Goal: Transaction & Acquisition: Book appointment/travel/reservation

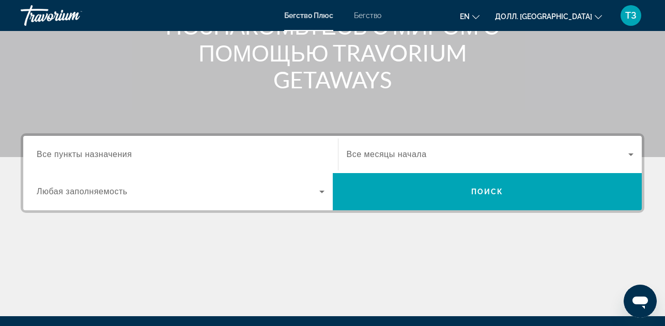
scroll to position [155, 0]
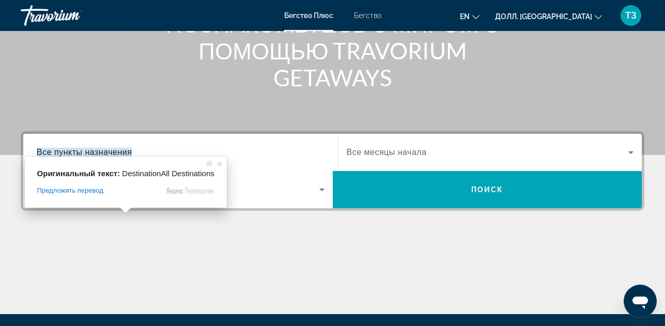
click at [126, 153] on ya-tr-span "Все пункты назначения" at bounding box center [84, 152] width 95 height 9
click at [126, 153] on input "Пункт назначения Все пункты назначения" at bounding box center [181, 153] width 288 height 12
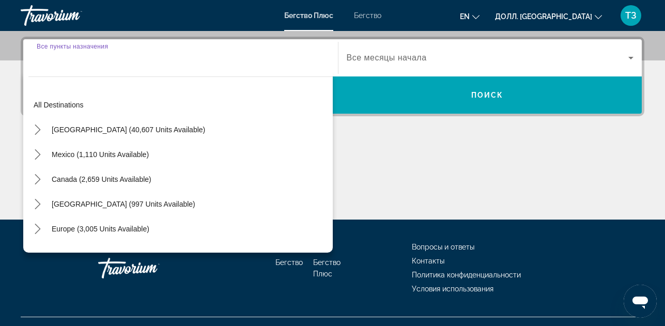
scroll to position [253, 0]
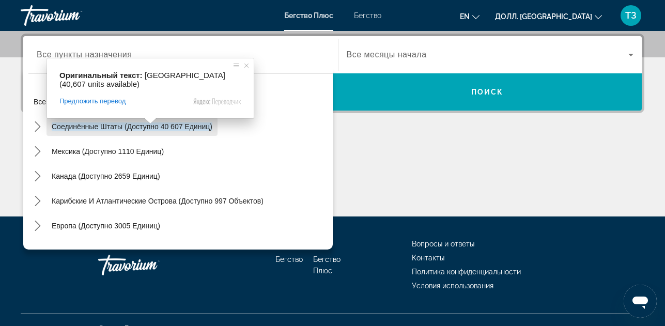
click at [149, 124] on span at bounding box center [150, 121] width 13 height 6
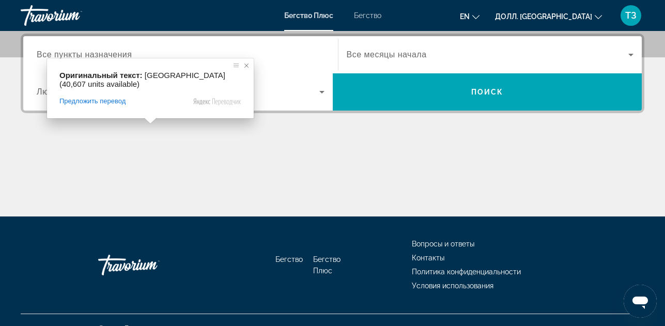
click at [247, 64] on span at bounding box center [246, 65] width 10 height 10
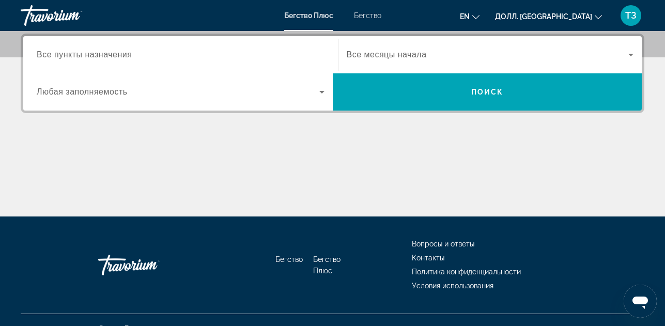
click at [141, 55] on input "Пункт назначения Все пункты назначения" at bounding box center [181, 55] width 288 height 12
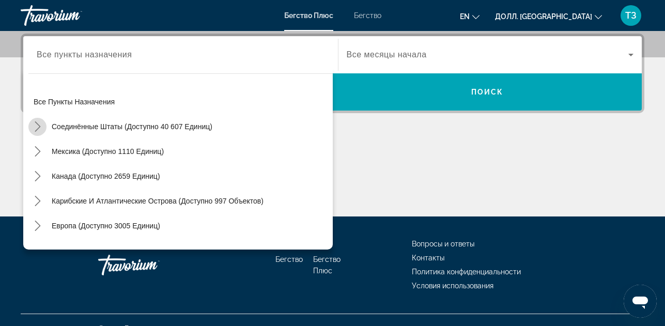
click at [40, 125] on icon "Подменю «Соединённые Штаты» (доступно 40 607 единиц)" at bounding box center [38, 126] width 10 height 10
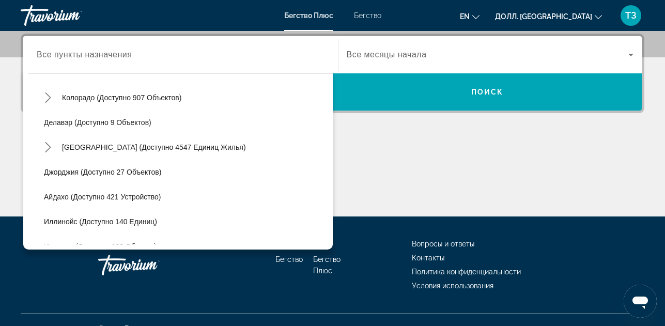
scroll to position [133, 0]
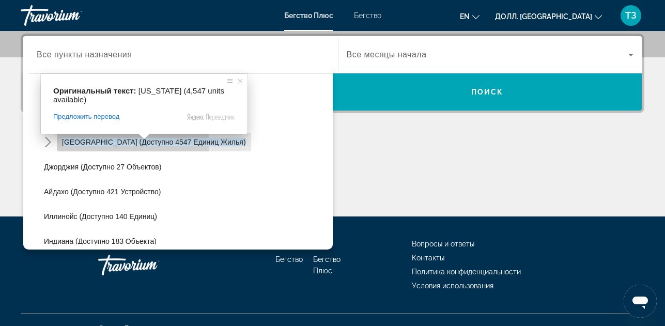
click at [133, 143] on ya-tr-span "Флорида (доступно 4547 единиц жилья)" at bounding box center [154, 142] width 184 height 8
type input "**********"
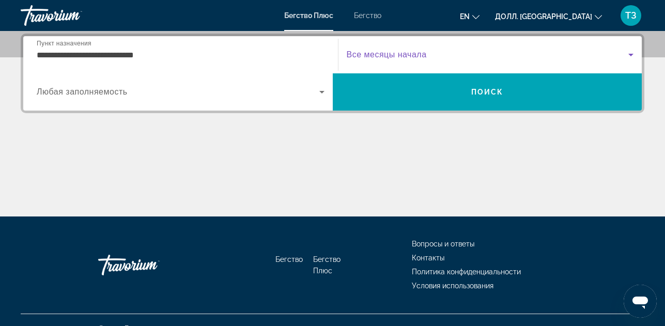
click at [633, 59] on icon "Виджет поиска" at bounding box center [631, 55] width 12 height 12
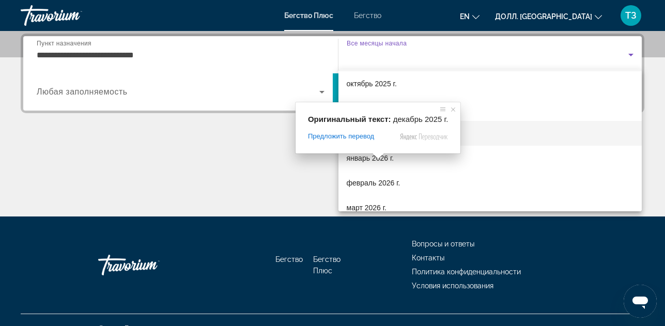
scroll to position [52, 0]
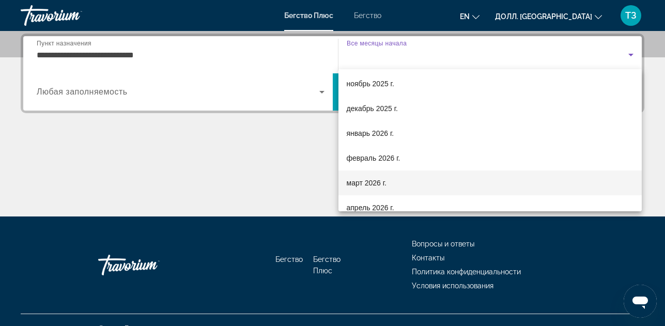
click at [407, 184] on mat-option "март 2026 г." at bounding box center [491, 183] width 304 height 25
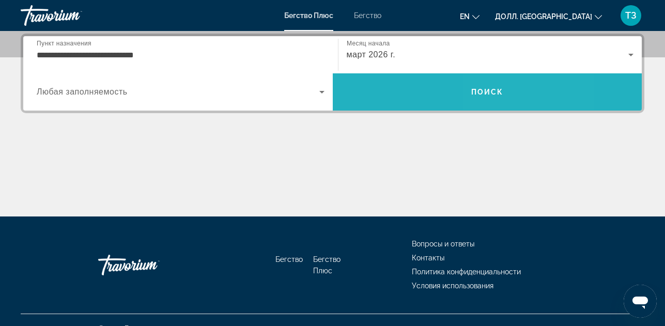
click at [497, 89] on ya-tr-span "Поиск" at bounding box center [488, 92] width 33 height 8
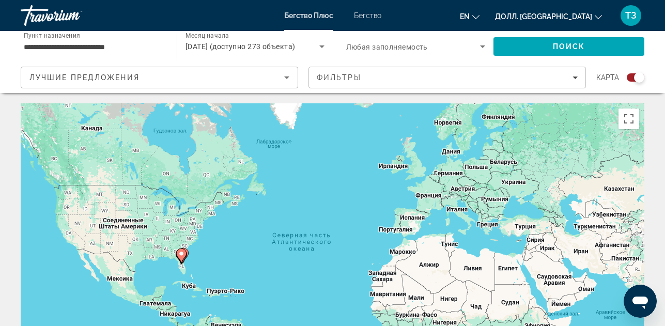
click at [639, 76] on div "Виджет поиска" at bounding box center [639, 77] width 10 height 10
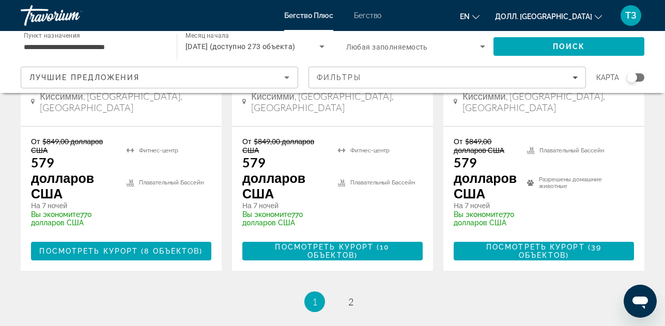
scroll to position [1603, 0]
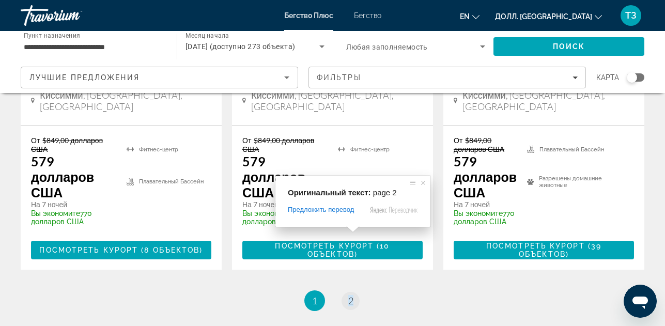
click at [348, 231] on span at bounding box center [352, 229] width 13 height 6
drag, startPoint x: 540, startPoint y: 223, endPoint x: 530, endPoint y: 223, distance: 9.3
click at [536, 291] on ul "1 / 2 Вы находитесь на странице 1 страница 2" at bounding box center [333, 301] width 624 height 21
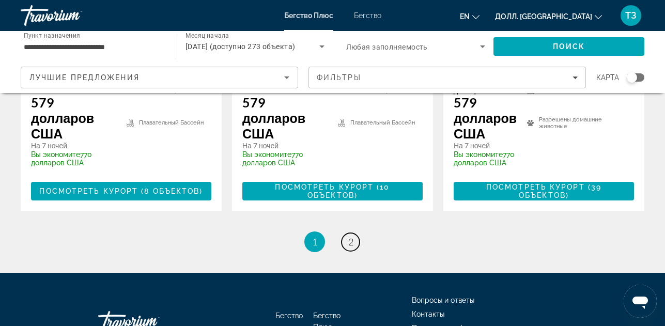
scroll to position [1664, 0]
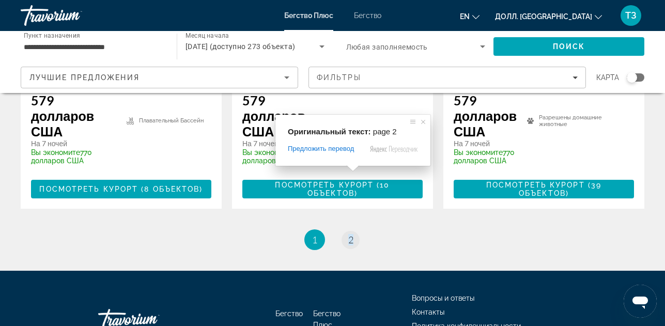
click at [352, 171] on span at bounding box center [352, 168] width 13 height 6
click at [451, 230] on ul "1 / 2 Вы находитесь на странице 1 страница 2" at bounding box center [333, 240] width 624 height 21
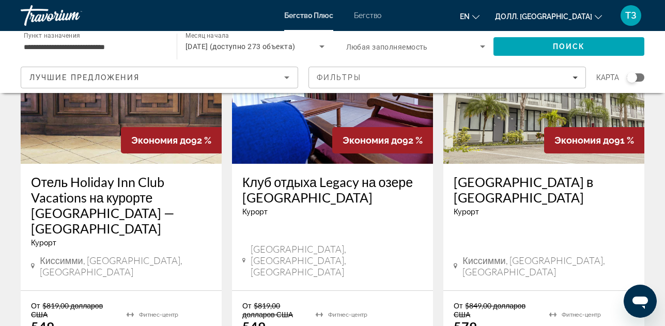
scroll to position [155, 0]
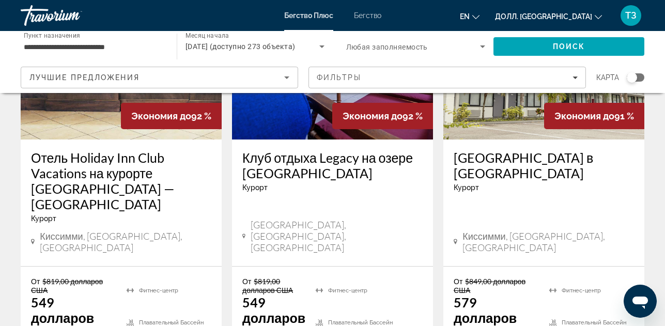
click at [633, 79] on div "Виджет поиска" at bounding box center [632, 77] width 10 height 10
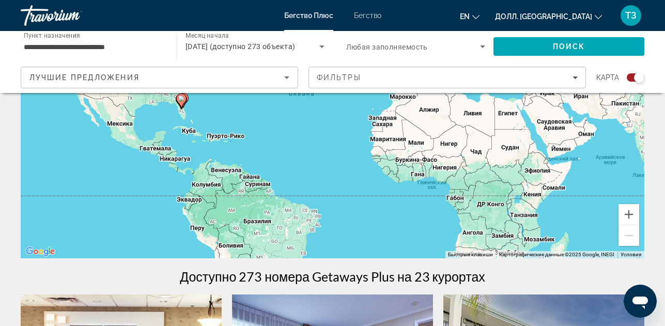
scroll to position [476, 0]
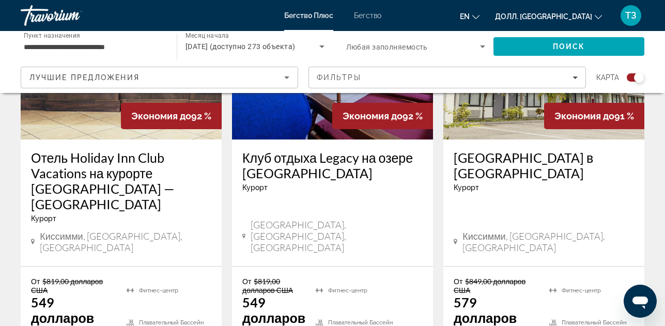
click at [643, 77] on div "Виджет поиска" at bounding box center [639, 77] width 10 height 10
click at [639, 77] on div "Виджет поиска" at bounding box center [636, 77] width 18 height 8
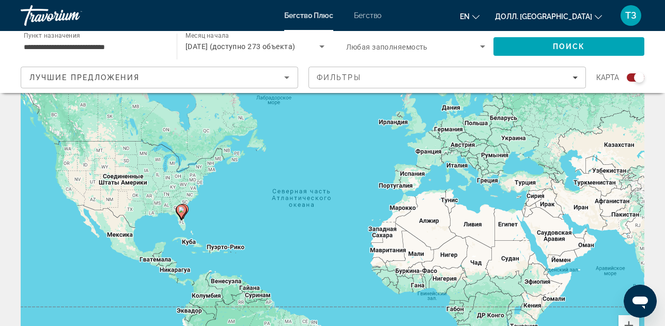
scroll to position [62, 0]
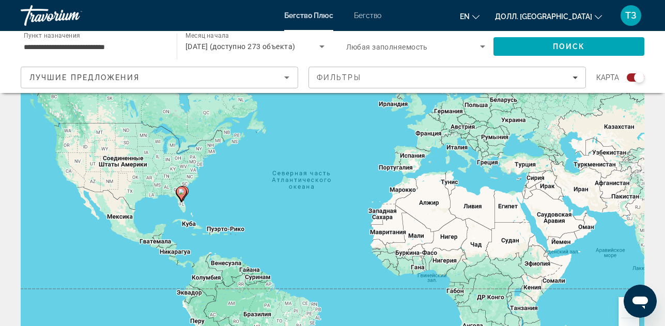
click at [181, 199] on icon "Основное содержание" at bounding box center [180, 193] width 9 height 13
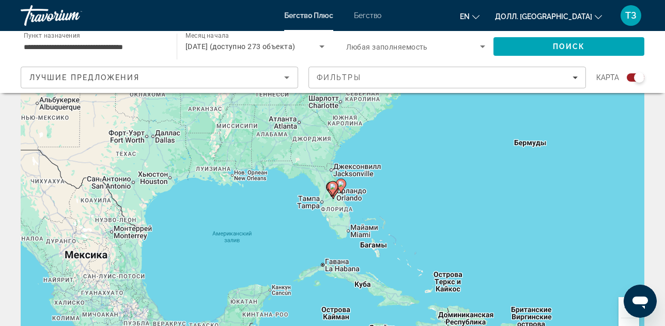
click at [332, 191] on icon "Основное содержание" at bounding box center [332, 188] width 9 height 13
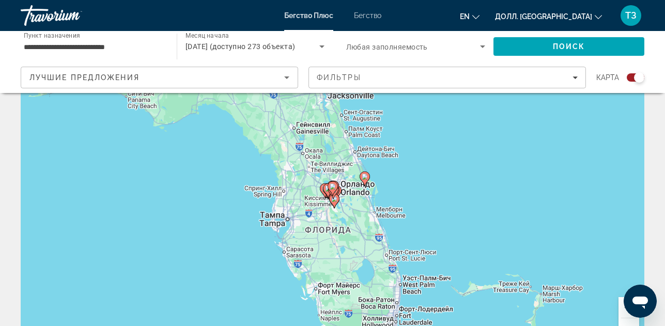
click at [432, 202] on div "Для навигации используйте клавиши со стрелками. Чтобы активировать перетаскиван…" at bounding box center [333, 196] width 624 height 310
click at [432, 202] on div "Чтобы активировать перетаскивание с помощью клавиатуры, нажмите Alt + Enter. По…" at bounding box center [333, 196] width 624 height 310
click at [404, 184] on div "Чтобы активировать перетаскивание с помощью клавиатуры, нажмите Alt + Enter. По…" at bounding box center [333, 196] width 624 height 310
click at [366, 185] on gmp-advanced-marker "Основное содержание" at bounding box center [365, 179] width 10 height 16
type input "**********"
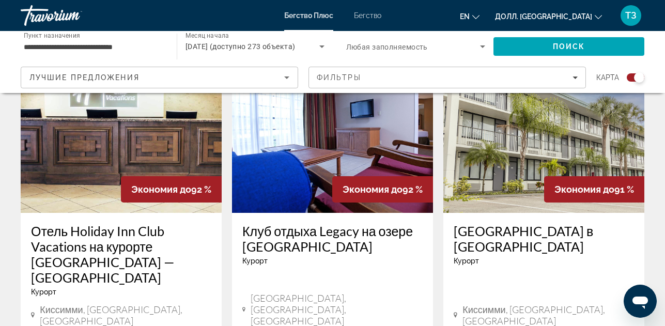
scroll to position [476, 0]
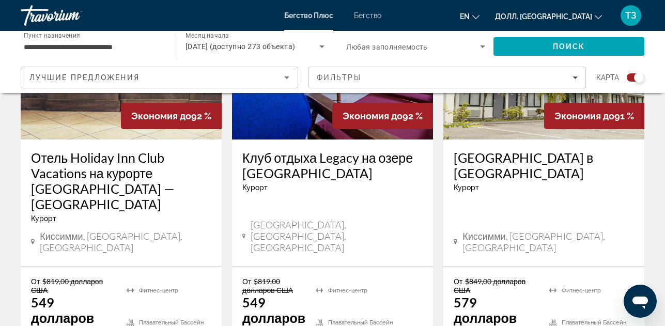
click at [245, 234] on icon "Основное содержание" at bounding box center [243, 236] width 3 height 5
click at [245, 232] on icon "Основное содержание" at bounding box center [243, 236] width 3 height 9
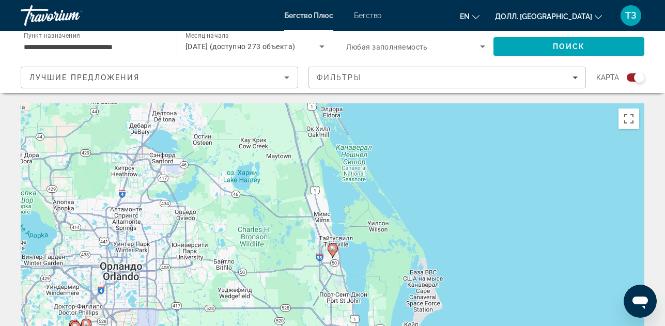
scroll to position [103, 0]
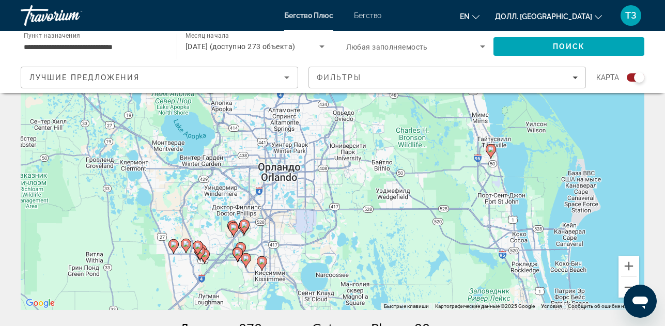
drag, startPoint x: 426, startPoint y: 218, endPoint x: 601, endPoint y: 218, distance: 175.8
click at [601, 218] on div "Чтобы активировать перетаскивание с помощью клавиатуры, нажмите Alt + Enter. По…" at bounding box center [333, 155] width 624 height 310
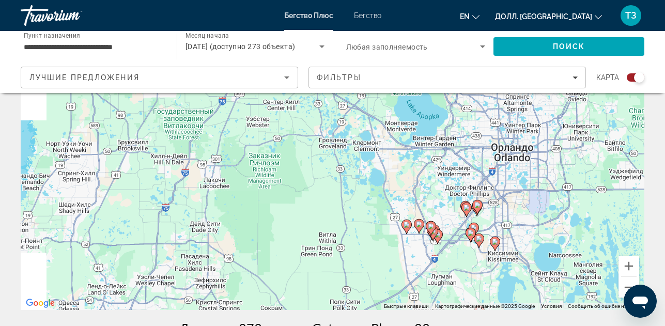
drag, startPoint x: 312, startPoint y: 201, endPoint x: 522, endPoint y: 187, distance: 210.9
click at [522, 187] on div "Чтобы активировать перетаскивание с помощью клавиатуры, нажмите Alt + Enter. По…" at bounding box center [333, 155] width 624 height 310
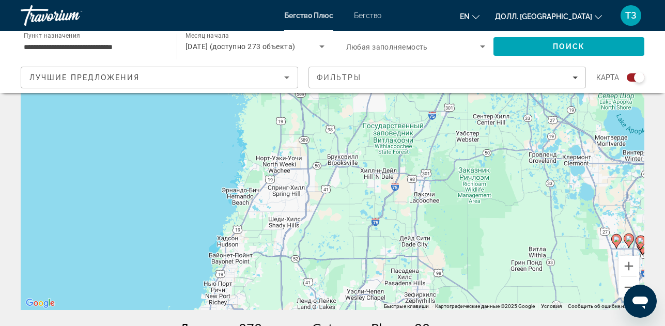
drag, startPoint x: 305, startPoint y: 187, endPoint x: 517, endPoint y: 201, distance: 212.5
click at [517, 201] on div "Чтобы активировать перетаскивание с помощью клавиатуры, нажмите Alt + Enter. По…" at bounding box center [333, 155] width 624 height 310
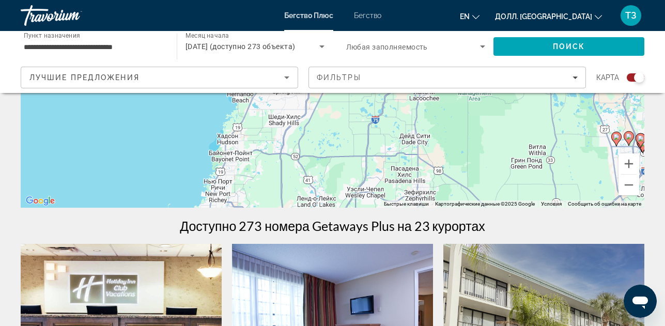
scroll to position [207, 0]
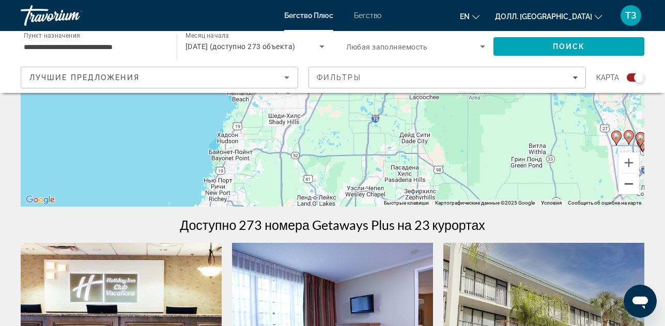
click at [629, 186] on button "Уменьшить" at bounding box center [629, 184] width 21 height 21
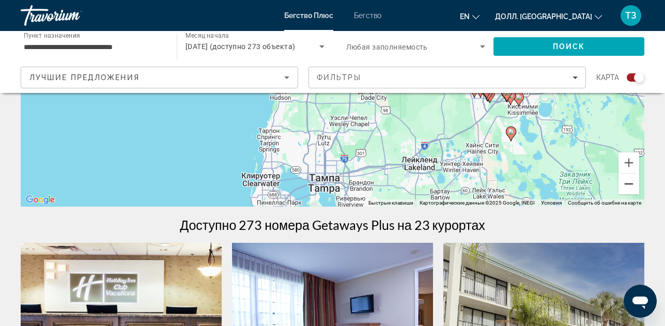
click at [629, 186] on button "Уменьшить" at bounding box center [629, 184] width 21 height 21
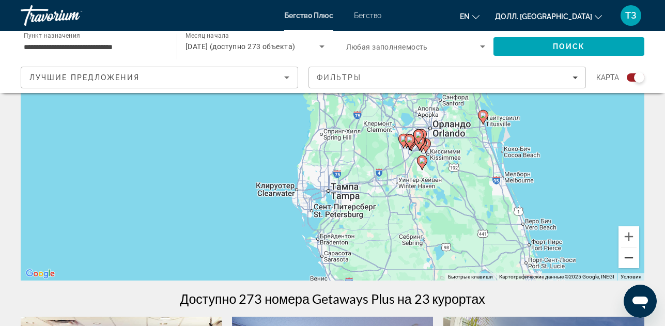
scroll to position [103, 0]
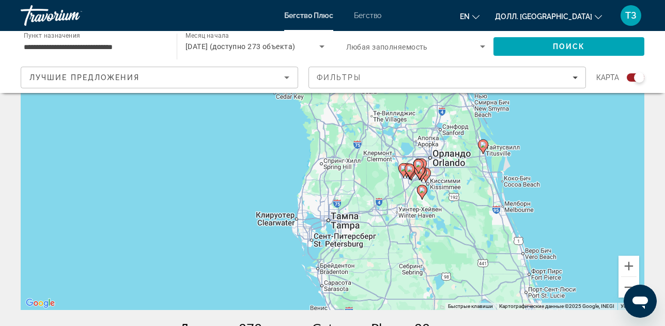
click at [556, 180] on div "Чтобы активировать перетаскивание с помощью клавиатуры, нажмите Alt + Enter. По…" at bounding box center [333, 155] width 624 height 310
click at [624, 286] on button "Уменьшить" at bounding box center [629, 287] width 21 height 21
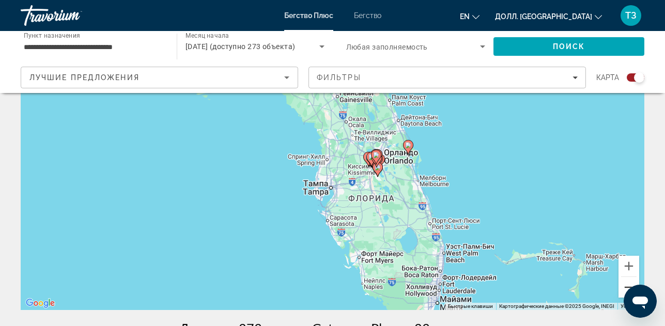
click at [622, 283] on button "Уменьшить" at bounding box center [629, 287] width 21 height 21
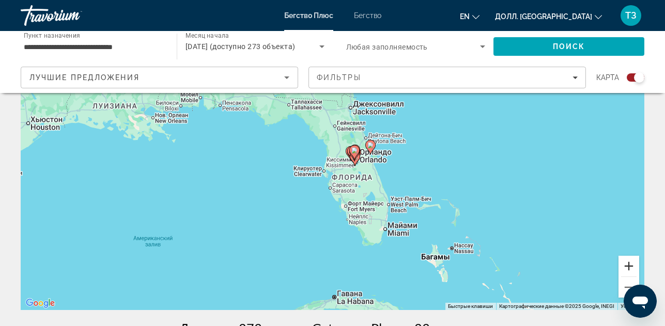
click at [629, 265] on button "Увеличить" at bounding box center [629, 266] width 21 height 21
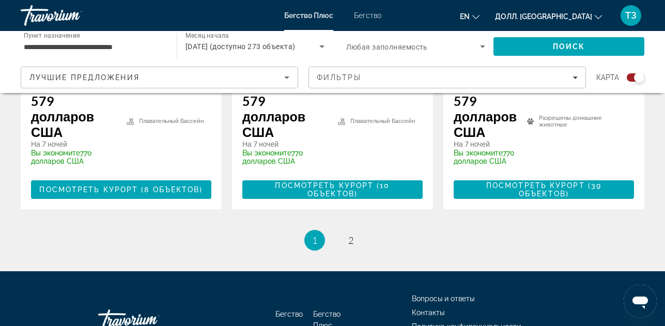
scroll to position [1984, 0]
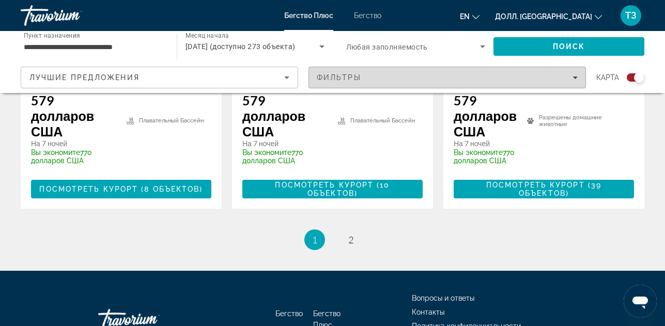
click at [574, 77] on icon "Фильтры" at bounding box center [575, 77] width 5 height 5
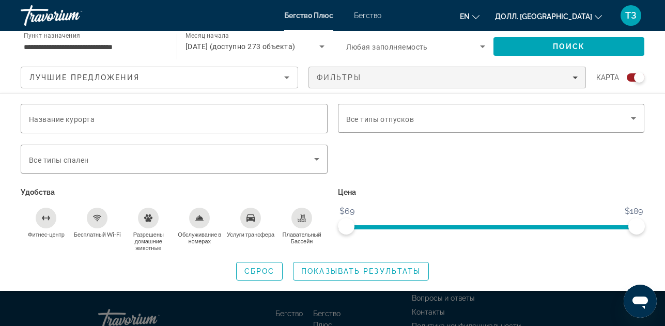
click at [657, 151] on div "Название курорта Типы отпусков Все типы отпусков Типы спален Все типы спален Уд…" at bounding box center [332, 192] width 665 height 177
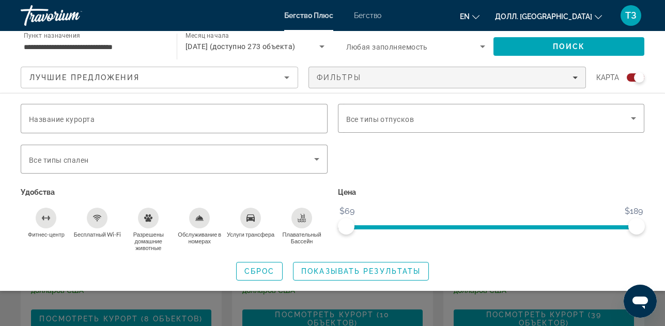
scroll to position [1829, 0]
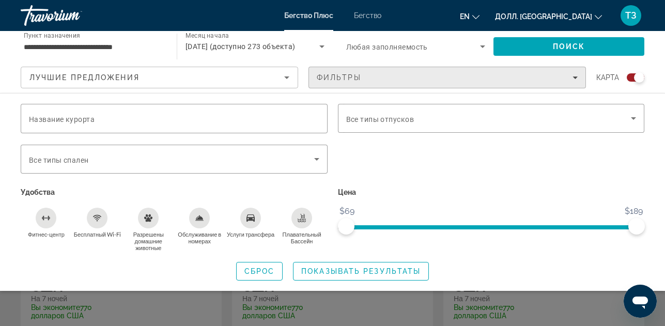
click at [572, 73] on span "Фильтры" at bounding box center [447, 77] width 277 height 25
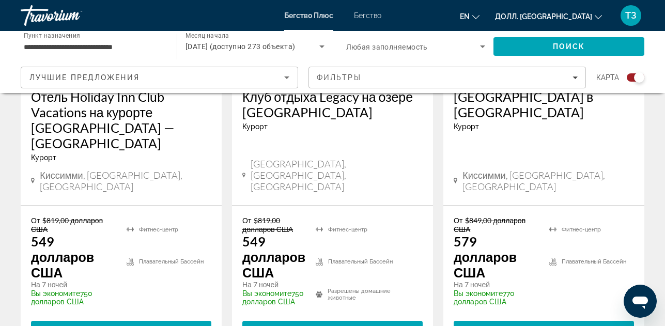
scroll to position [588, 0]
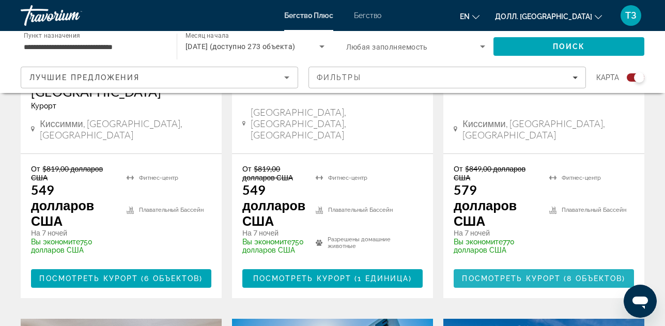
click at [534, 266] on span "Основное содержание" at bounding box center [544, 278] width 180 height 25
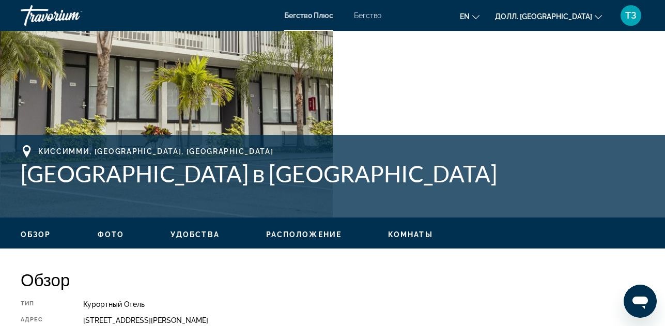
scroll to position [310, 0]
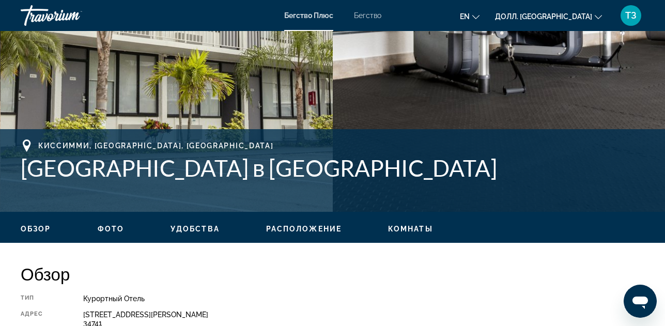
click at [285, 224] on button "Расположение" at bounding box center [303, 228] width 75 height 9
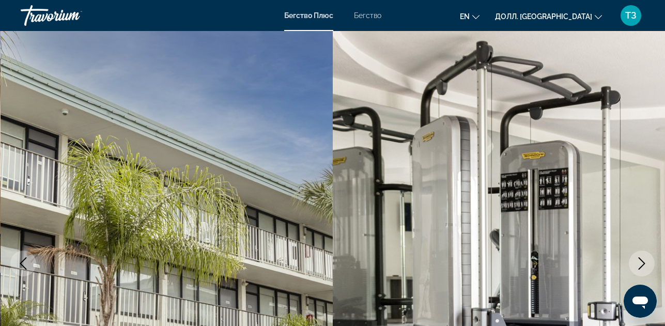
scroll to position [0, 0]
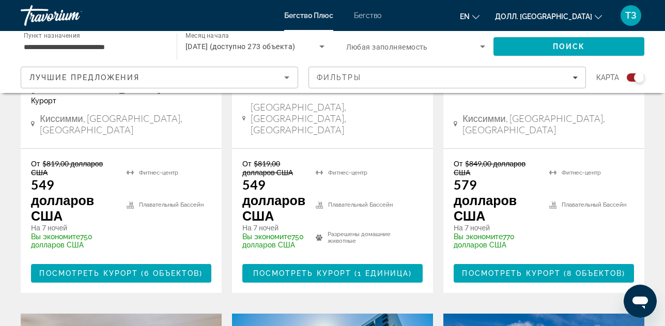
scroll to position [620, 0]
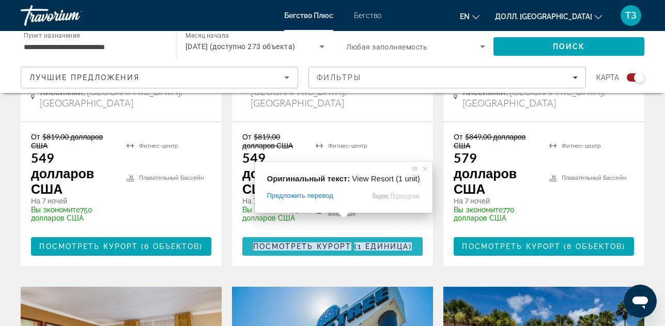
click at [341, 242] on ya-tr-span "Посмотреть курорт" at bounding box center [302, 246] width 99 height 8
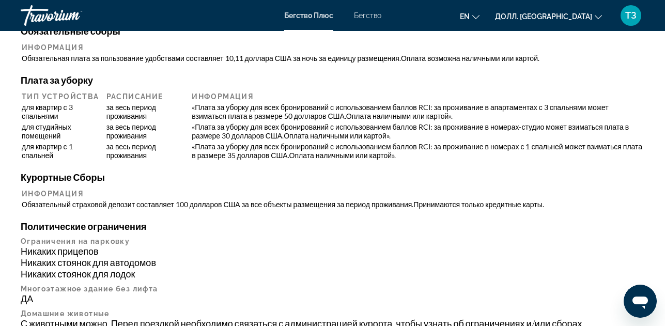
scroll to position [1344, 0]
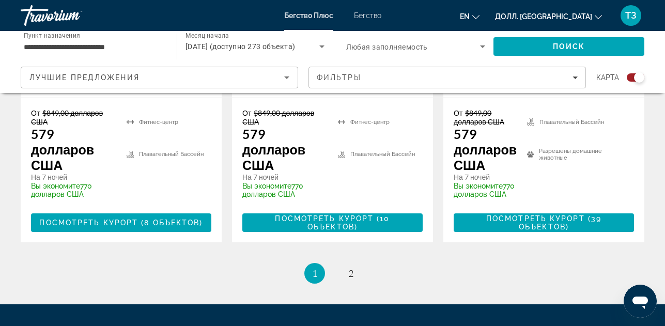
scroll to position [1984, 0]
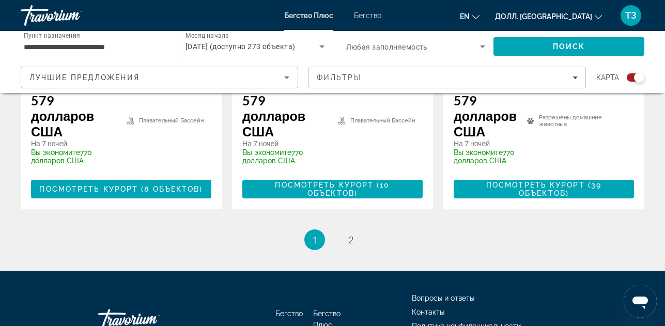
click at [316, 234] on ya-tr-span "1" at bounding box center [314, 239] width 5 height 11
click at [348, 234] on ya-tr-span "2" at bounding box center [350, 239] width 5 height 11
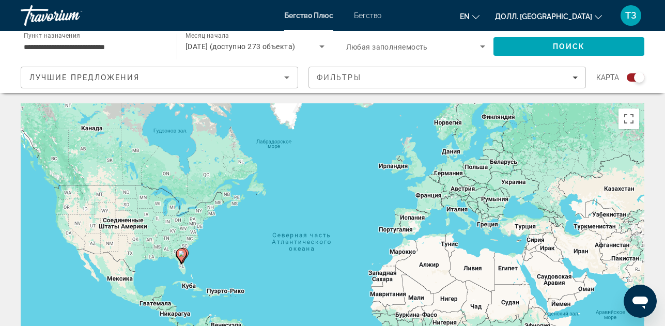
click at [224, 266] on div "Чтобы активировать перетаскивание с помощью клавиатуры, нажмите Alt + Enter. По…" at bounding box center [333, 258] width 624 height 310
click at [184, 266] on div "Чтобы активировать перетаскивание с помощью клавиатуры, нажмите Alt + Enter. По…" at bounding box center [333, 258] width 624 height 310
drag, startPoint x: 645, startPoint y: 297, endPoint x: 648, endPoint y: 281, distance: 16.3
click at [648, 285] on html at bounding box center [640, 301] width 33 height 33
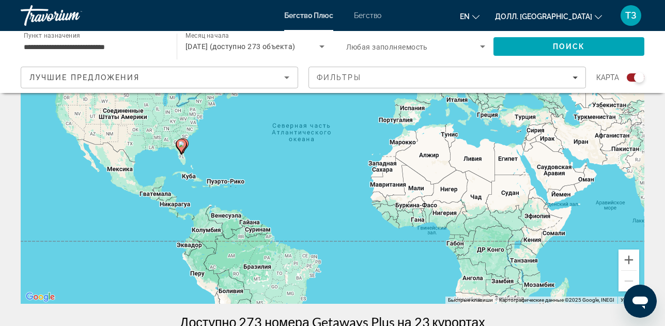
scroll to position [103, 0]
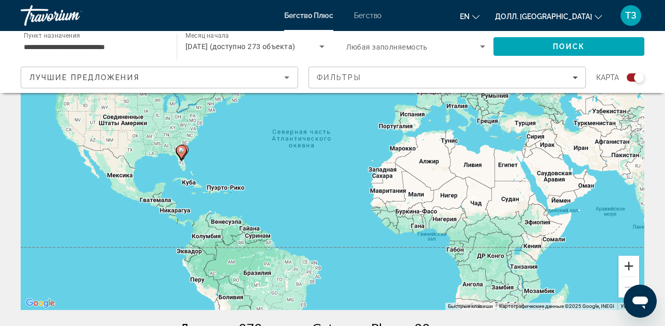
click at [627, 267] on button "Увеличить" at bounding box center [629, 266] width 21 height 21
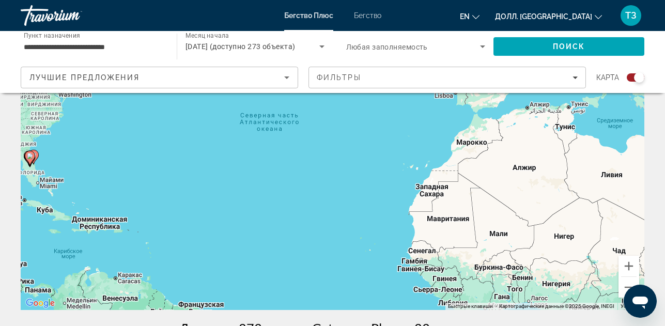
click at [34, 174] on div "Чтобы активировать перетаскивание с помощью клавиатуры, нажмите Alt + Enter. По…" at bounding box center [333, 155] width 624 height 310
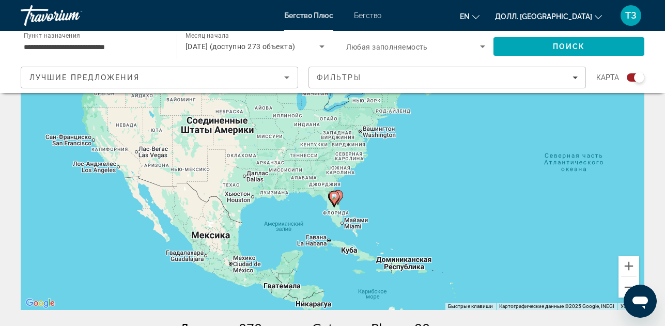
drag, startPoint x: 49, startPoint y: 175, endPoint x: 352, endPoint y: 215, distance: 305.6
click at [352, 215] on div "Чтобы активировать перетаскивание с помощью клавиатуры, нажмите Alt + Enter. По…" at bounding box center [333, 155] width 624 height 310
click at [633, 263] on button "Увеличить" at bounding box center [629, 266] width 21 height 21
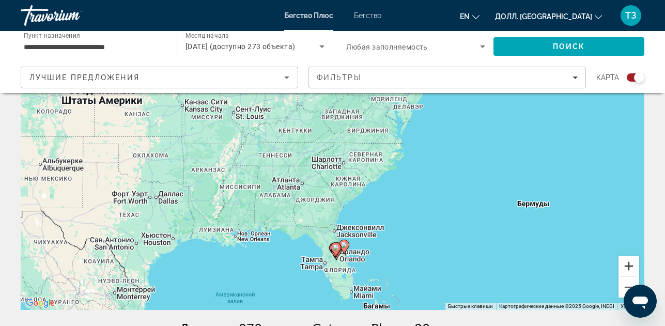
click at [634, 268] on button "Увеличить" at bounding box center [629, 266] width 21 height 21
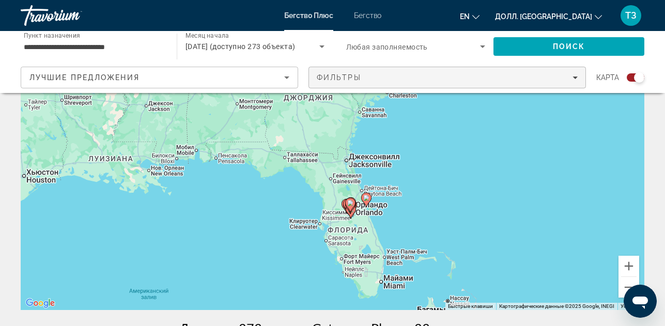
drag, startPoint x: 441, startPoint y: 241, endPoint x: 453, endPoint y: 89, distance: 153.0
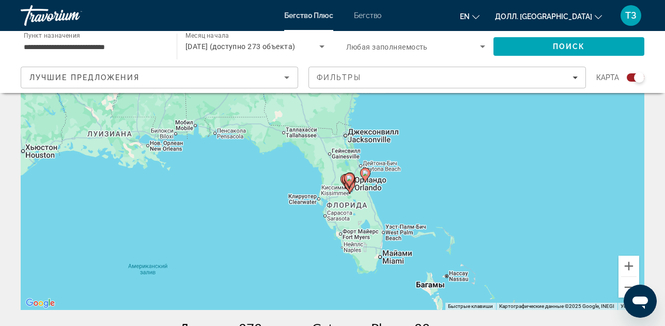
drag, startPoint x: 394, startPoint y: 235, endPoint x: 392, endPoint y: 212, distance: 22.3
click at [392, 212] on div "Чтобы активировать перетаскивание с помощью клавиатуры, нажмите Alt + Enter. По…" at bounding box center [333, 155] width 624 height 310
click at [627, 267] on button "Увеличить" at bounding box center [629, 266] width 21 height 21
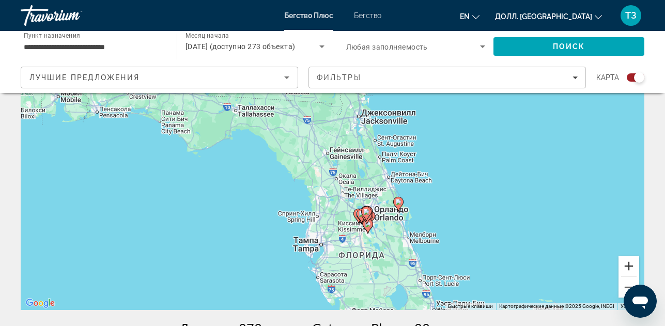
click at [627, 267] on button "Увеличить" at bounding box center [629, 266] width 21 height 21
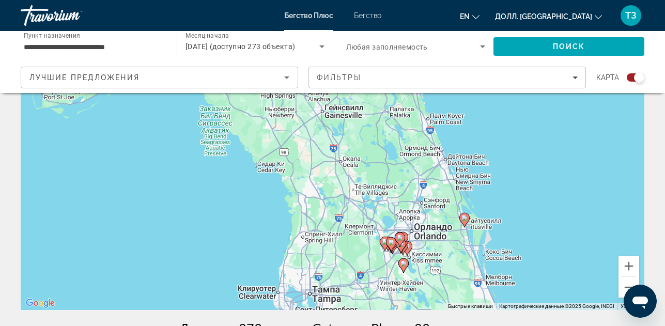
drag, startPoint x: 481, startPoint y: 231, endPoint x: 484, endPoint y: 180, distance: 50.8
click at [484, 182] on div "Чтобы активировать перетаскивание с помощью клавиатуры, нажмите Alt + Enter. По…" at bounding box center [333, 155] width 624 height 310
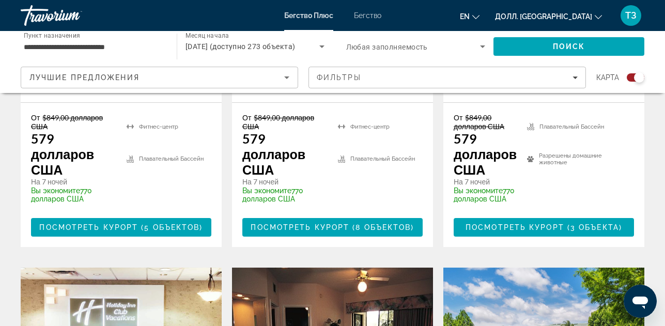
scroll to position [620, 0]
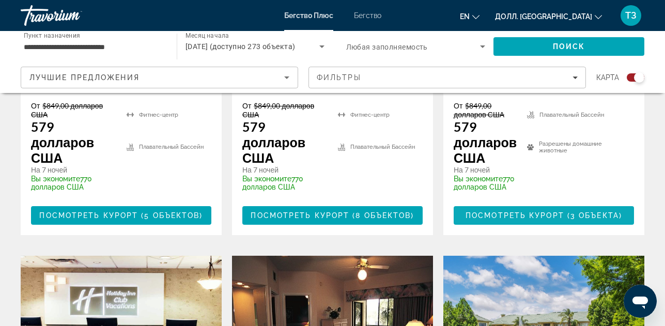
click at [512, 211] on ya-tr-span "Посмотреть курорт" at bounding box center [515, 215] width 99 height 8
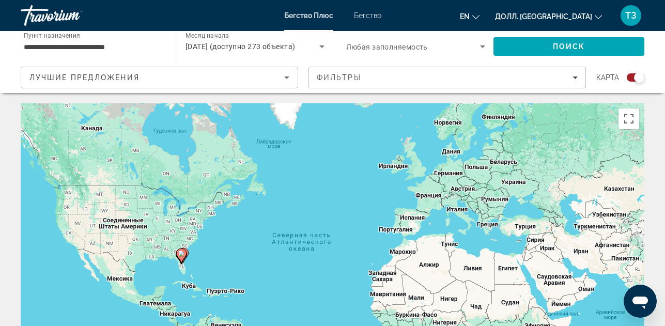
click at [293, 77] on icon "Сортировать по" at bounding box center [287, 77] width 12 height 12
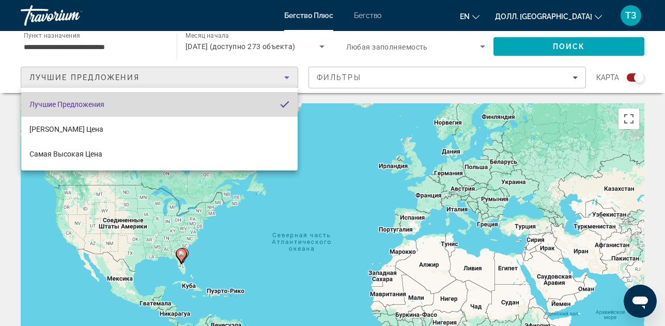
click at [124, 104] on mat-option "Лучшие Предложения" at bounding box center [159, 104] width 277 height 25
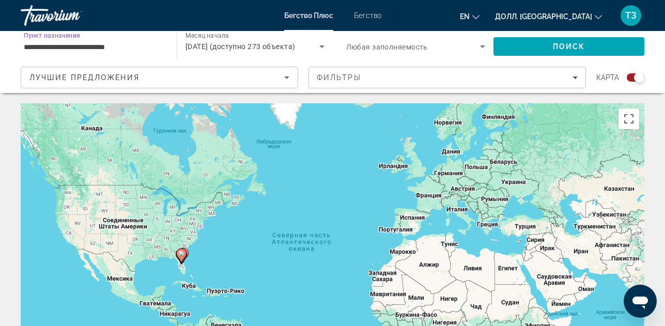
click at [145, 47] on input "**********" at bounding box center [94, 47] width 140 height 12
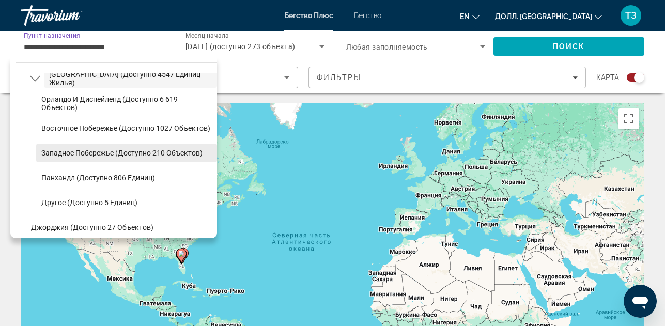
scroll to position [163, 0]
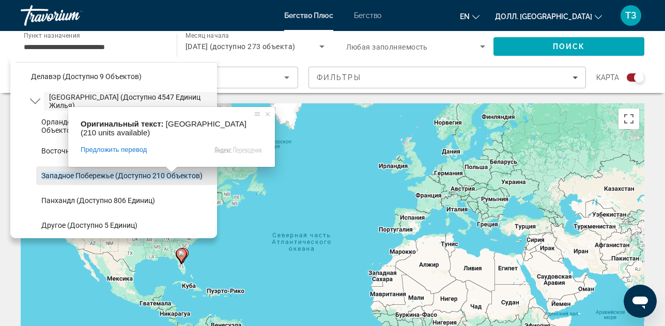
click at [166, 173] on span at bounding box center [171, 169] width 13 height 6
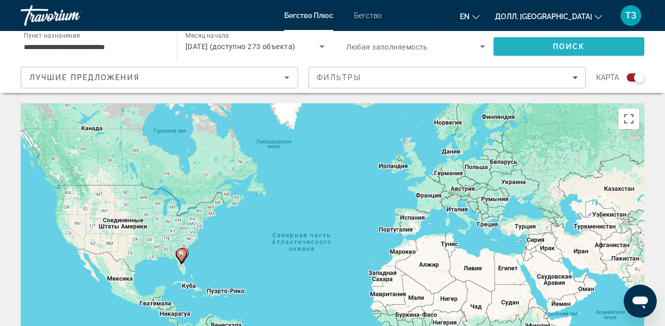
click at [584, 49] on span "Поиск" at bounding box center [569, 46] width 33 height 8
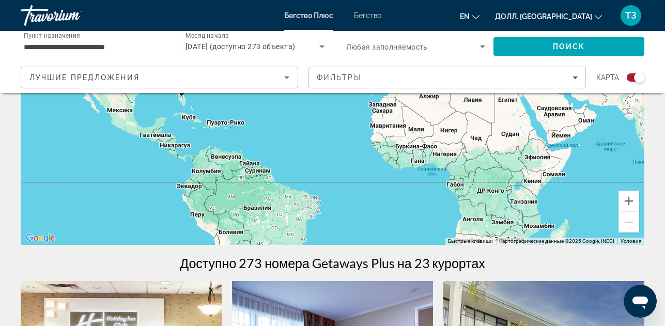
scroll to position [155, 0]
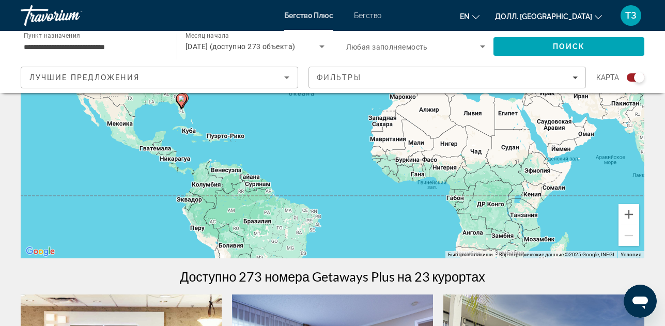
click at [137, 50] on input "**********" at bounding box center [94, 47] width 140 height 12
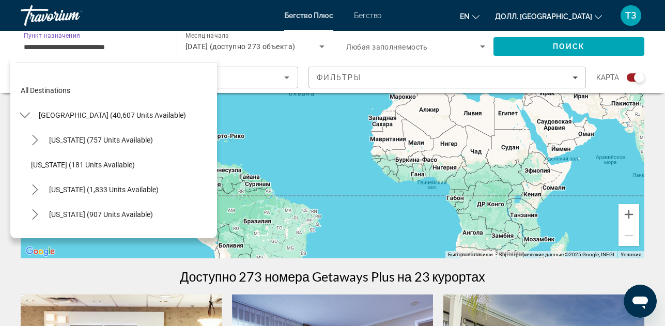
scroll to position [111, 0]
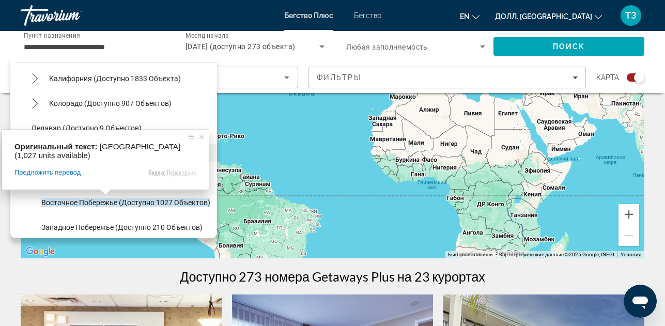
click at [102, 195] on span at bounding box center [105, 192] width 13 height 6
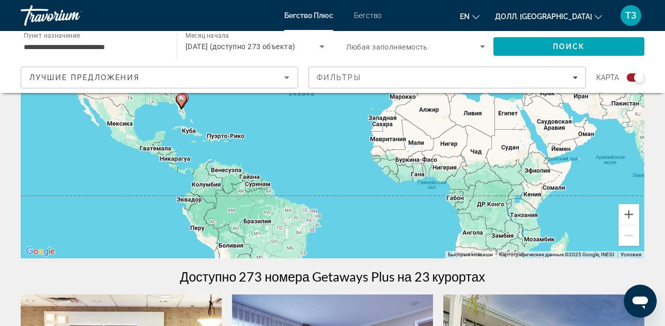
click at [121, 42] on input "**********" at bounding box center [94, 47] width 140 height 12
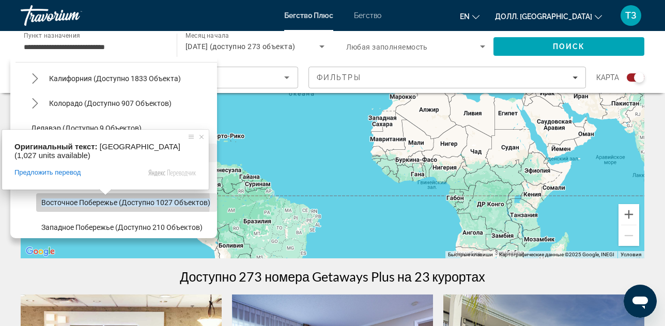
click at [101, 202] on ya-tr-span "Восточное побережье (доступно 1027 объектов)" at bounding box center [125, 203] width 169 height 8
type input "**********"
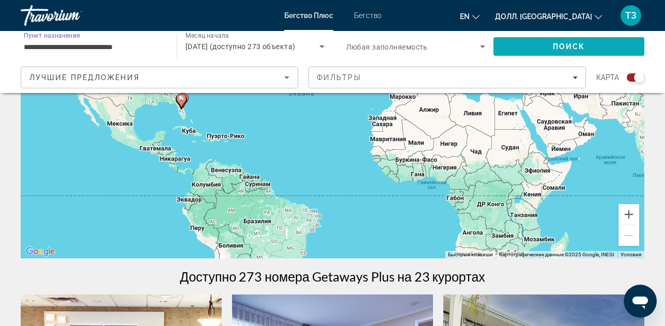
click at [581, 50] on span "Поиск" at bounding box center [569, 46] width 33 height 8
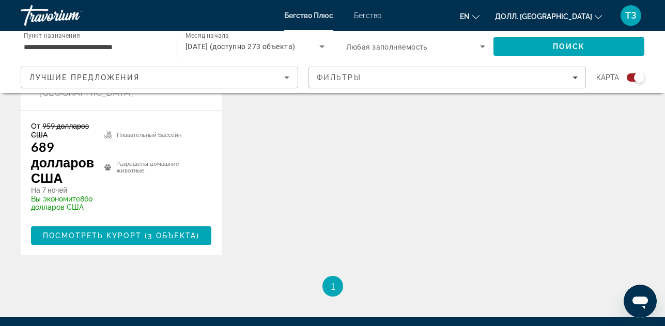
scroll to position [672, 0]
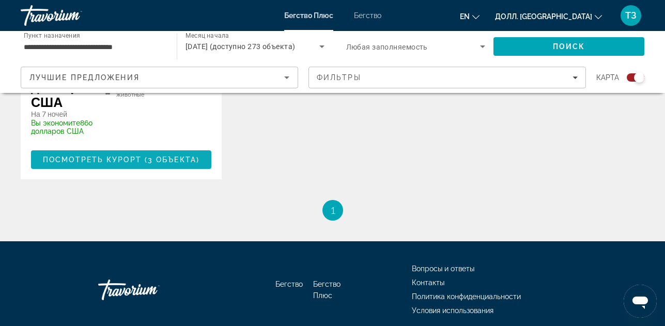
click at [146, 156] on ya-tr-span "(" at bounding box center [146, 160] width 3 height 8
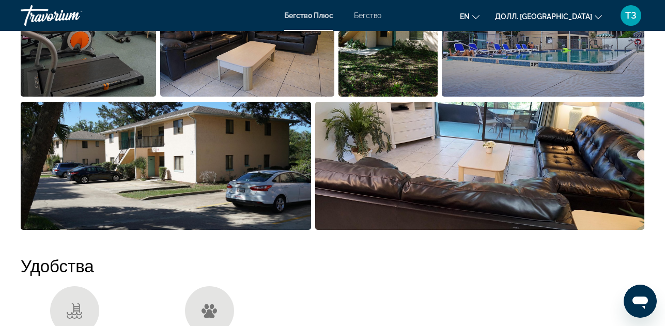
scroll to position [827, 0]
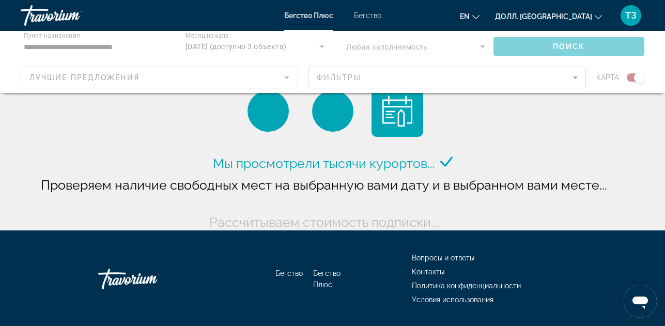
click at [98, 42] on div "Основное содержание" at bounding box center [332, 62] width 665 height 62
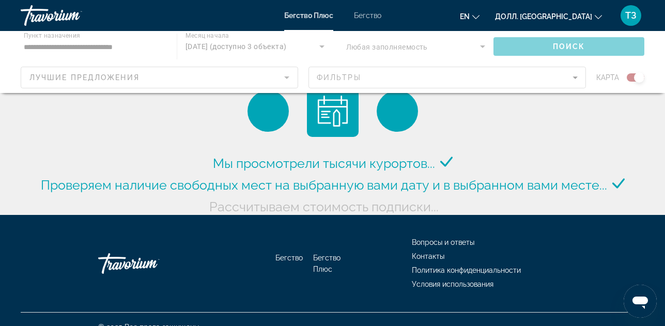
click at [150, 48] on div "Основное содержание" at bounding box center [332, 62] width 665 height 62
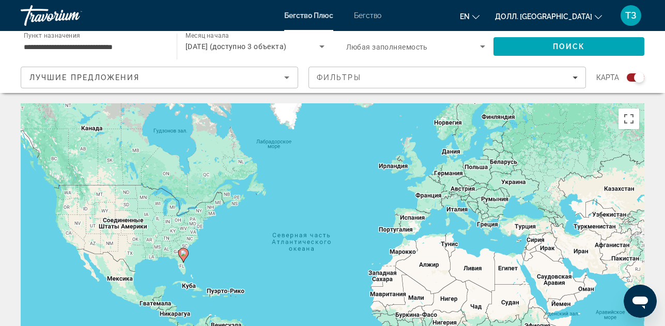
click at [149, 48] on input "**********" at bounding box center [94, 47] width 140 height 12
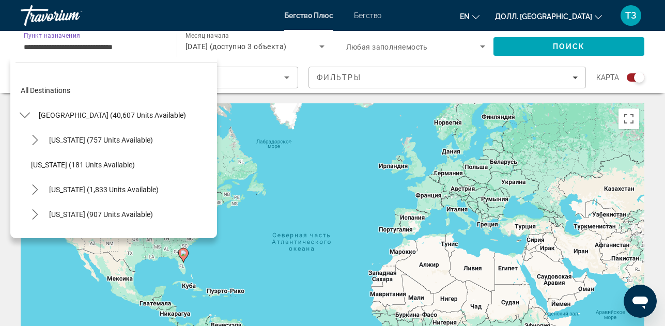
scroll to position [161, 0]
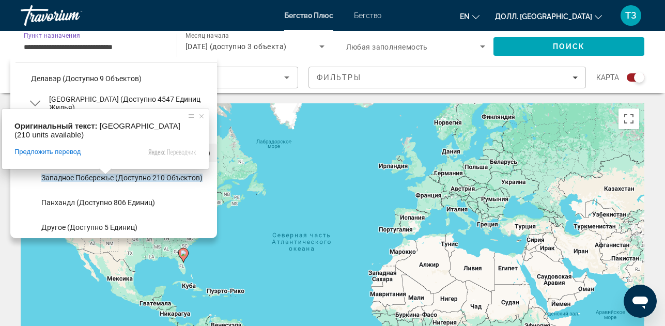
click at [105, 175] on span at bounding box center [105, 172] width 13 height 6
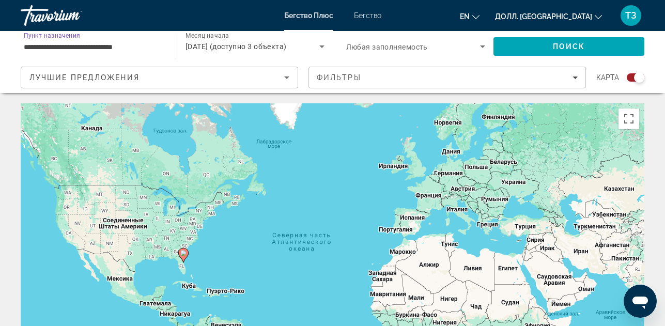
click at [121, 44] on input "**********" at bounding box center [94, 47] width 140 height 12
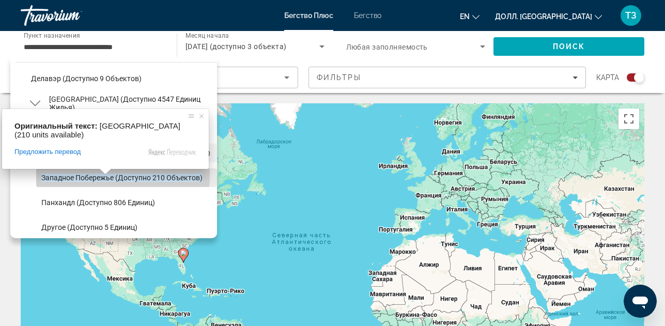
click at [84, 175] on ya-tr-span "Западное побережье (доступно 210 объектов)" at bounding box center [121, 178] width 161 height 8
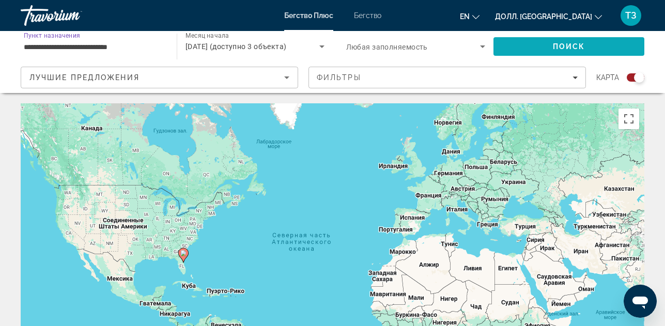
click at [564, 43] on span "Поиск" at bounding box center [569, 46] width 33 height 8
click at [143, 48] on input "**********" at bounding box center [94, 47] width 140 height 12
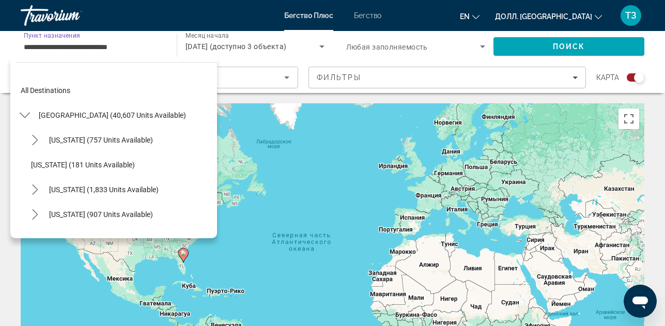
scroll to position [186, 0]
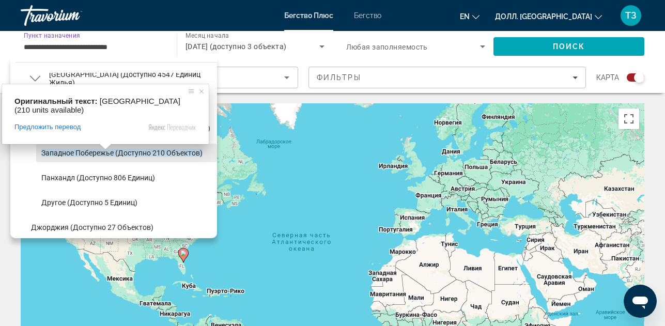
click at [89, 151] on ya-tr-span "Западное побережье (доступно 210 объектов)" at bounding box center [121, 153] width 161 height 8
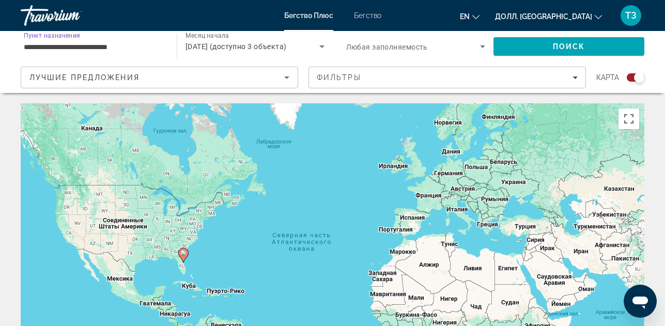
click at [143, 42] on input "**********" at bounding box center [94, 47] width 140 height 12
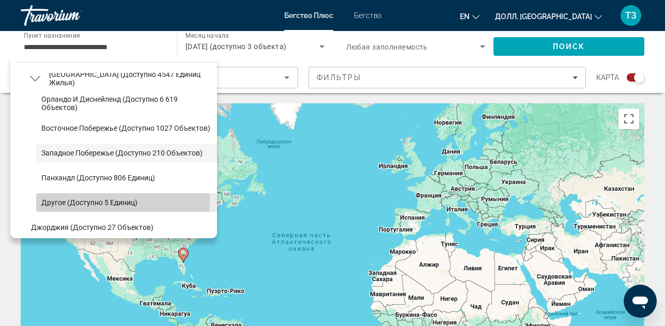
click at [95, 201] on ya-tr-span "Другое (доступно 5 единиц)" at bounding box center [89, 203] width 96 height 8
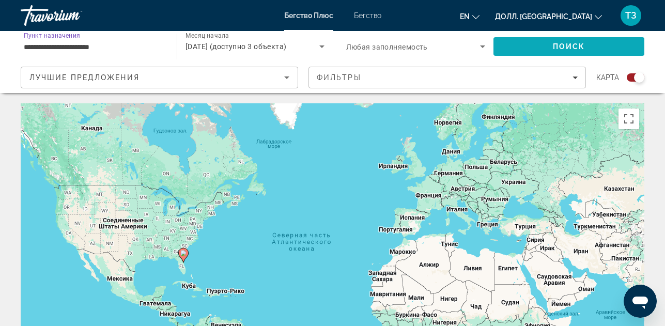
click at [559, 46] on span "Поиск" at bounding box center [569, 46] width 33 height 8
click at [111, 41] on input "**********" at bounding box center [94, 47] width 140 height 12
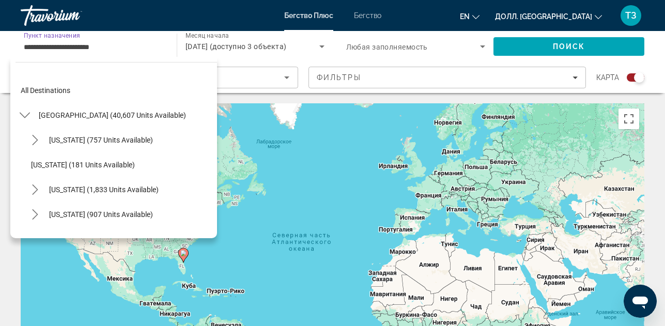
scroll to position [235, 0]
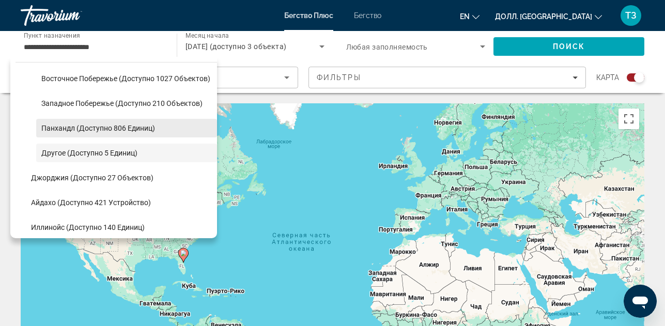
click at [53, 126] on ya-tr-span "Панхандл (доступно 806 единиц)" at bounding box center [98, 128] width 114 height 8
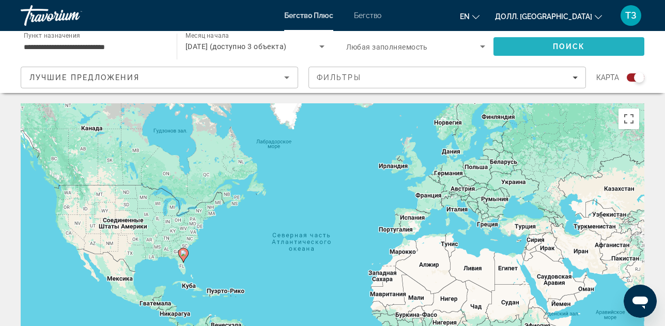
click at [520, 42] on span "Поиск" at bounding box center [569, 46] width 151 height 25
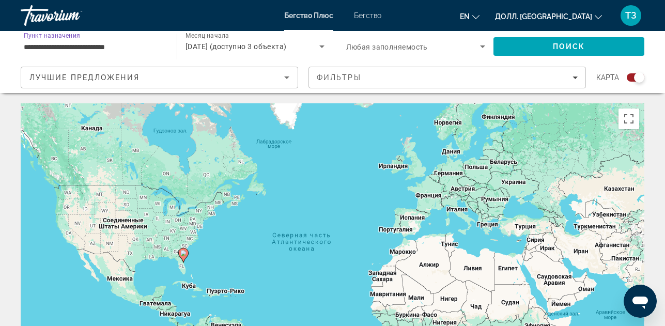
click at [138, 47] on input "**********" at bounding box center [94, 47] width 140 height 12
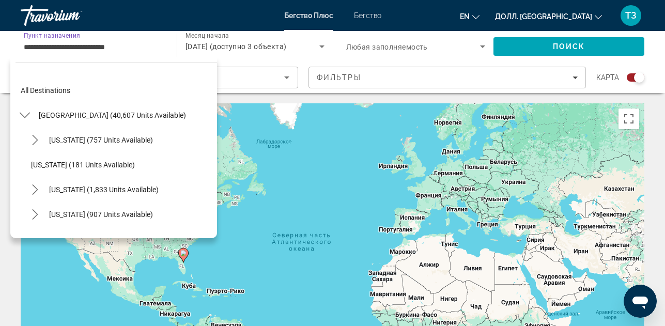
scroll to position [210, 0]
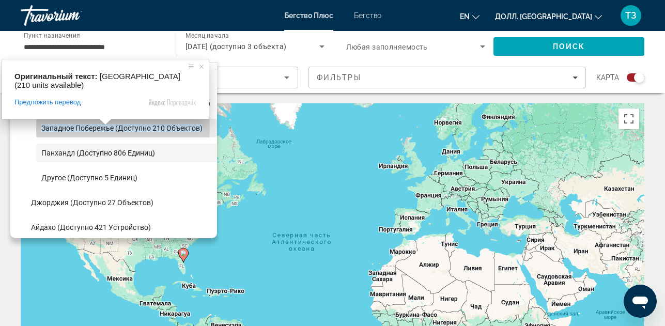
click at [78, 126] on ya-tr-span "Западное побережье (доступно 210 объектов)" at bounding box center [121, 128] width 161 height 8
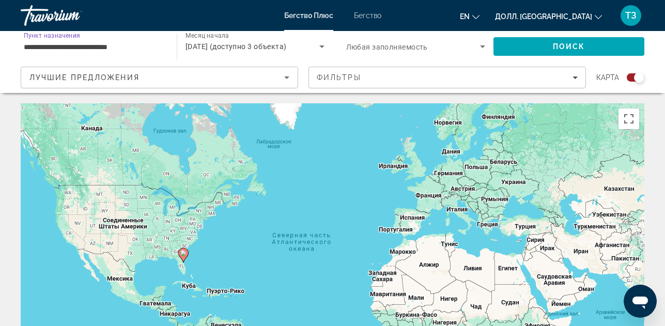
click at [83, 44] on input "**********" at bounding box center [94, 47] width 140 height 12
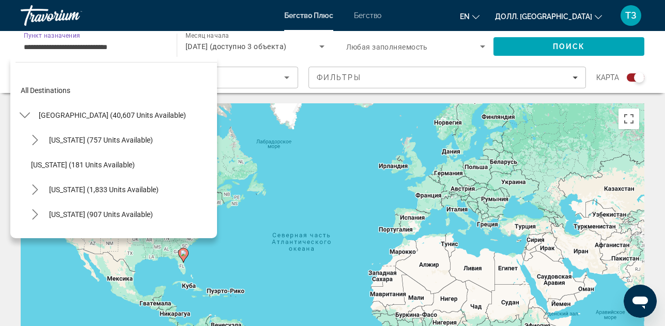
scroll to position [186, 0]
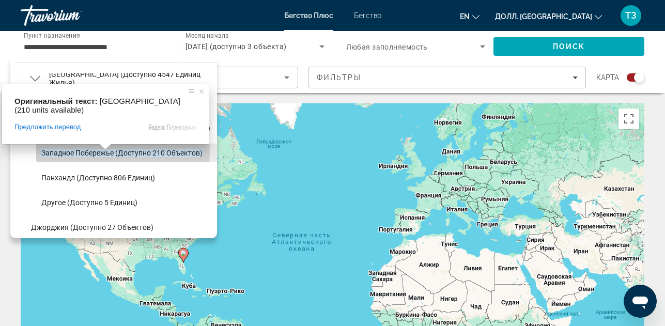
click at [71, 151] on ya-tr-span "Западное побережье (доступно 210 объектов)" at bounding box center [121, 153] width 161 height 8
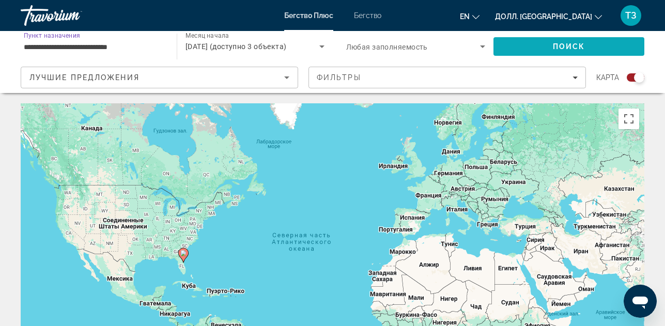
click at [545, 43] on span "Поиск" at bounding box center [569, 46] width 151 height 25
click at [62, 41] on input "**********" at bounding box center [94, 47] width 140 height 12
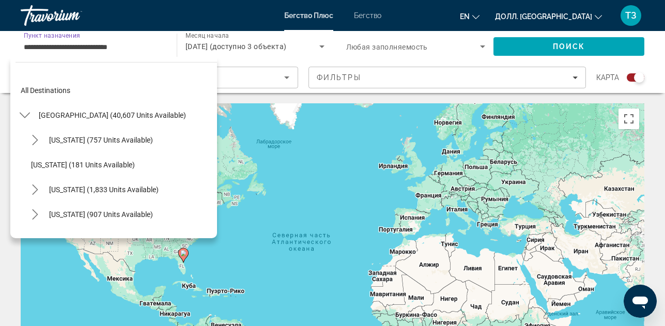
scroll to position [186, 0]
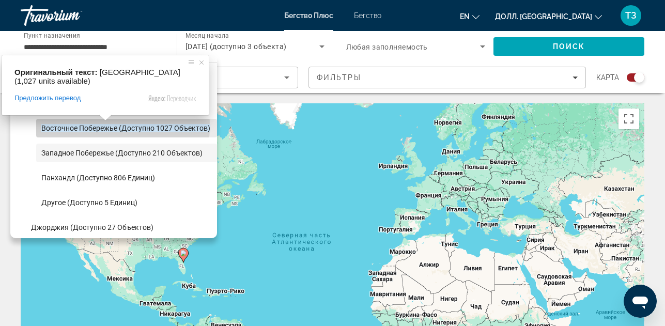
click at [60, 126] on ya-tr-span "Восточное побережье (доступно 1027 объектов)" at bounding box center [125, 128] width 169 height 8
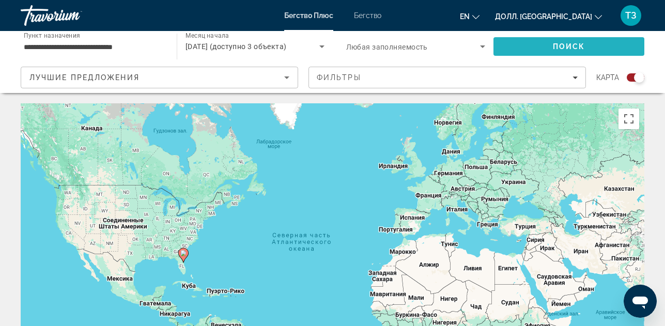
click at [602, 50] on span "Поиск" at bounding box center [569, 46] width 151 height 25
click at [131, 38] on div "**********" at bounding box center [94, 46] width 140 height 29
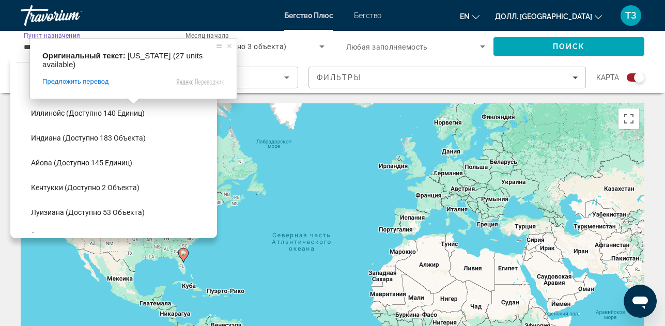
scroll to position [368, 0]
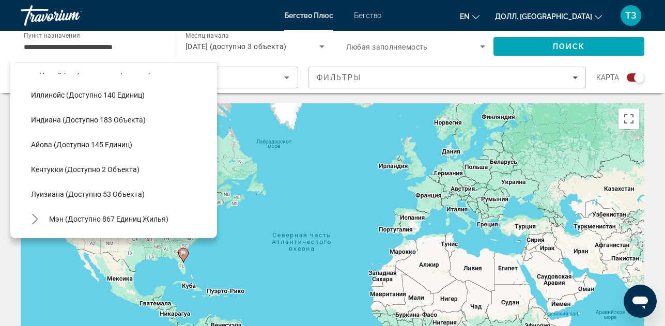
click at [323, 160] on div "Чтобы активировать перетаскивание с помощью клавиатуры, нажмите Alt + Enter. По…" at bounding box center [333, 258] width 624 height 310
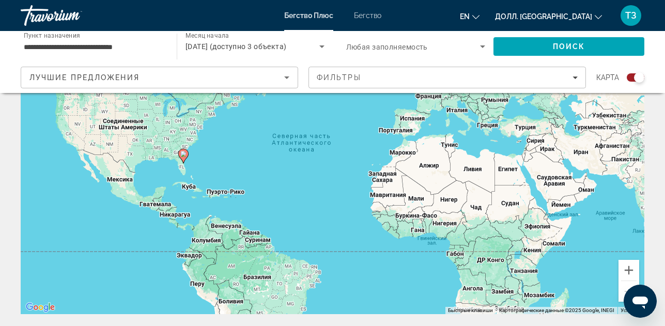
scroll to position [103, 0]
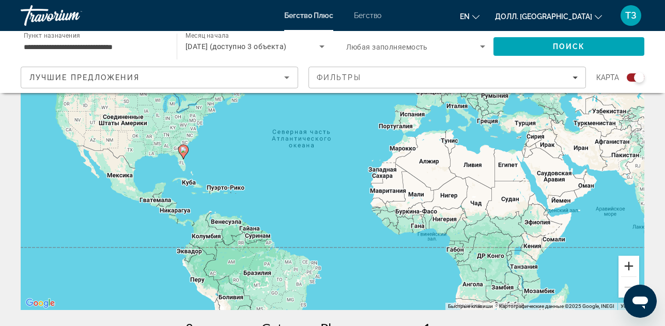
click at [627, 271] on button "Увеличить" at bounding box center [629, 266] width 21 height 21
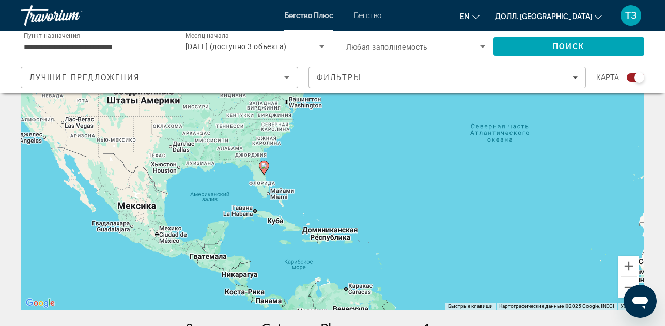
drag, startPoint x: 47, startPoint y: 161, endPoint x: 280, endPoint y: 172, distance: 233.9
click at [280, 172] on div "Чтобы активировать перетаскивание с помощью клавиатуры, нажмите Alt + Enter. По…" at bounding box center [333, 155] width 624 height 310
click at [630, 268] on button "Увеличить" at bounding box center [629, 266] width 21 height 21
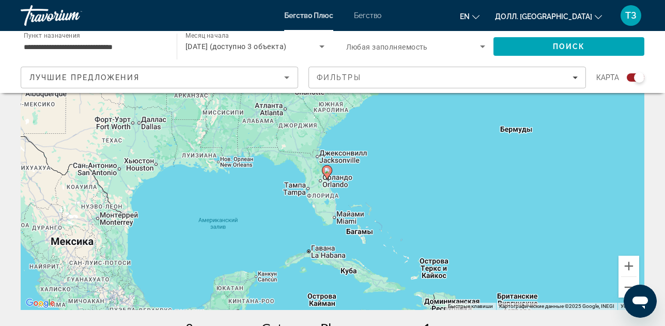
drag, startPoint x: 234, startPoint y: 186, endPoint x: 366, endPoint y: 171, distance: 132.7
click at [366, 171] on div "Чтобы активировать перетаскивание с помощью клавиатуры, нажмите Alt + Enter. По…" at bounding box center [333, 155] width 624 height 310
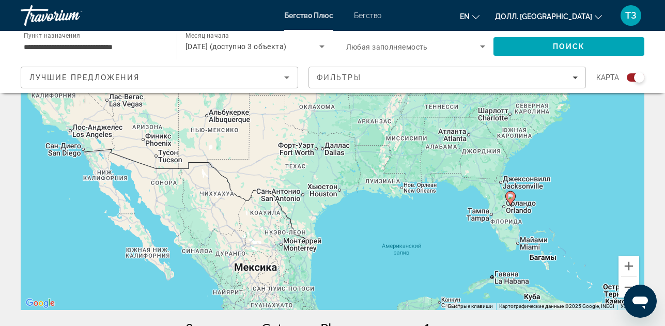
drag, startPoint x: 73, startPoint y: 156, endPoint x: 411, endPoint y: 183, distance: 338.7
click at [404, 183] on div "Чтобы активировать перетаскивание с помощью клавиатуры, нажмите Alt + Enter. По…" at bounding box center [333, 155] width 624 height 310
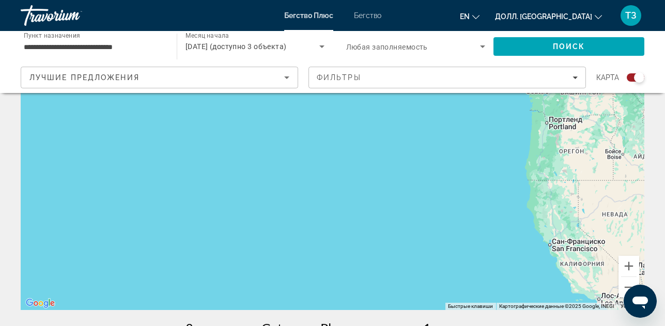
drag, startPoint x: 397, startPoint y: 184, endPoint x: 677, endPoint y: 351, distance: 326.2
click at [665, 223] on html "**********" at bounding box center [332, 60] width 665 height 326
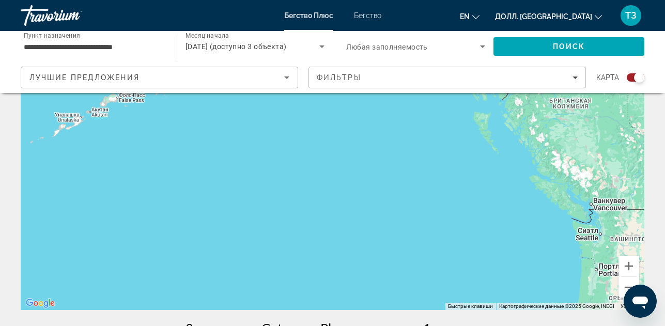
drag, startPoint x: 580, startPoint y: 203, endPoint x: 628, endPoint y: 351, distance: 155.2
click at [628, 223] on html "**********" at bounding box center [332, 60] width 665 height 326
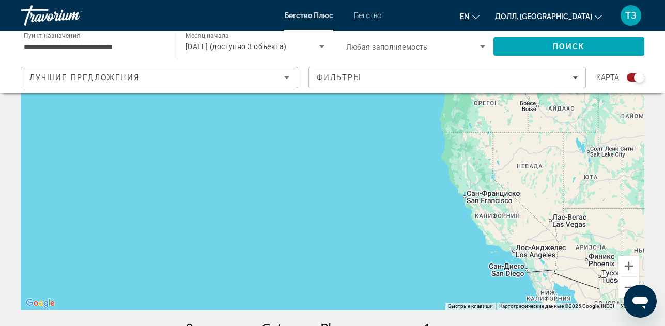
drag, startPoint x: 337, startPoint y: 149, endPoint x: 315, endPoint y: 309, distance: 161.2
click at [200, 0] on html "**********" at bounding box center [332, 60] width 665 height 326
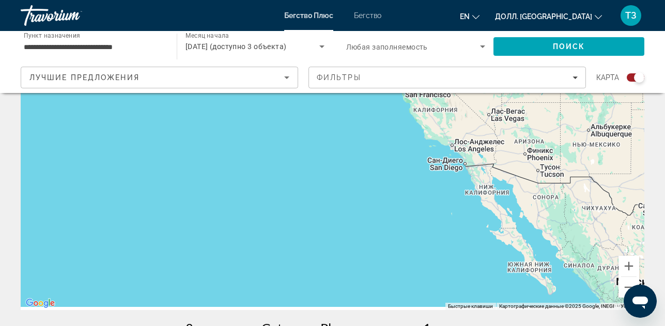
drag, startPoint x: 393, startPoint y: 223, endPoint x: 314, endPoint y: 35, distance: 203.9
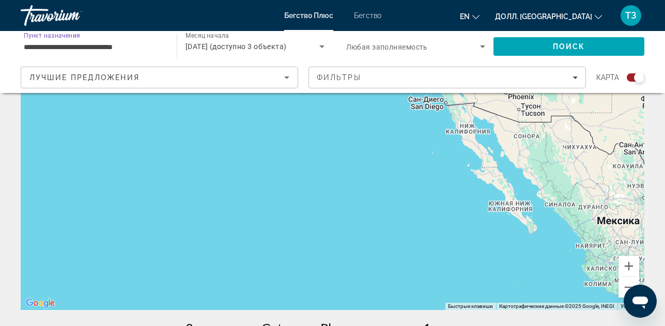
click at [157, 43] on input "**********" at bounding box center [94, 47] width 140 height 12
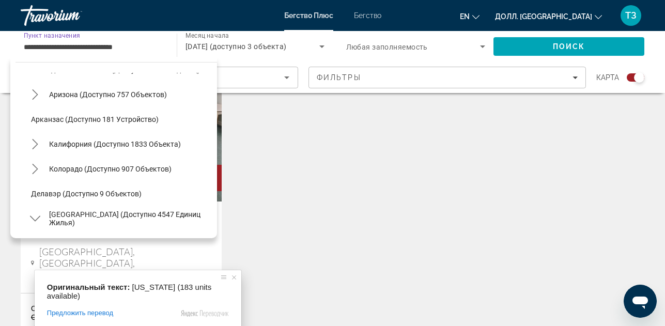
scroll to position [0, 0]
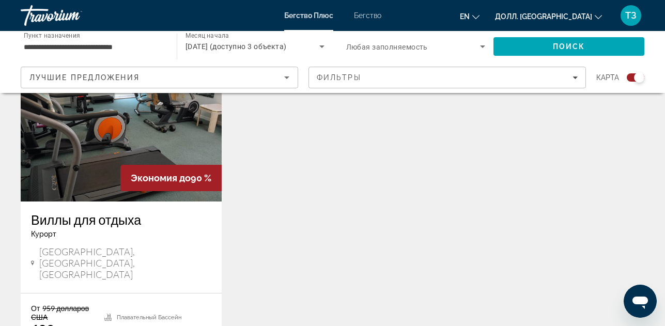
click at [111, 46] on input "**********" at bounding box center [94, 47] width 140 height 12
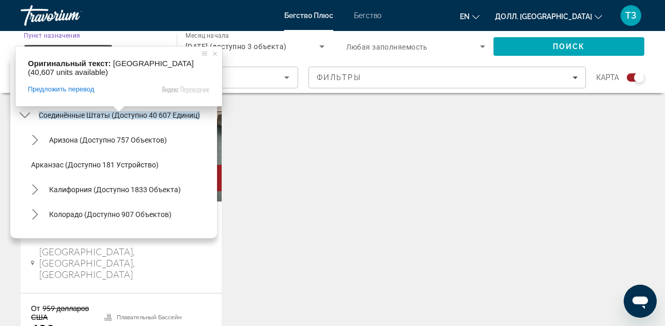
click at [119, 112] on span at bounding box center [118, 109] width 13 height 6
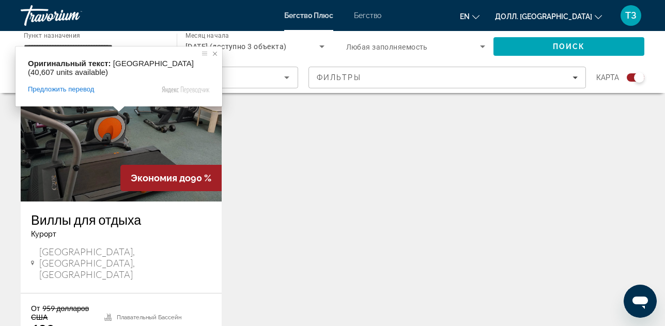
click at [215, 55] on span at bounding box center [215, 54] width 10 height 10
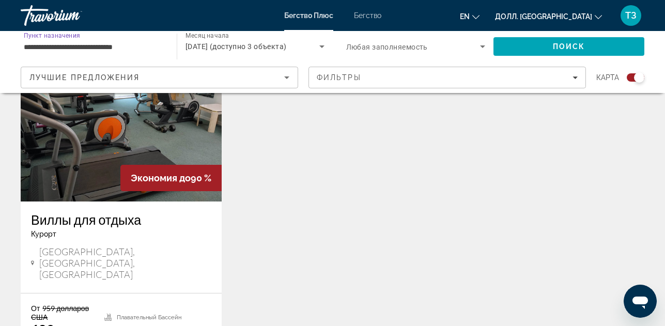
click at [134, 47] on input "**********" at bounding box center [94, 47] width 140 height 12
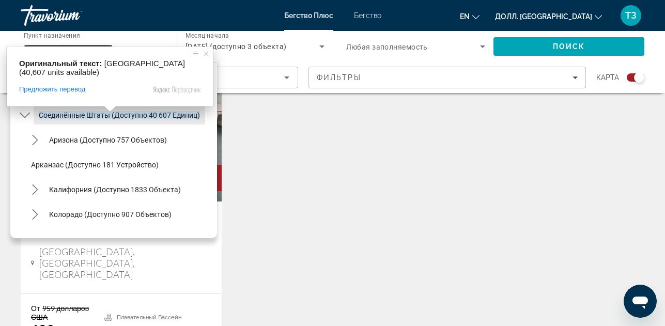
click at [112, 112] on span at bounding box center [109, 109] width 13 height 6
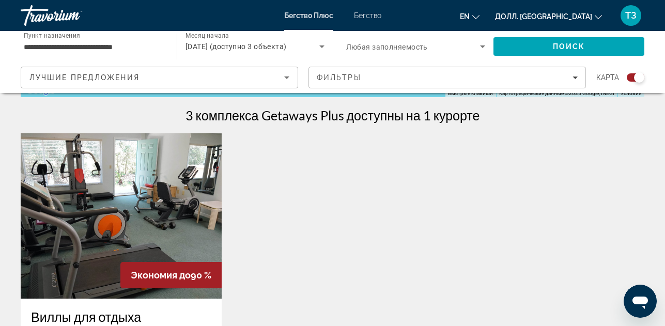
scroll to position [310, 0]
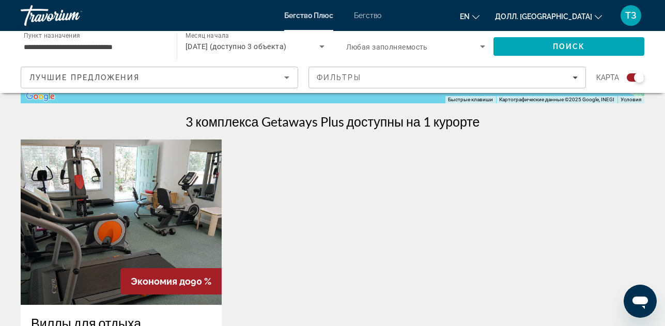
click at [140, 44] on input "**********" at bounding box center [94, 47] width 140 height 12
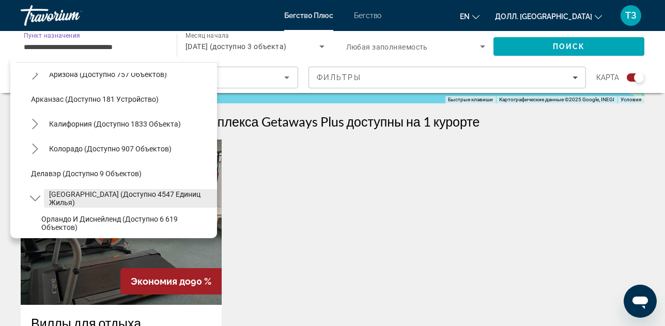
scroll to position [0, 0]
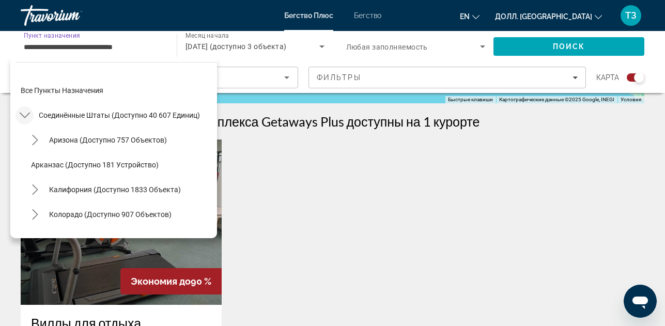
click at [25, 117] on icon "Подменю «Соединённые Штаты» (доступно 40 607 единиц)" at bounding box center [24, 116] width 10 height 6
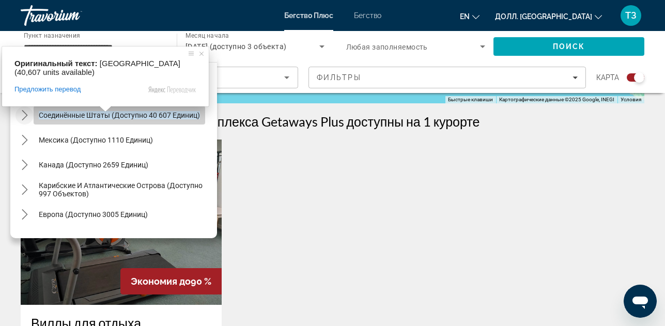
click at [80, 117] on ya-tr-span "Соединённые Штаты (доступно 40 607 единиц)" at bounding box center [119, 115] width 161 height 8
type input "**********"
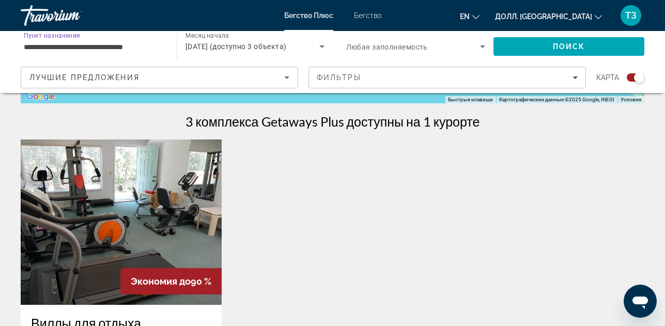
click at [480, 44] on icon "Виджет поиска" at bounding box center [483, 46] width 12 height 12
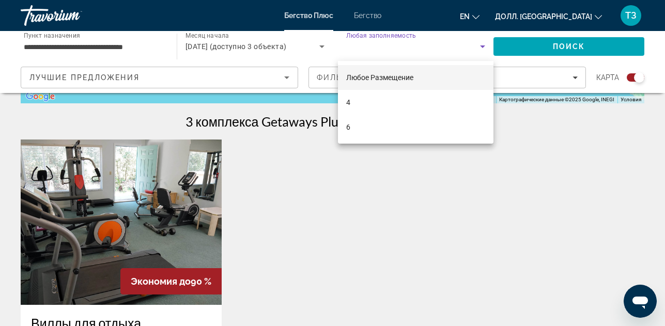
click at [406, 206] on div at bounding box center [332, 163] width 665 height 326
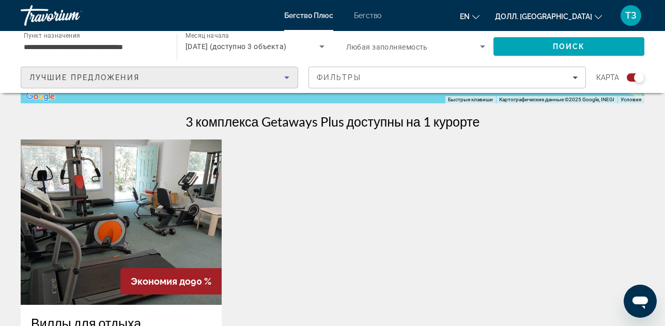
click at [284, 78] on icon "Сортировать по" at bounding box center [287, 77] width 12 height 12
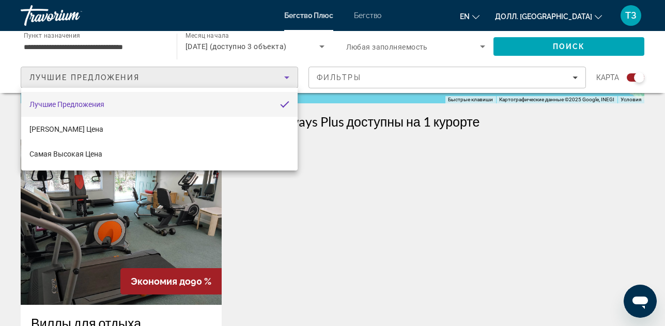
click at [364, 271] on div at bounding box center [332, 163] width 665 height 326
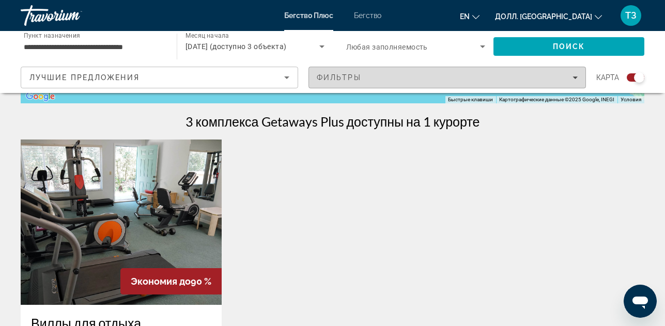
click at [575, 78] on icon "Фильтры" at bounding box center [575, 78] width 5 height 3
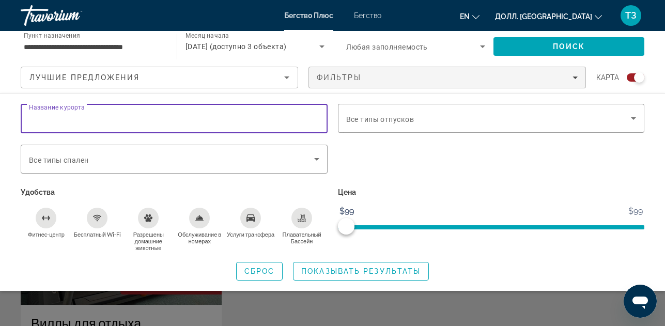
click at [139, 113] on input "Название курорта" at bounding box center [174, 119] width 291 height 12
type input "*"
type input "******"
click at [557, 41] on span "Поиск" at bounding box center [569, 46] width 151 height 25
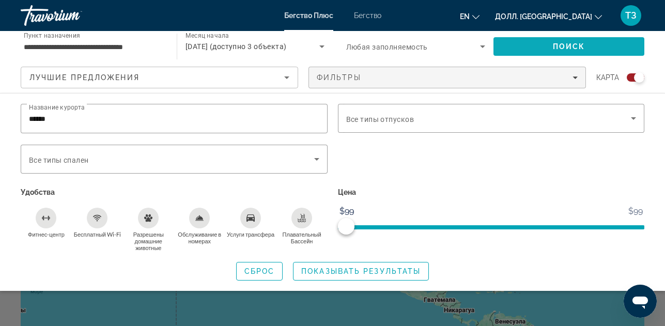
click at [569, 44] on span "Поиск" at bounding box center [569, 46] width 33 height 8
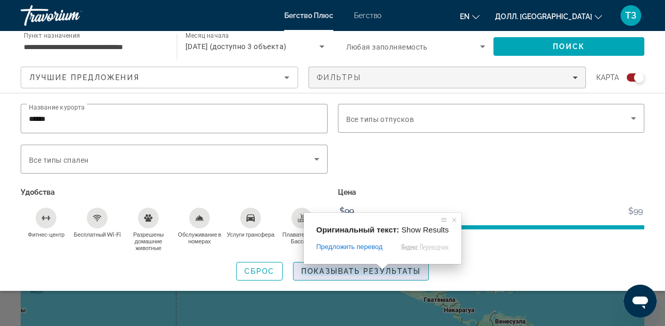
click at [371, 269] on ya-tr-span "Показывать результаты" at bounding box center [360, 271] width 119 height 8
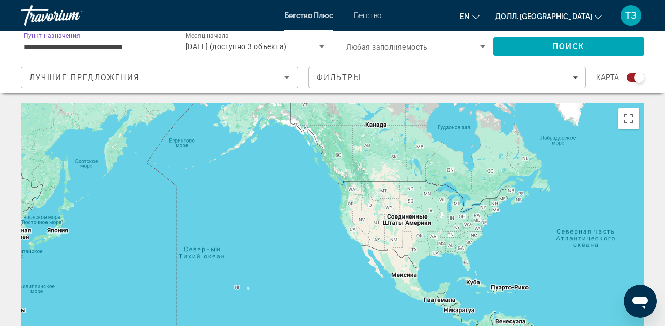
click at [161, 45] on input "**********" at bounding box center [94, 47] width 140 height 12
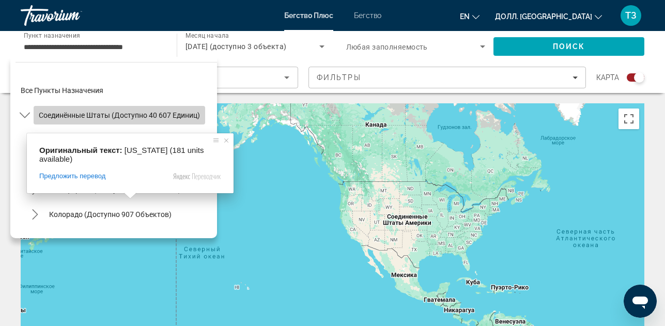
click at [80, 117] on ya-tr-span "Соединённые Штаты (доступно 40 607 единиц)" at bounding box center [119, 115] width 161 height 8
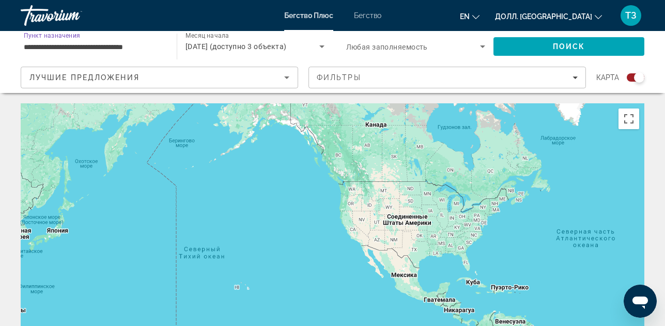
click at [153, 42] on input "**********" at bounding box center [94, 47] width 140 height 12
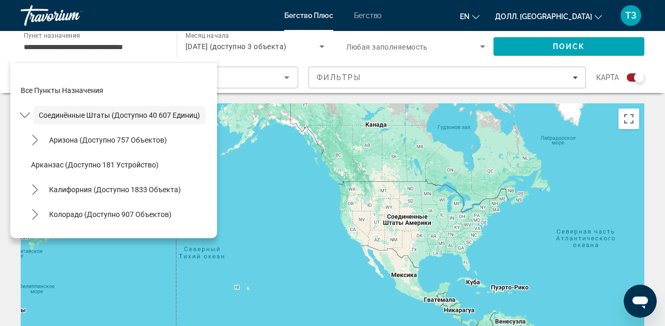
drag, startPoint x: 258, startPoint y: 169, endPoint x: 248, endPoint y: 163, distance: 12.1
click at [254, 168] on div "Основное содержание" at bounding box center [333, 258] width 624 height 310
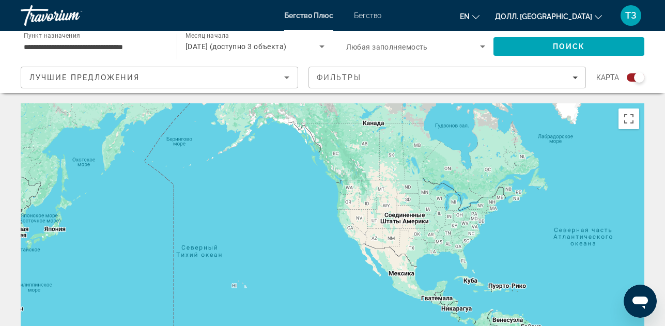
click at [160, 40] on div "**********" at bounding box center [94, 46] width 140 height 29
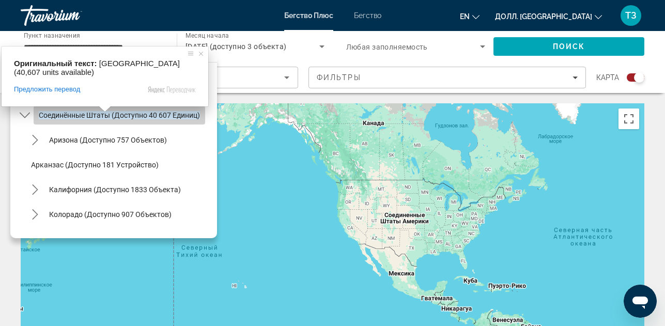
click at [107, 117] on ya-tr-span "Соединённые Штаты (доступно 40 607 единиц)" at bounding box center [119, 115] width 161 height 8
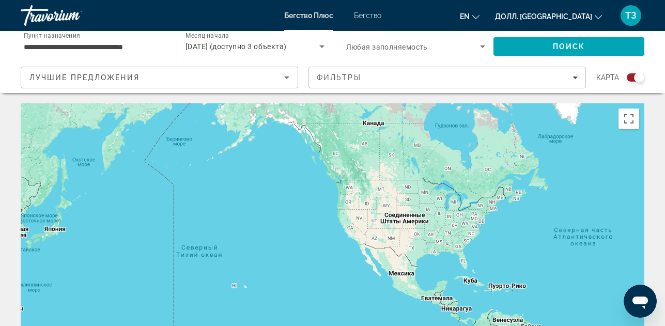
click at [240, 291] on div "Основное содержание" at bounding box center [333, 258] width 624 height 310
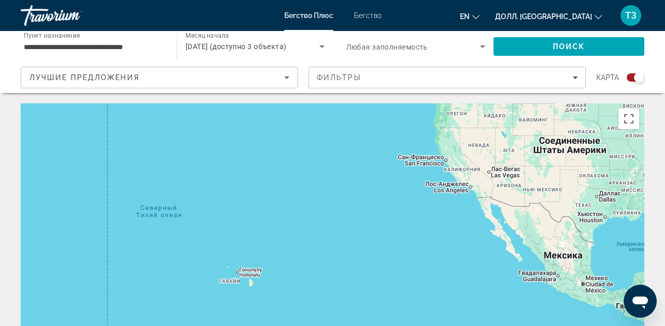
click at [239, 286] on div "Основное содержание" at bounding box center [333, 258] width 624 height 310
click at [246, 274] on div "Основное содержание" at bounding box center [333, 258] width 624 height 310
click at [243, 274] on div "Основное содержание" at bounding box center [333, 258] width 624 height 310
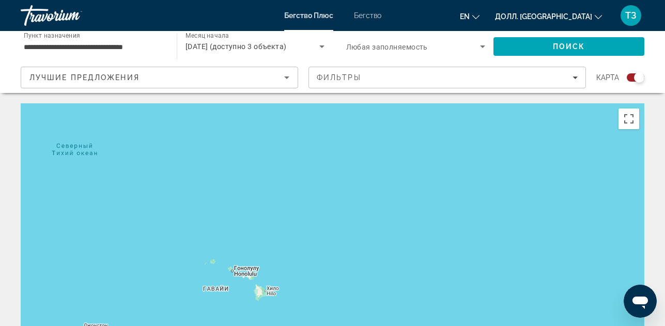
click at [236, 274] on div "Основное содержание" at bounding box center [333, 258] width 624 height 310
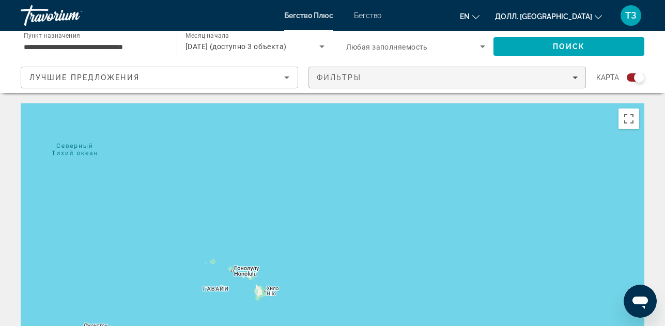
click at [576, 79] on icon "Фильтры" at bounding box center [575, 77] width 5 height 5
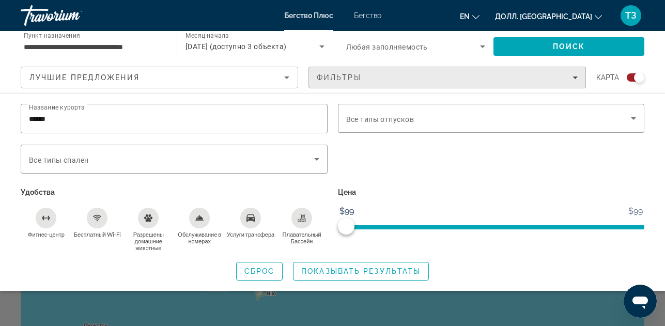
click at [570, 79] on div "Фильтры" at bounding box center [447, 77] width 261 height 8
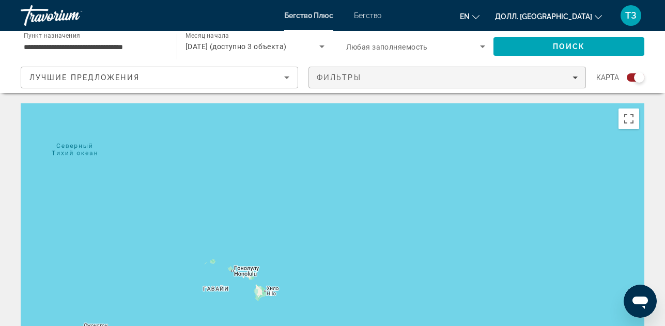
click at [574, 80] on icon "Фильтры" at bounding box center [575, 77] width 5 height 5
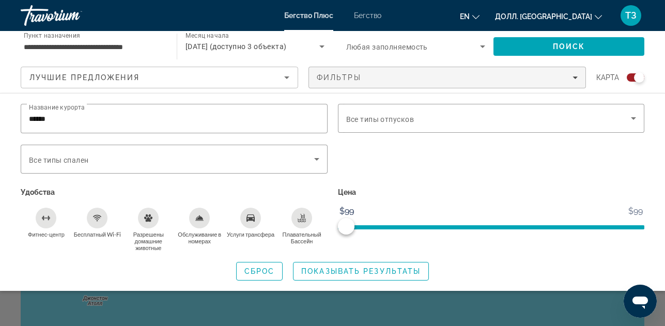
scroll to position [52, 0]
click at [640, 78] on div "Виджет поиска" at bounding box center [639, 77] width 10 height 10
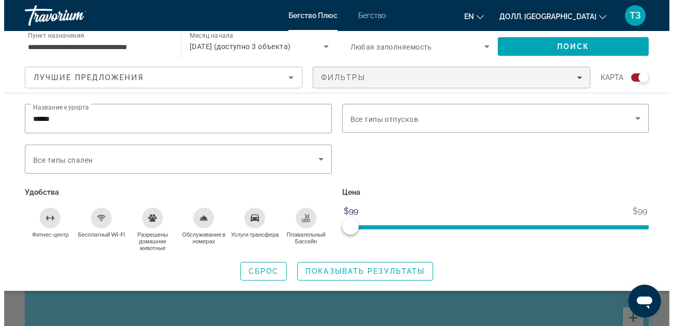
scroll to position [0, 0]
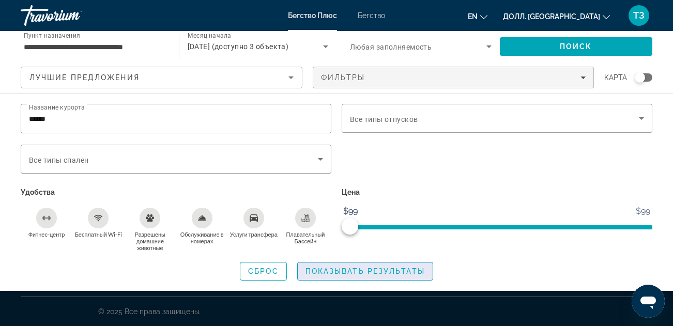
click at [354, 269] on ya-tr-span "Показывать результаты" at bounding box center [365, 271] width 119 height 8
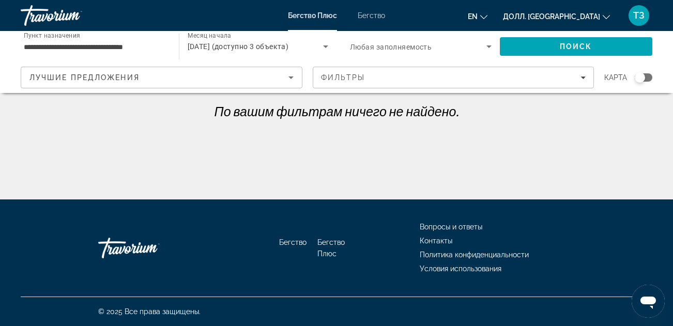
click at [161, 44] on input "**********" at bounding box center [95, 47] width 142 height 12
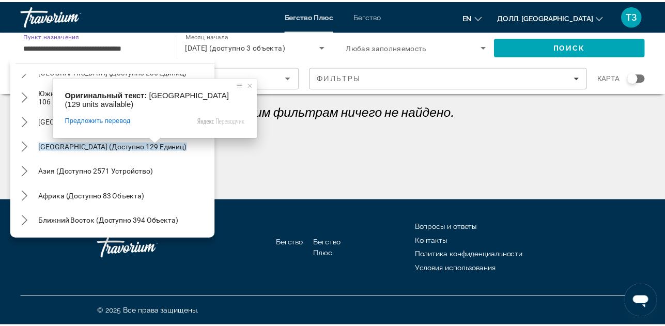
scroll to position [1059, 0]
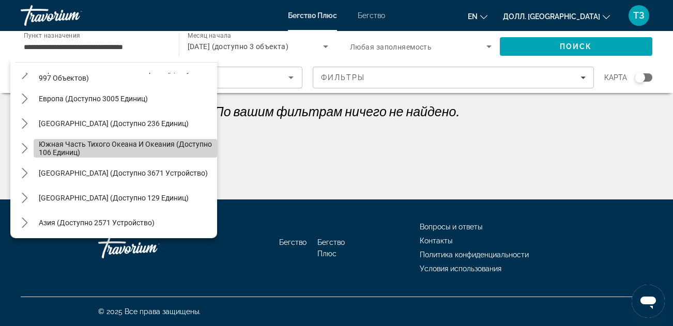
click at [139, 153] on span "Южная часть Тихого океана и Океания (доступно 106 единиц)" at bounding box center [125, 148] width 173 height 17
type input "**********"
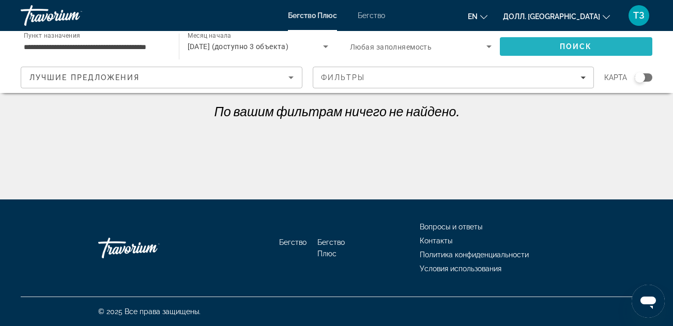
click at [539, 41] on span "Поиск" at bounding box center [576, 46] width 153 height 25
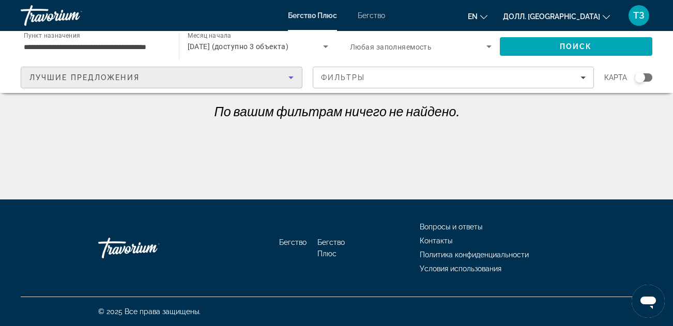
click at [292, 82] on icon "Сортировать по" at bounding box center [291, 77] width 12 height 12
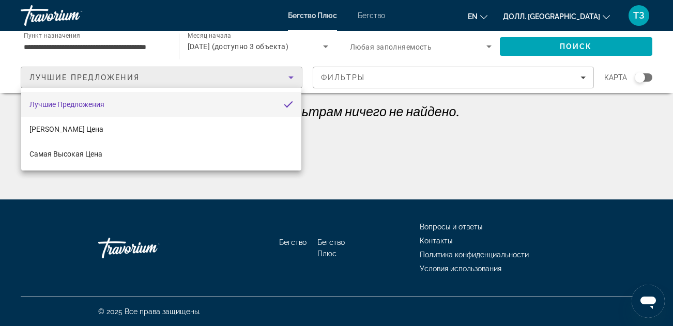
click at [578, 77] on div at bounding box center [336, 163] width 673 height 326
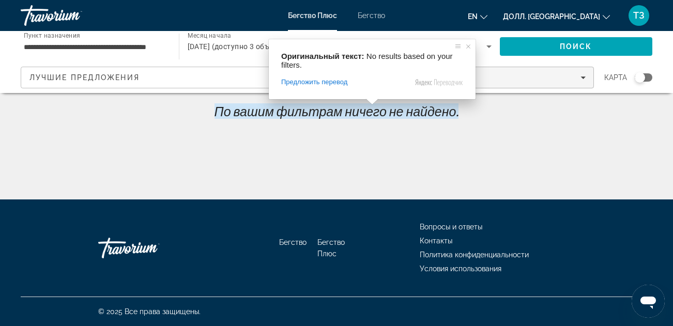
click at [588, 74] on span "Фильтры" at bounding box center [453, 77] width 281 height 25
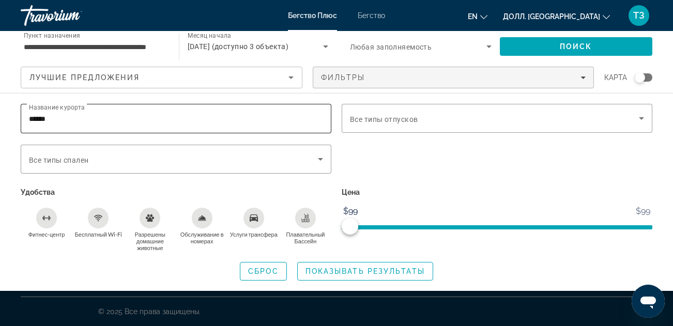
click at [101, 112] on div "******" at bounding box center [176, 118] width 294 height 29
type input "*"
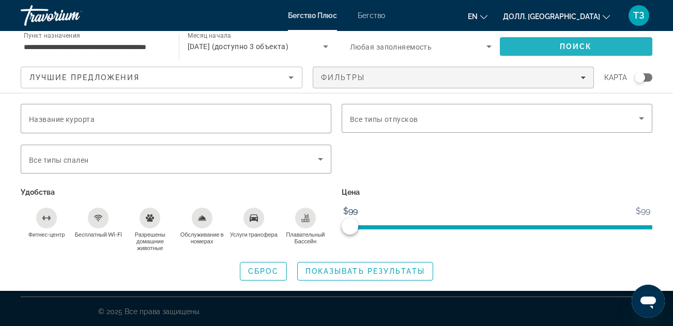
click at [551, 43] on span "Поиск" at bounding box center [576, 46] width 153 height 25
click at [645, 77] on div "Виджет поиска" at bounding box center [640, 77] width 10 height 10
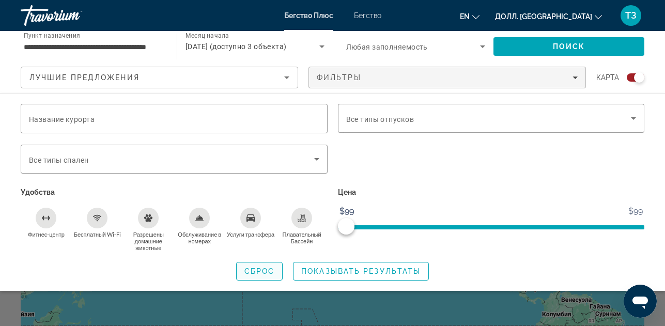
click at [268, 275] on span "Виджет поиска" at bounding box center [260, 271] width 46 height 25
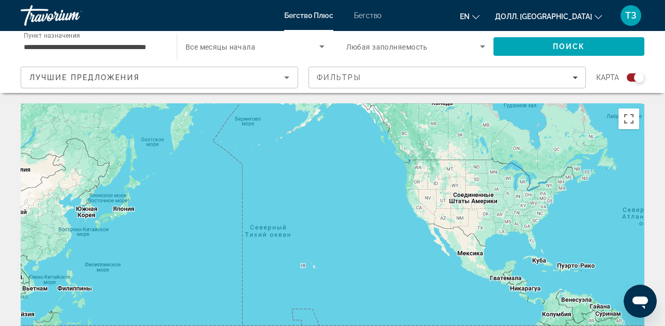
click at [171, 45] on div "**********" at bounding box center [94, 46] width 156 height 29
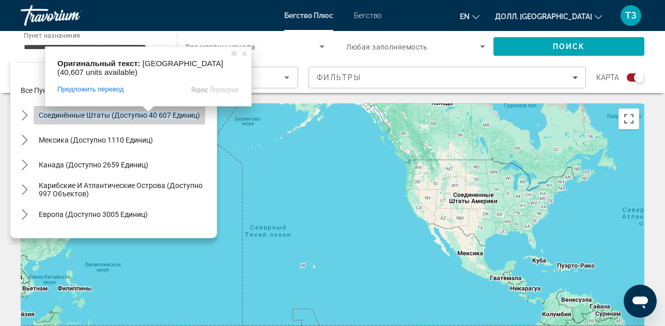
click at [129, 115] on ya-tr-span "Соединённые Штаты (доступно 40 607 единиц)" at bounding box center [119, 115] width 161 height 8
type input "**********"
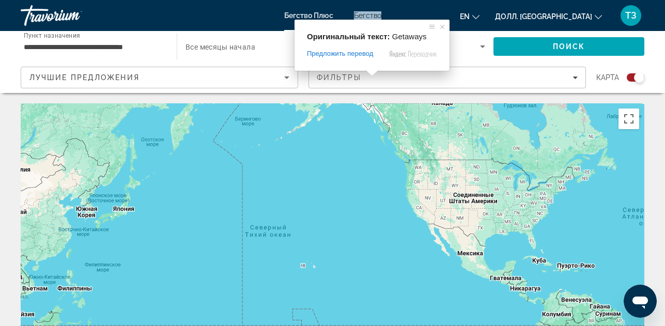
click at [372, 18] on ya-tr-span "Бегство" at bounding box center [367, 15] width 27 height 8
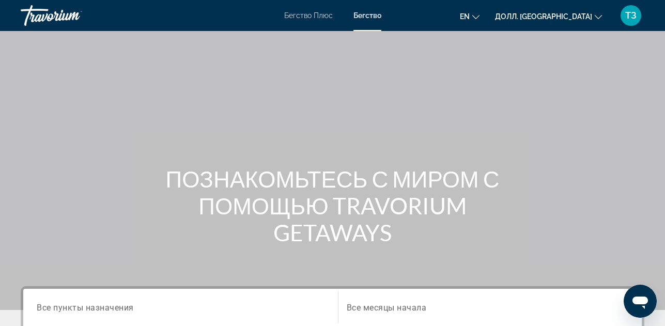
scroll to position [155, 0]
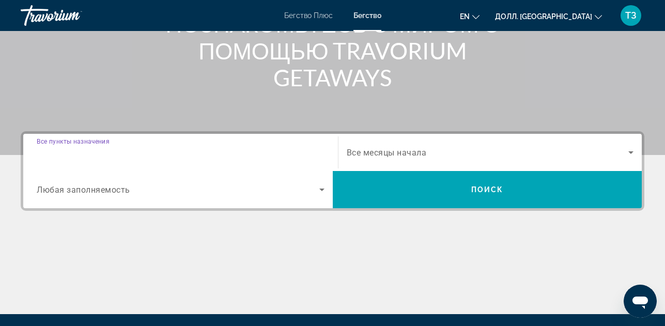
click at [160, 156] on input "Пункт назначения Все пункты назначения" at bounding box center [181, 153] width 288 height 12
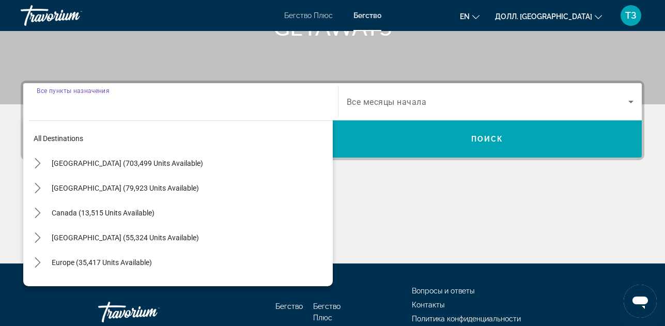
scroll to position [253, 0]
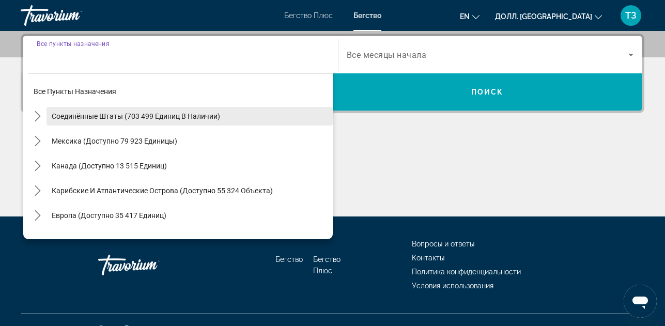
click at [168, 112] on ya-tr-span "Соединённые Штаты (703 499 единиц в наличии)" at bounding box center [136, 116] width 169 height 8
type input "**********"
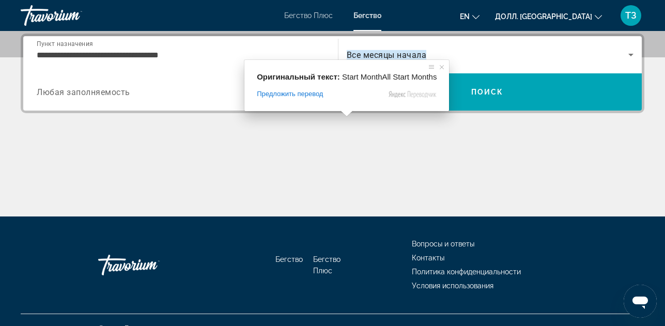
click at [347, 57] on ya-tr-span "Все месяцы начала" at bounding box center [387, 55] width 80 height 10
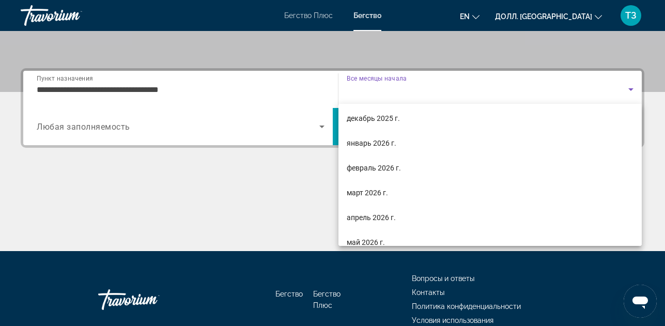
scroll to position [103, 0]
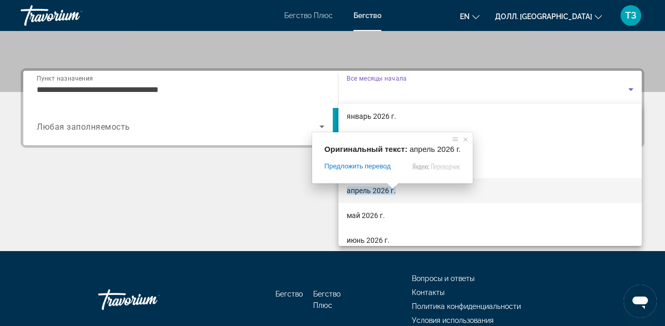
click at [381, 190] on ya-tr-span "апрель 2026 г." at bounding box center [371, 191] width 49 height 8
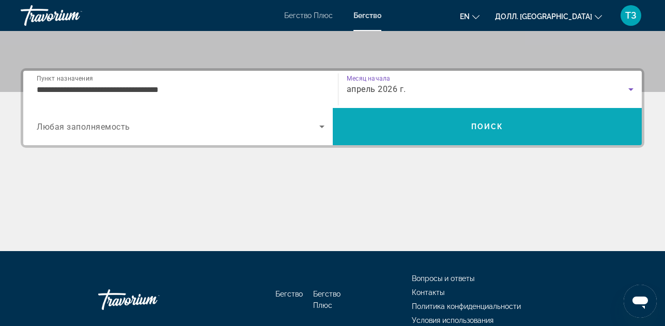
click at [494, 124] on span "Поиск" at bounding box center [488, 127] width 33 height 8
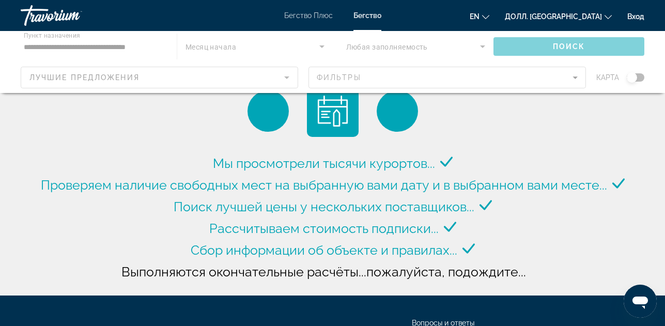
click at [321, 45] on div "Основное содержание" at bounding box center [332, 62] width 665 height 62
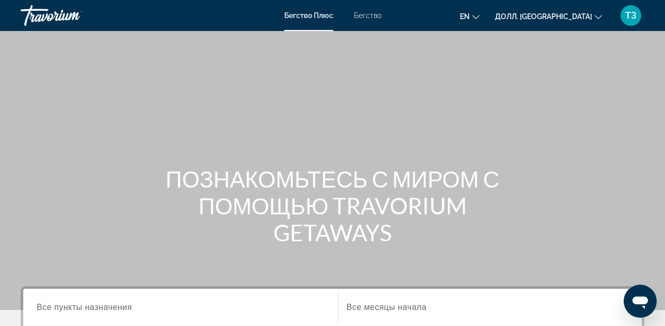
click at [367, 18] on ya-tr-span "Бегство" at bounding box center [367, 15] width 27 height 8
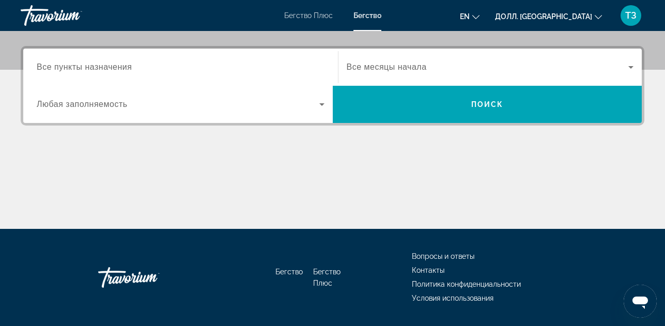
scroll to position [259, 0]
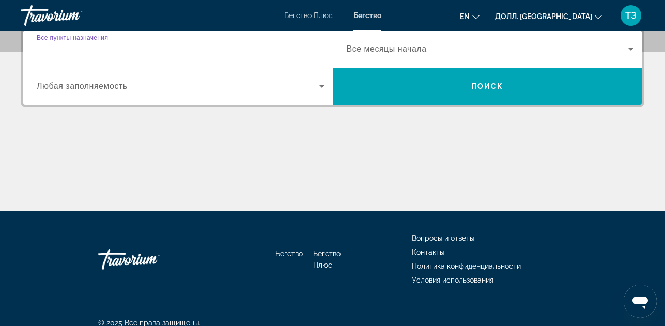
click at [224, 52] on input "Пункт назначения Все пункты назначения" at bounding box center [181, 49] width 288 height 12
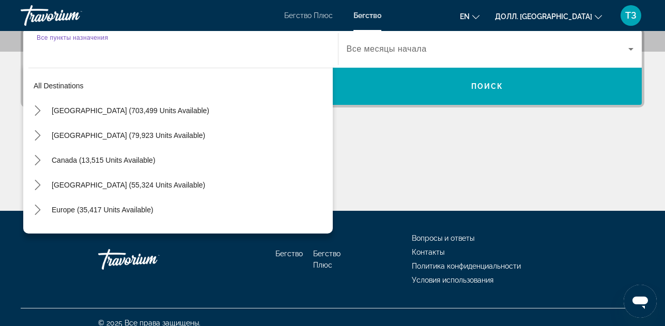
scroll to position [253, 0]
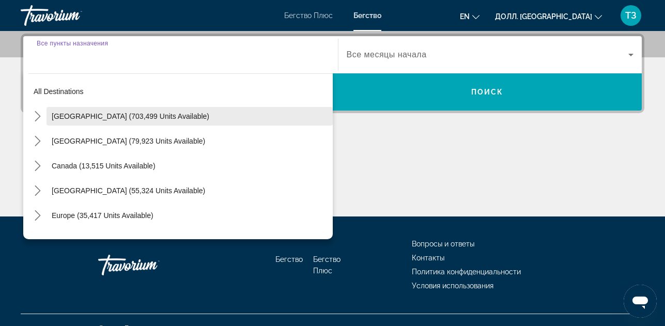
click at [120, 114] on span "[GEOGRAPHIC_DATA] (703,499 units available)" at bounding box center [131, 116] width 158 height 8
type input "**********"
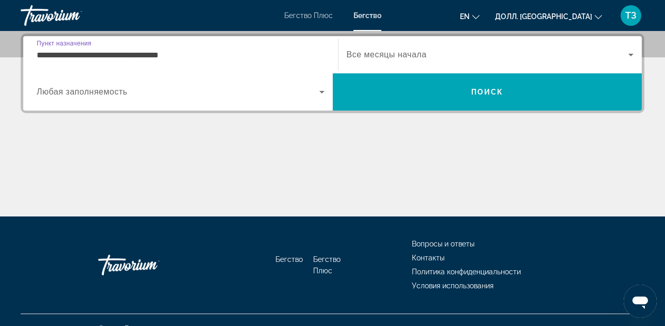
click at [634, 52] on icon "Виджет поиска" at bounding box center [631, 55] width 12 height 12
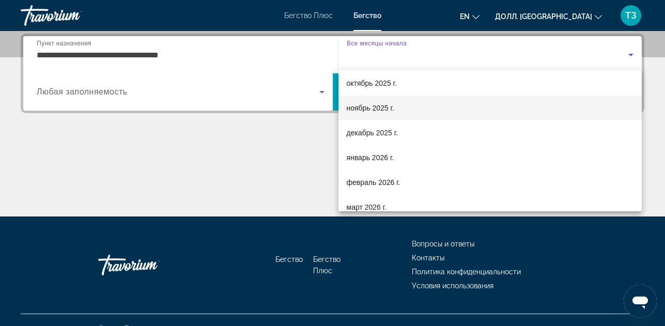
scroll to position [103, 0]
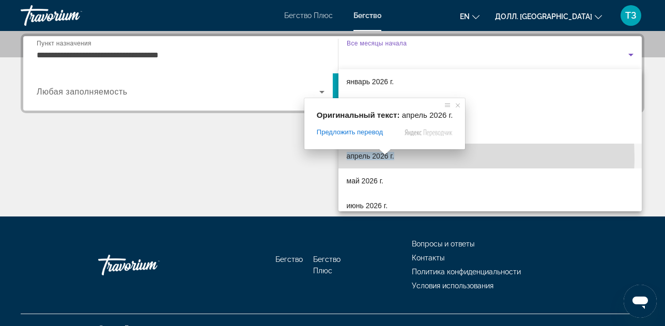
click at [375, 158] on ya-tr-span "апрель 2026 г." at bounding box center [371, 156] width 48 height 8
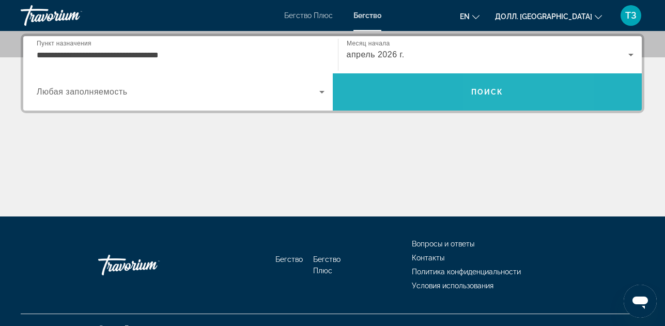
click at [529, 96] on span "Поиск" at bounding box center [488, 92] width 310 height 25
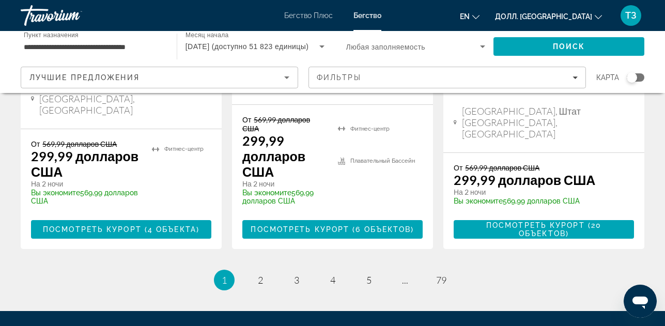
scroll to position [1624, 0]
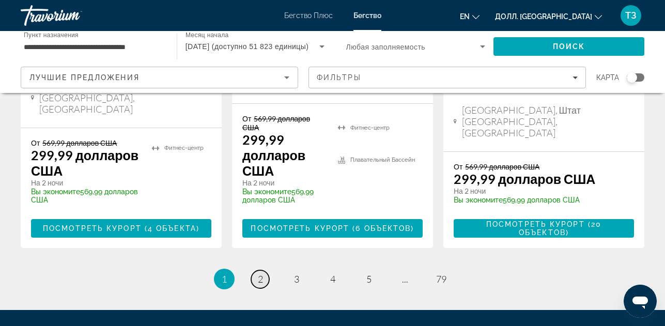
click at [264, 270] on link "страница 2" at bounding box center [260, 279] width 18 height 18
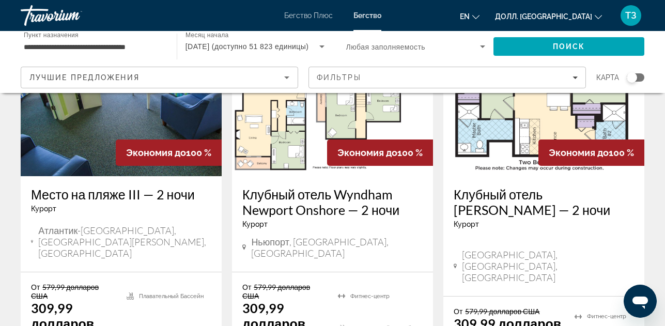
scroll to position [1603, 0]
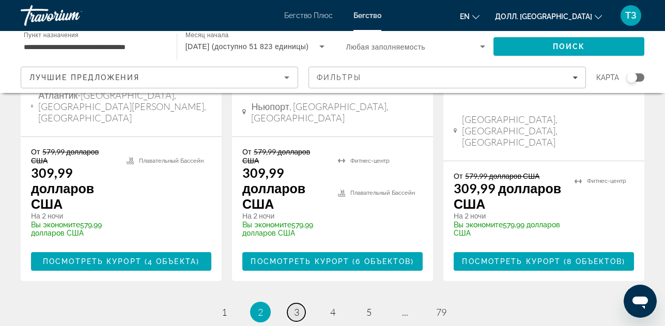
click at [295, 307] on ya-tr-span "3" at bounding box center [296, 312] width 5 height 11
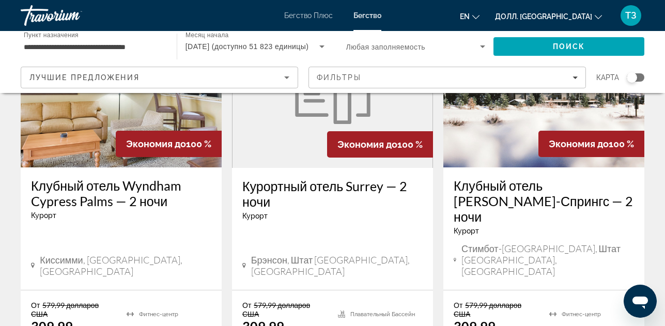
scroll to position [908, 0]
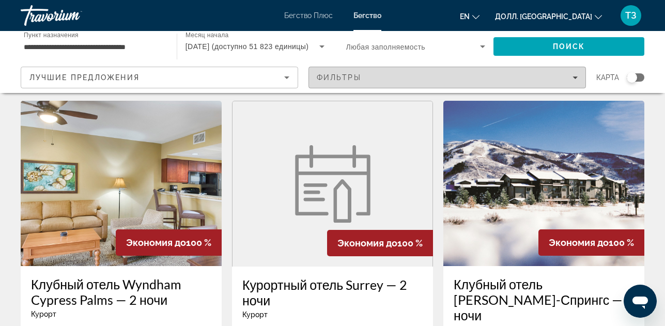
click at [578, 79] on icon "Фильтры" at bounding box center [575, 77] width 5 height 5
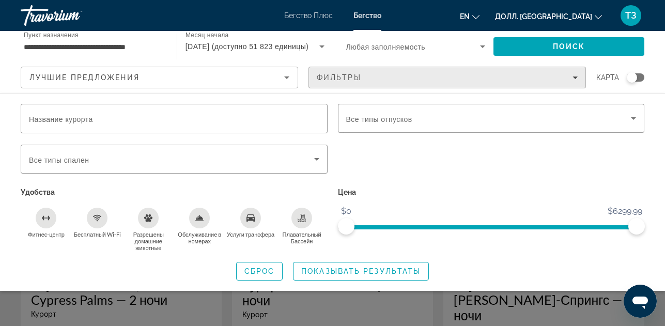
click at [578, 79] on icon "Фильтры" at bounding box center [575, 77] width 5 height 5
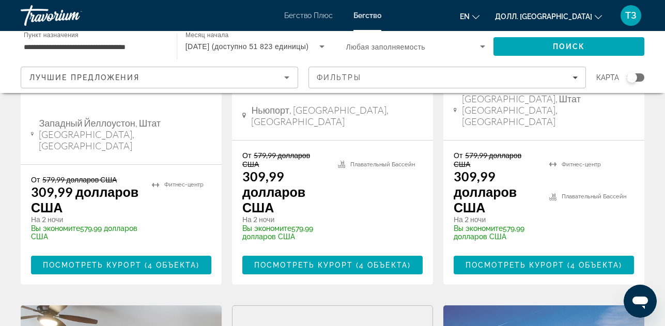
scroll to position [702, 0]
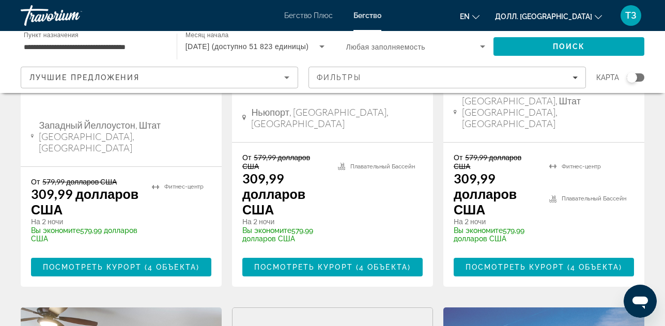
click at [166, 45] on div "**********" at bounding box center [94, 46] width 156 height 29
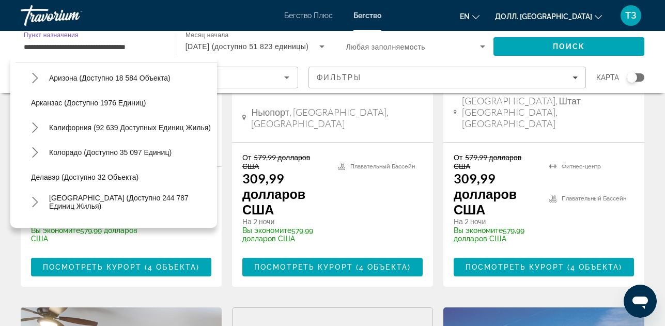
scroll to position [31, 0]
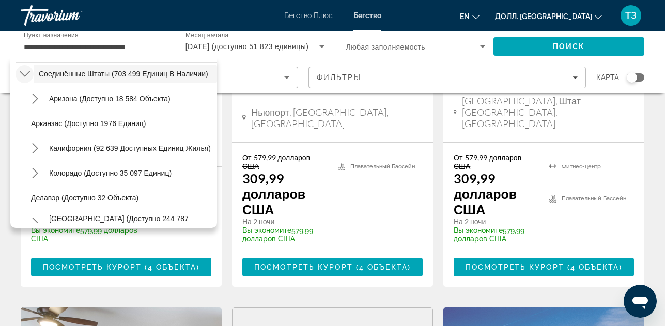
click at [23, 70] on icon "В подменю «Соединённые Штаты» (доступно 703 499 единиц)" at bounding box center [25, 74] width 10 height 10
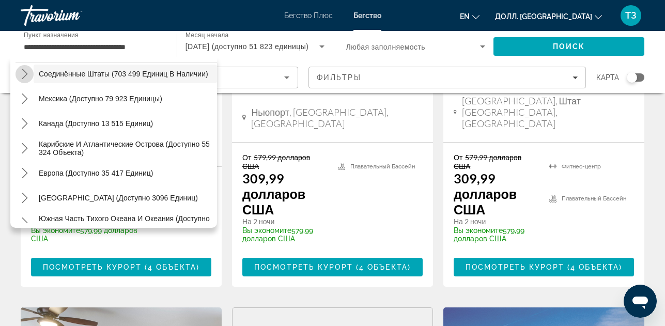
scroll to position [30, 0]
click at [664, 73] on div "**********" at bounding box center [332, 62] width 665 height 62
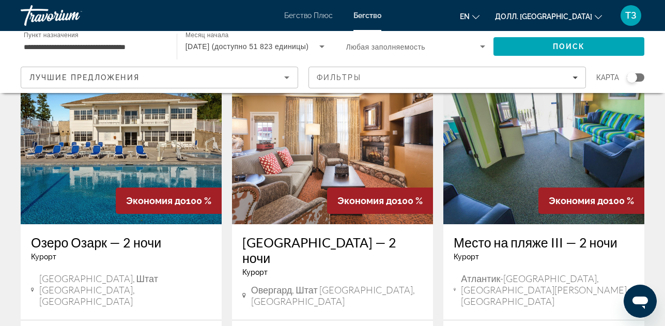
scroll to position [0, 0]
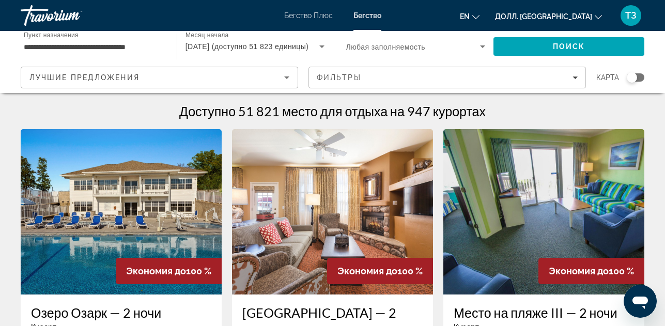
click at [634, 78] on div "Виджет поиска" at bounding box center [632, 77] width 10 height 10
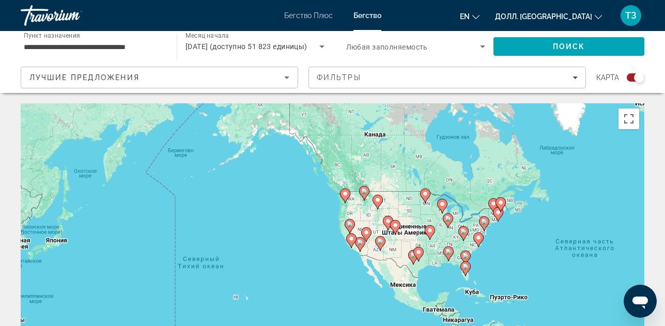
drag, startPoint x: 183, startPoint y: 197, endPoint x: 471, endPoint y: 203, distance: 288.0
click at [471, 203] on div "Чтобы активировать перетаскивание с помощью клавиатуры, нажмите Alt + Enter. По…" at bounding box center [333, 258] width 624 height 310
click at [235, 284] on image "Основное содержание" at bounding box center [237, 281] width 6 height 6
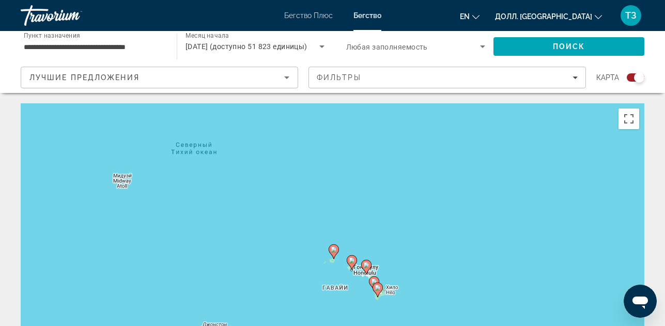
click at [353, 263] on image "Основное содержание" at bounding box center [352, 260] width 6 height 6
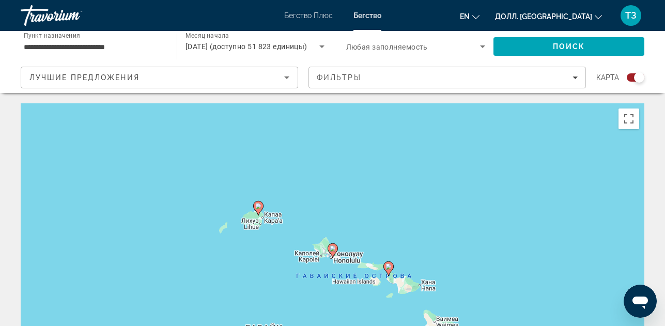
click at [331, 250] on image "Основное содержание" at bounding box center [333, 249] width 6 height 6
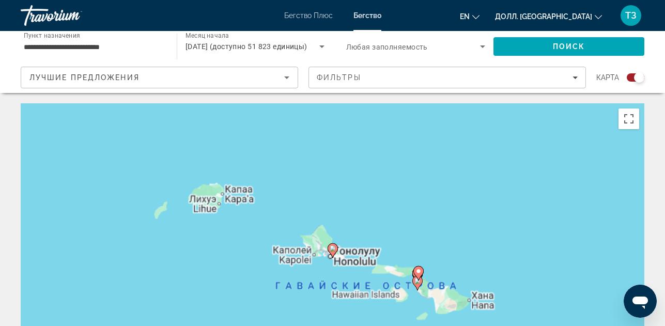
click at [331, 250] on image "Основное содержание" at bounding box center [333, 249] width 6 height 6
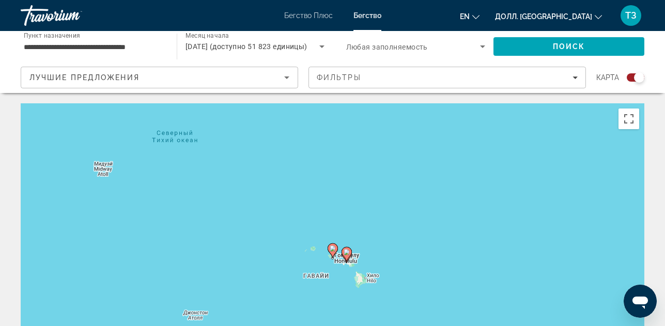
click at [331, 250] on image "Основное содержание" at bounding box center [333, 249] width 6 height 6
type input "**********"
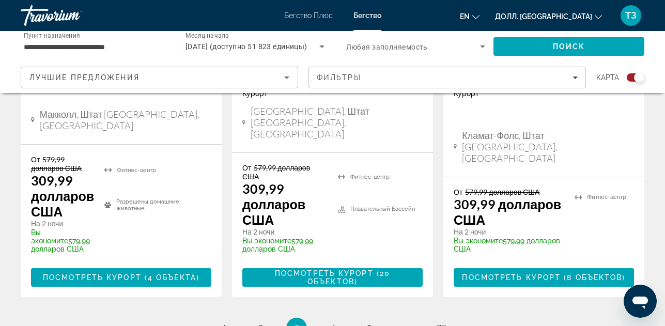
scroll to position [1901, 0]
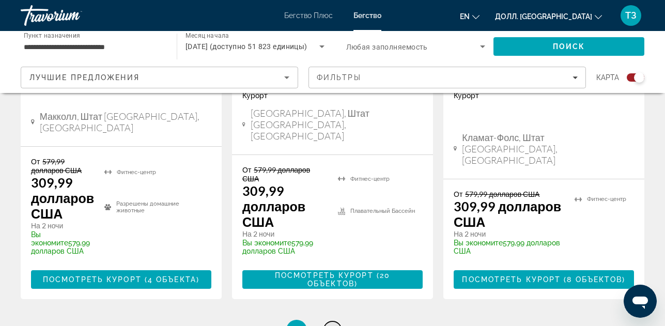
click at [335, 325] on ya-tr-span "4" at bounding box center [332, 330] width 5 height 11
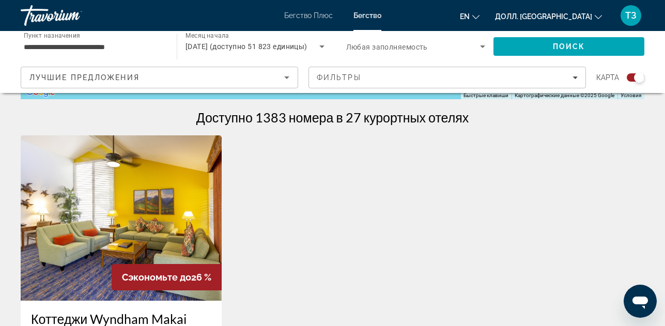
scroll to position [155, 0]
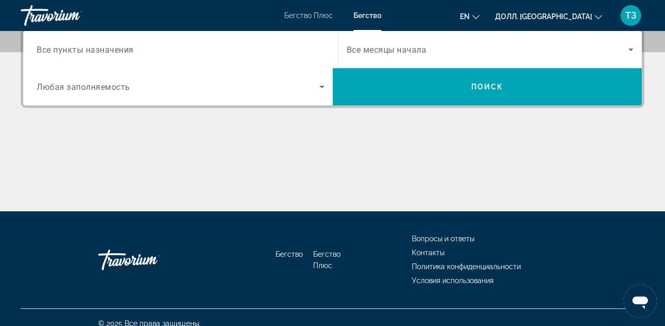
scroll to position [207, 0]
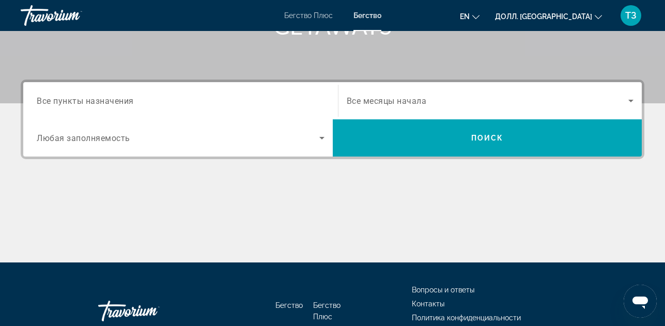
click at [84, 97] on ya-tr-span "Все пункты назначения" at bounding box center [85, 101] width 97 height 10
click at [84, 97] on input "Пункт назначения Все пункты назначения" at bounding box center [181, 101] width 288 height 12
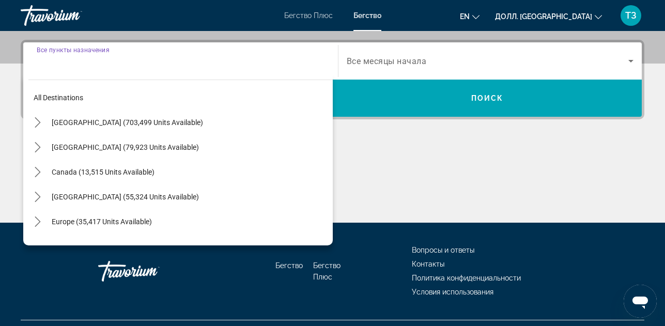
scroll to position [253, 0]
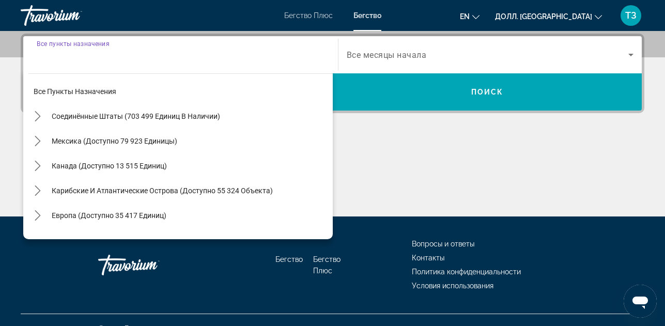
click at [89, 54] on input "Пункт назначения Все пункты назначения" at bounding box center [181, 55] width 288 height 12
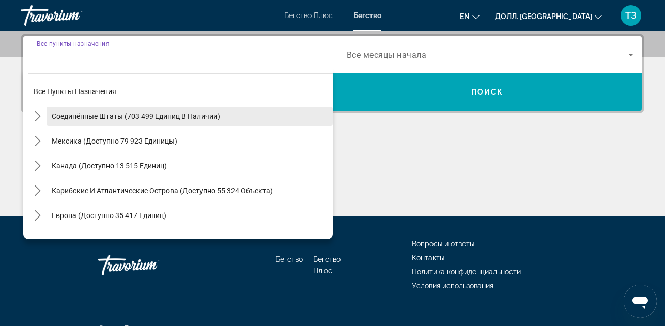
click at [78, 118] on ya-tr-span "Соединённые Штаты (703 499 единиц в наличии)" at bounding box center [136, 116] width 169 height 8
type input "**********"
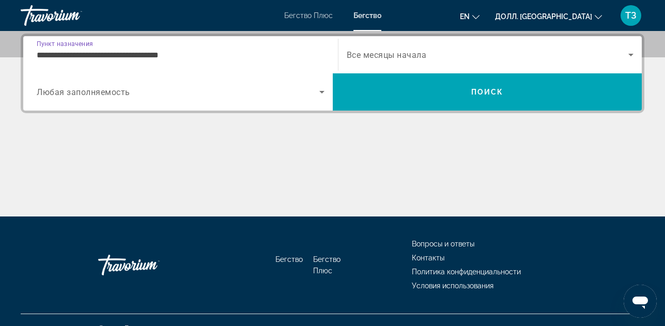
click at [633, 54] on icon "Виджет поиска" at bounding box center [631, 55] width 5 height 3
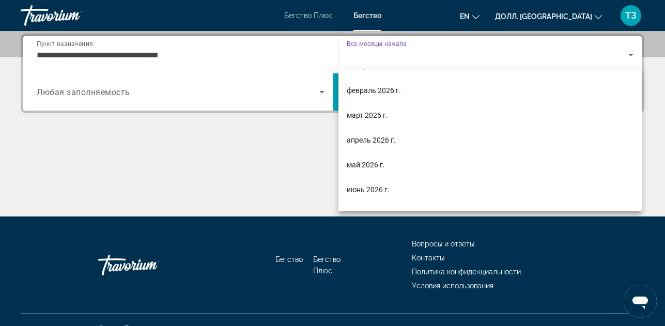
scroll to position [155, 0]
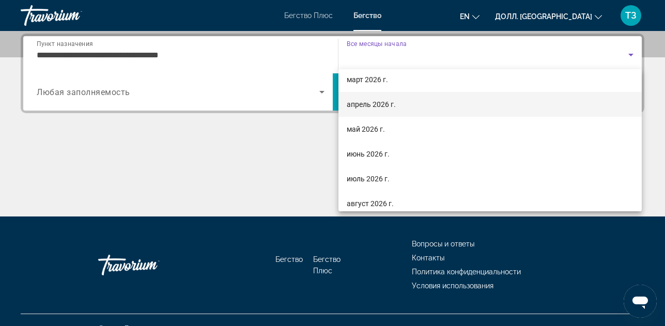
click at [390, 104] on ya-tr-span "апрель 2026 г." at bounding box center [371, 104] width 49 height 8
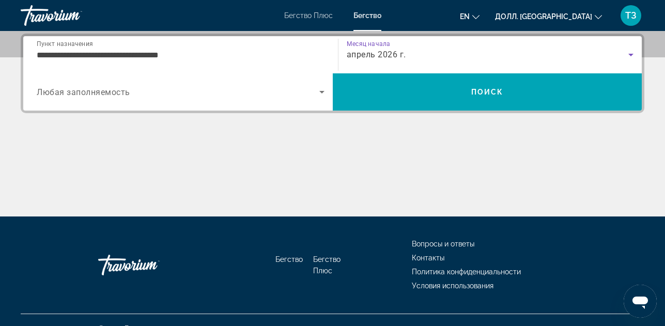
click at [322, 91] on icon "Виджет поиска" at bounding box center [322, 92] width 5 height 3
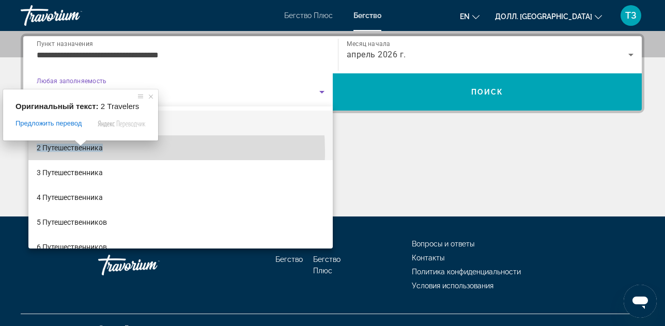
click at [71, 151] on ya-tr-span "2 Путешественника" at bounding box center [70, 148] width 66 height 8
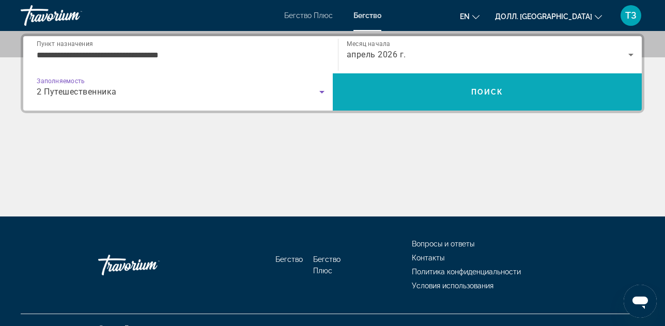
click at [433, 94] on span "Поиск" at bounding box center [488, 92] width 310 height 25
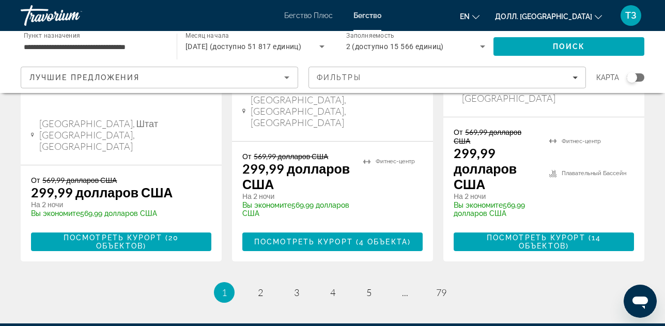
scroll to position [1623, 0]
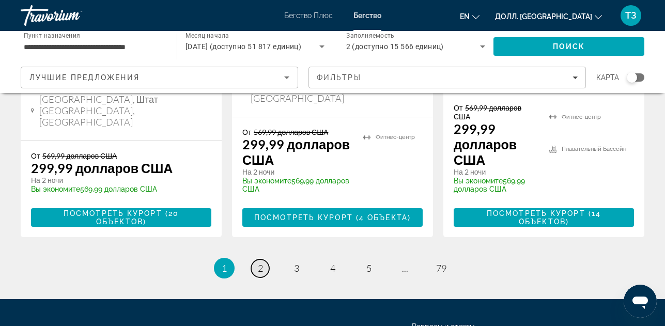
click at [256, 260] on link "страница 2" at bounding box center [260, 269] width 18 height 18
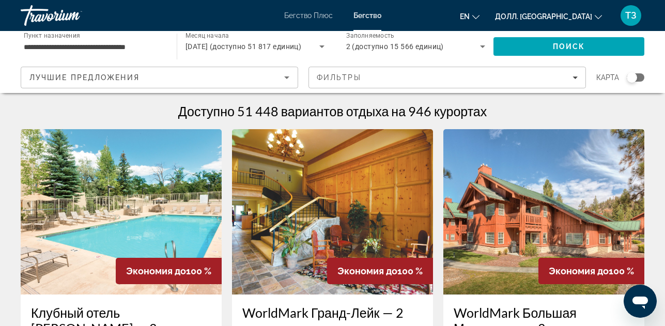
click at [635, 75] on div "Виджет поиска" at bounding box center [632, 77] width 10 height 10
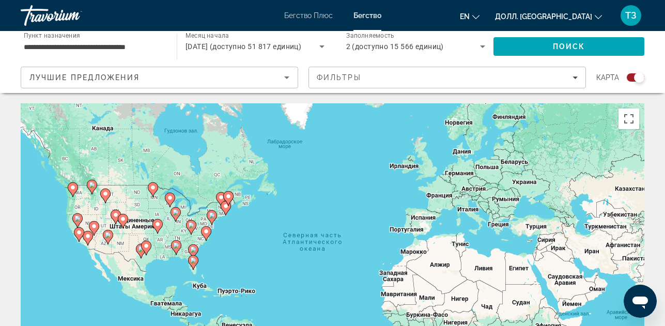
drag, startPoint x: 203, startPoint y: 248, endPoint x: 466, endPoint y: 241, distance: 263.3
click at [453, 242] on div "Чтобы активировать перетаскивание с помощью клавиатуры, нажмите Alt + Ввод. Пос…" at bounding box center [333, 258] width 624 height 310
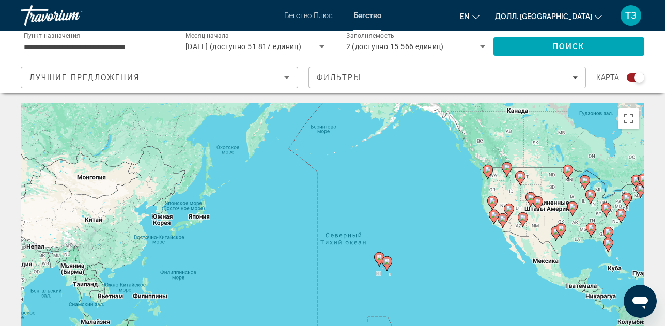
click at [378, 256] on image "Основное содержание" at bounding box center [379, 257] width 6 height 6
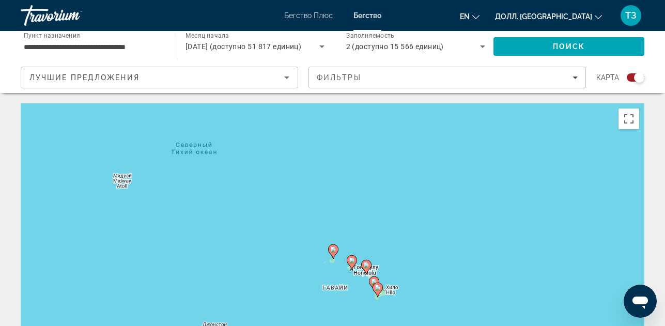
click at [352, 262] on image "Основное содержание" at bounding box center [352, 260] width 6 height 6
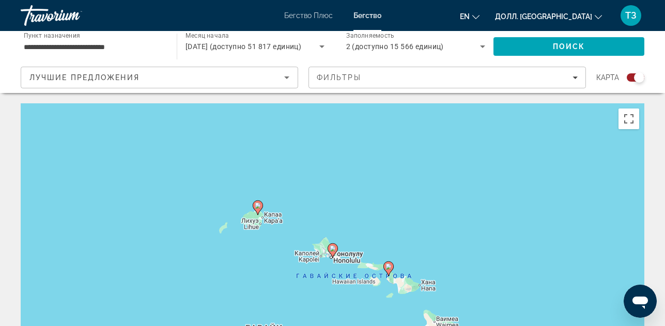
click at [331, 248] on image "Основное содержание" at bounding box center [333, 249] width 6 height 6
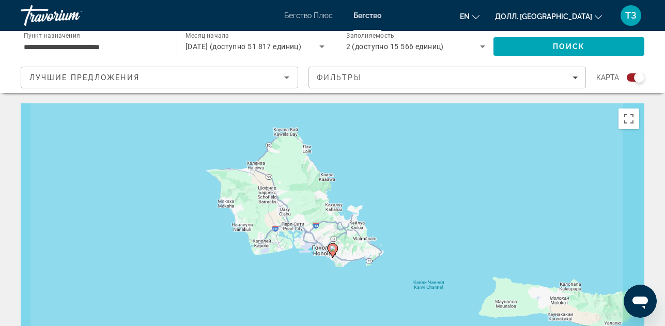
click at [331, 248] on image "Основное содержание" at bounding box center [333, 249] width 6 height 6
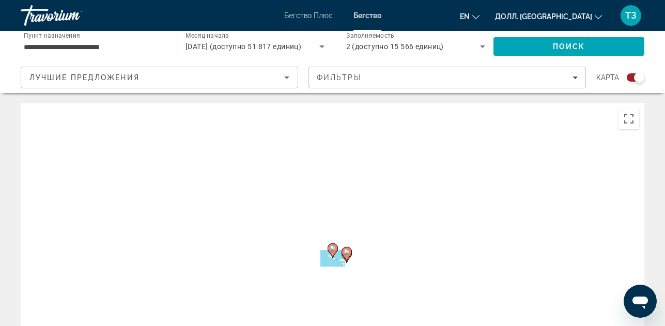
type input "**********"
click at [331, 248] on image "Основное содержание" at bounding box center [333, 249] width 6 height 6
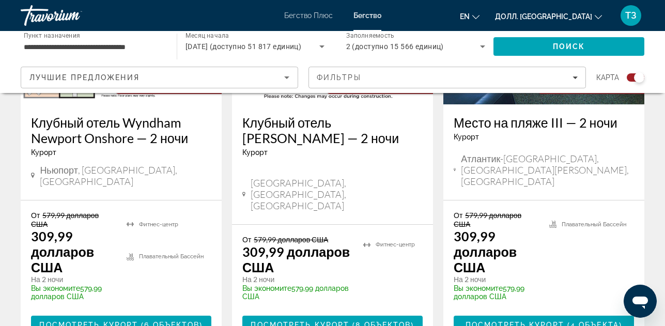
scroll to position [1965, 0]
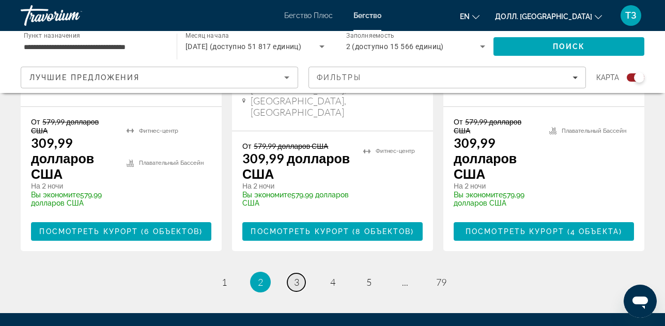
click at [297, 277] on ya-tr-span "3" at bounding box center [296, 282] width 5 height 11
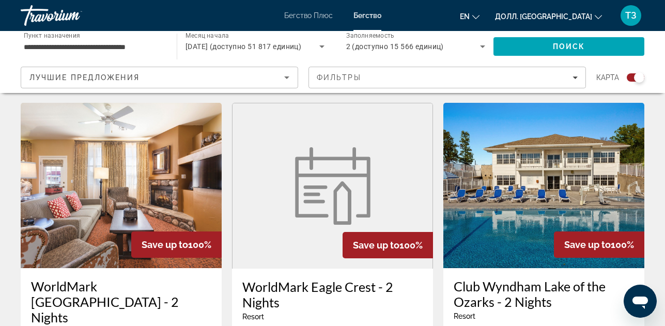
scroll to position [414, 0]
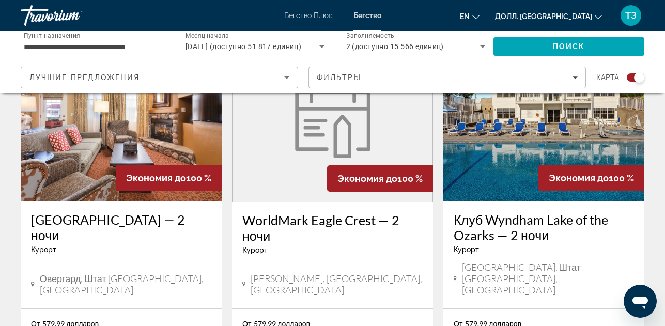
click at [636, 77] on div "Виджет поиска" at bounding box center [639, 77] width 10 height 10
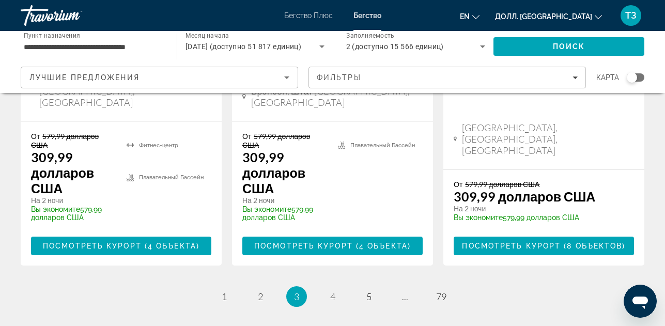
scroll to position [1633, 0]
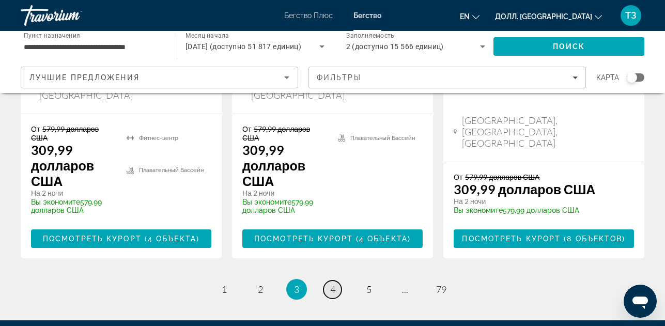
click at [332, 284] on ya-tr-span "4" at bounding box center [332, 289] width 5 height 11
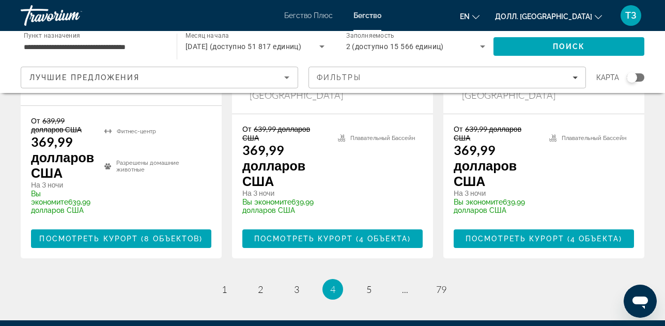
scroll to position [1647, 0]
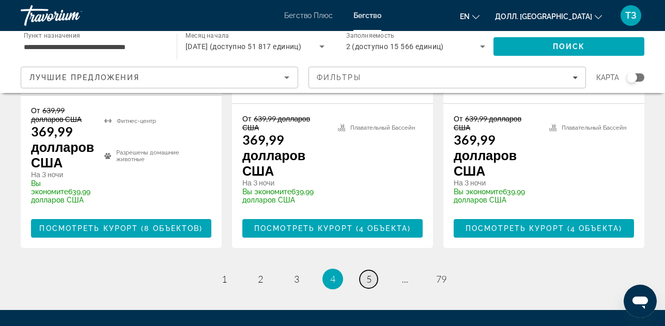
click at [371, 274] on ya-tr-span "5" at bounding box center [369, 279] width 5 height 11
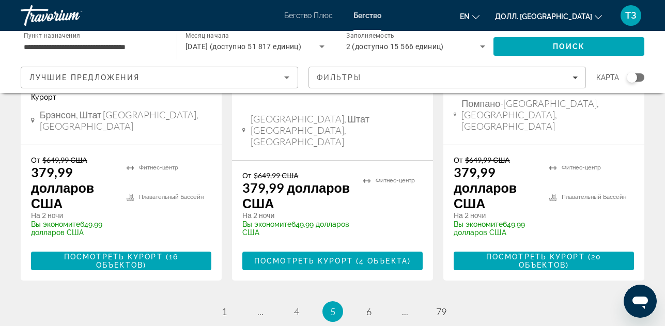
scroll to position [1622, 0]
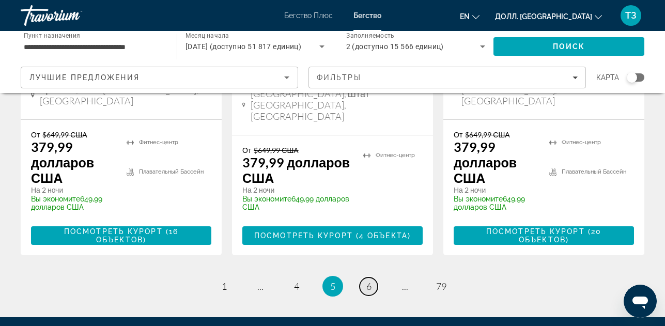
click at [367, 281] on ya-tr-span "6" at bounding box center [369, 286] width 5 height 11
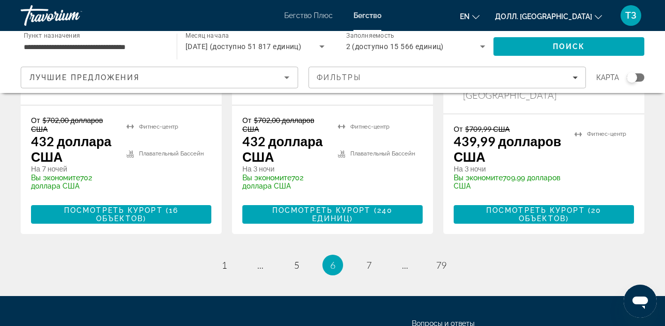
scroll to position [1619, 0]
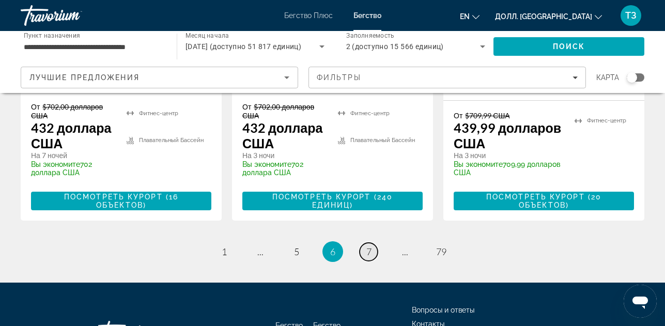
click at [372, 243] on link "страница 7" at bounding box center [369, 252] width 18 height 18
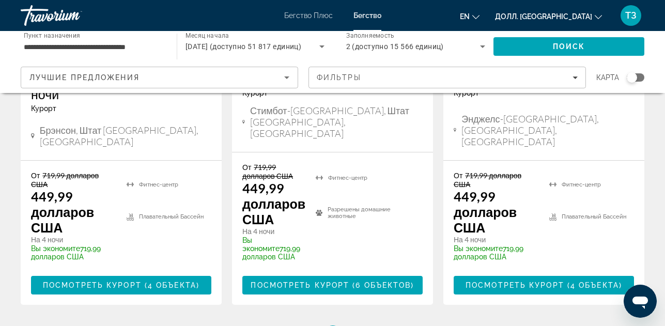
scroll to position [1551, 0]
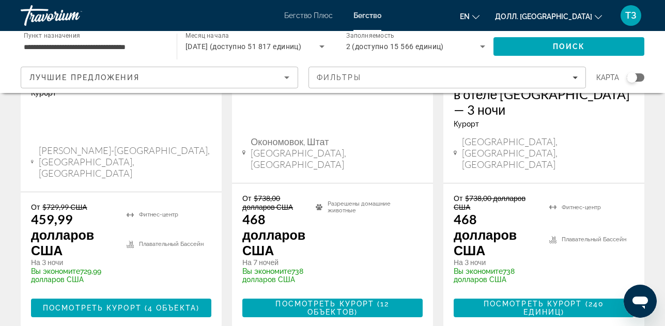
scroll to position [1645, 0]
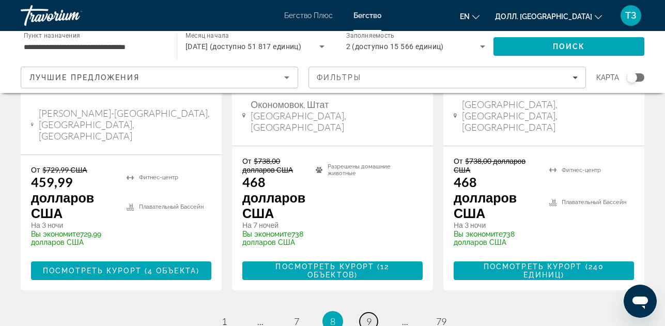
click at [371, 316] on ya-tr-span "9" at bounding box center [369, 321] width 5 height 11
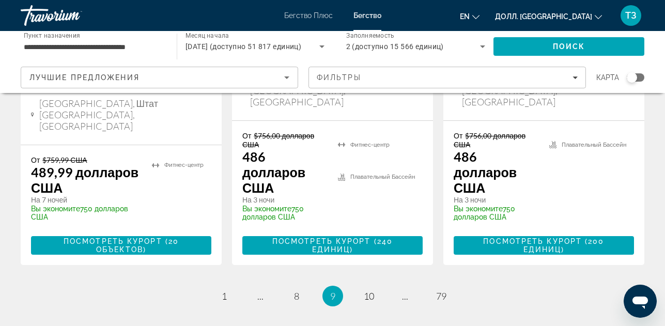
scroll to position [1640, 0]
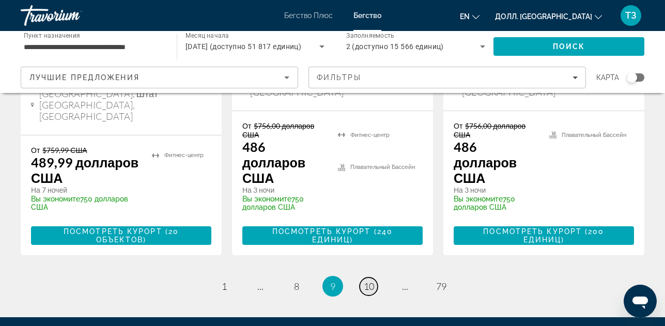
click at [373, 281] on ya-tr-span "10" at bounding box center [369, 286] width 10 height 11
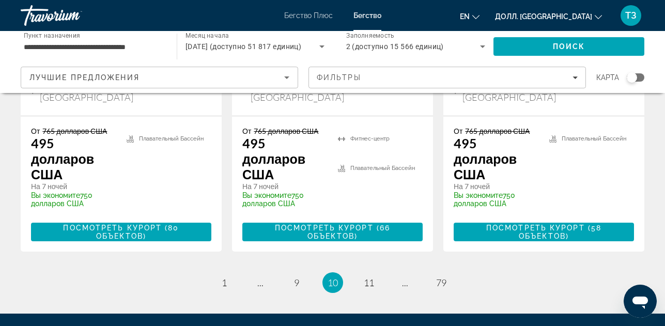
scroll to position [1581, 0]
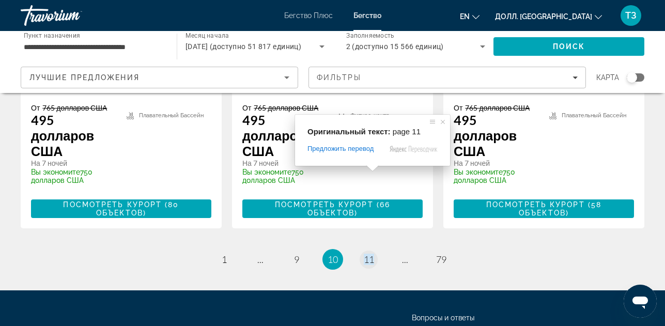
click at [366, 166] on div "Оригинальный текст: page 11 Предложить перевод Отправить Спасибо, перевод отпра…" at bounding box center [372, 140] width 155 height 51
drag, startPoint x: 562, startPoint y: 170, endPoint x: 526, endPoint y: 169, distance: 36.2
click at [541, 249] on ul "10 / 79 страница 1 страница ... страница 9 Вы находитесь на странице 10 страниц…" at bounding box center [333, 259] width 624 height 21
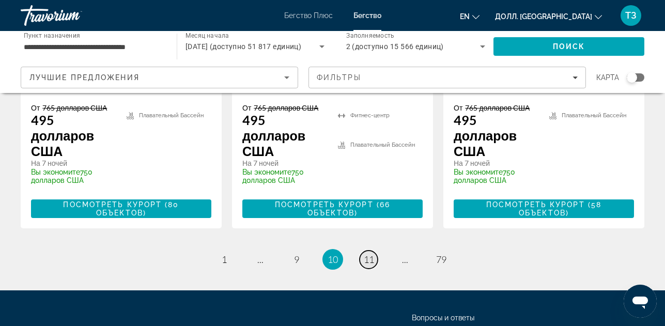
click at [374, 251] on link "страница 11" at bounding box center [369, 260] width 18 height 18
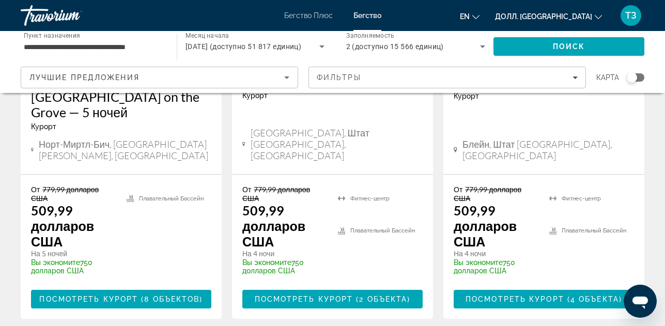
scroll to position [1643, 0]
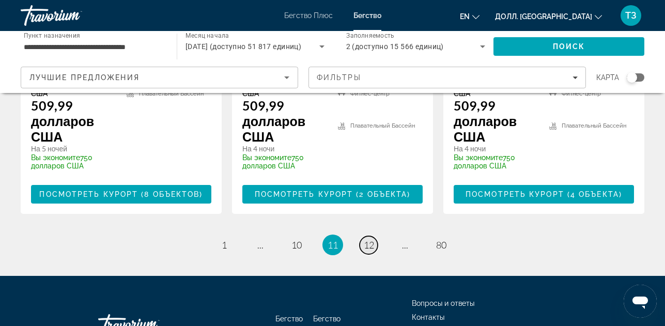
click at [371, 170] on span at bounding box center [366, 168] width 13 height 6
click at [372, 239] on ya-tr-span "12" at bounding box center [369, 244] width 10 height 11
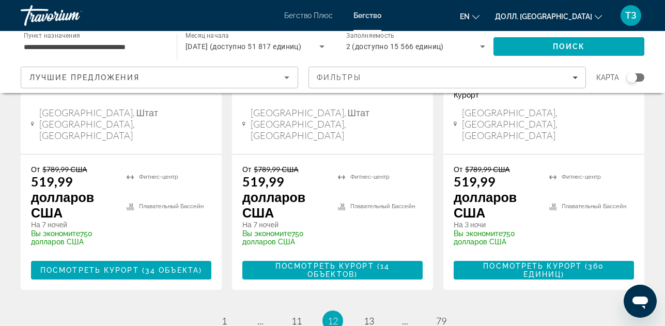
scroll to position [1634, 0]
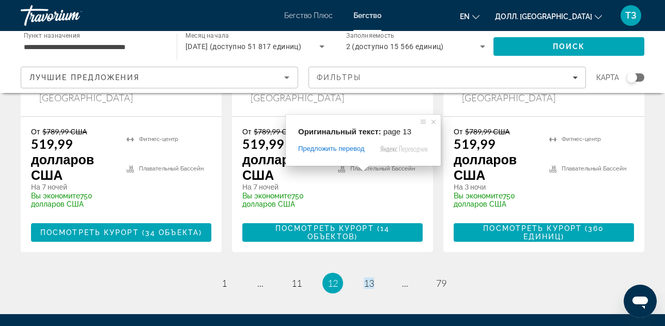
click at [369, 166] on div "Оригинальный текст: page 13 Предложить перевод Отправить [PERSON_NAME], перевод…" at bounding box center [363, 140] width 155 height 51
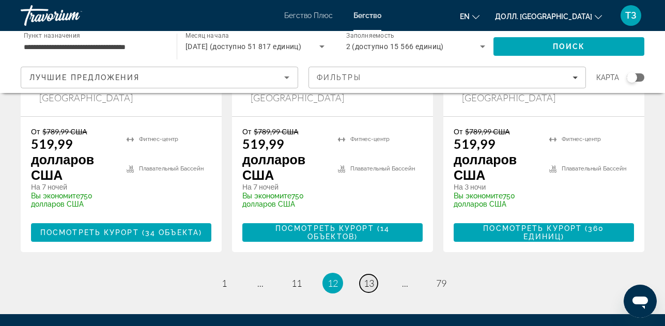
click at [372, 278] on ya-tr-span "13" at bounding box center [369, 283] width 10 height 11
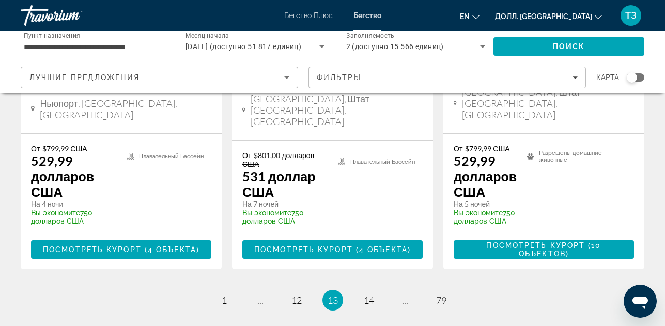
scroll to position [1603, 0]
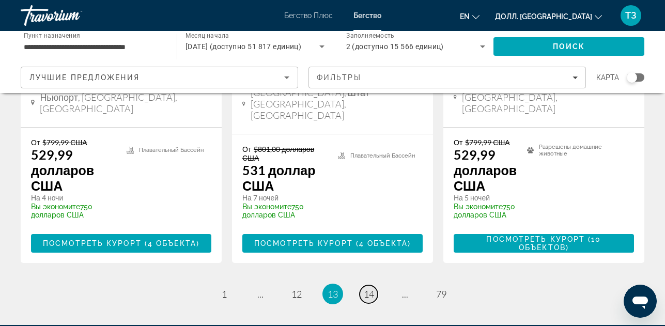
click at [370, 288] on ya-tr-span "14" at bounding box center [369, 293] width 10 height 11
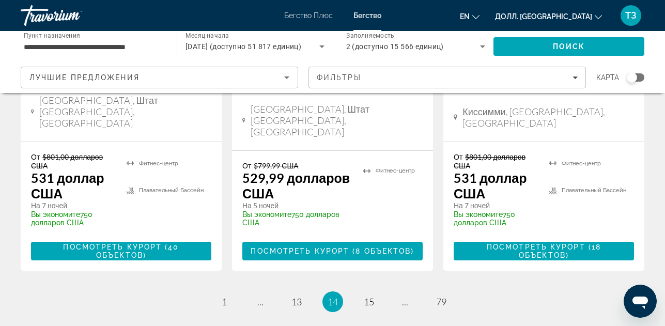
scroll to position [1599, 0]
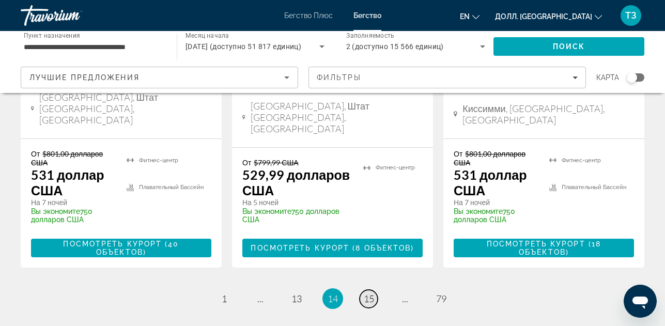
click at [372, 293] on ya-tr-span "15" at bounding box center [369, 298] width 10 height 11
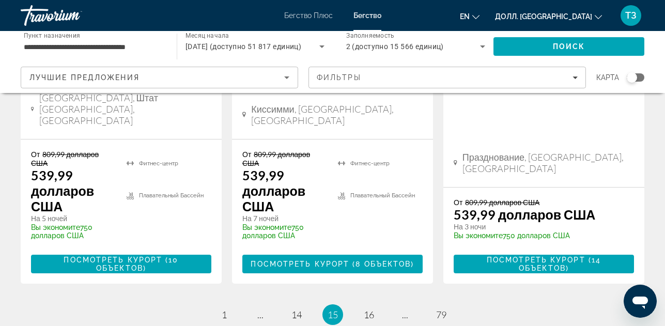
scroll to position [1624, 0]
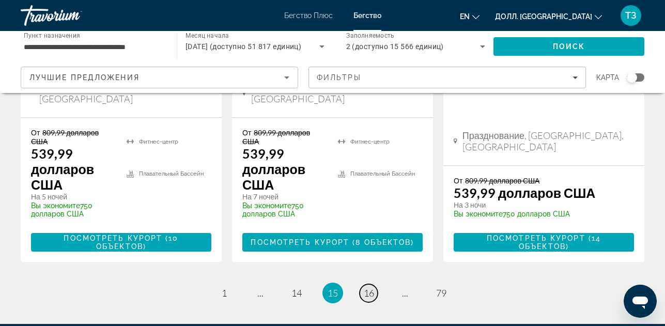
click at [376, 284] on link "страница 16" at bounding box center [369, 293] width 18 height 18
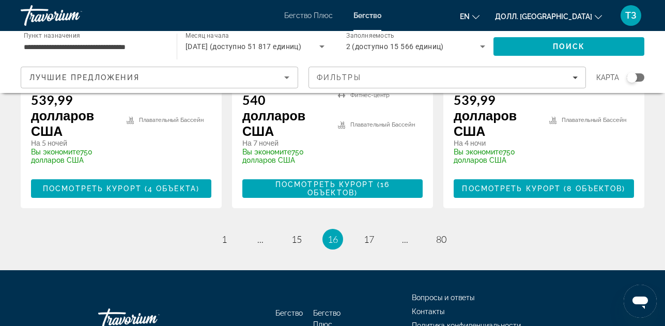
scroll to position [1642, 0]
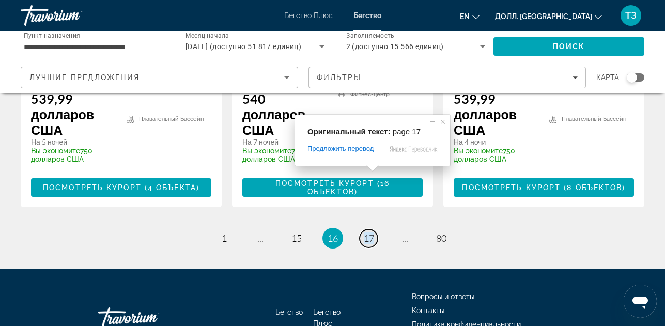
click at [372, 168] on span at bounding box center [370, 168] width 13 height 6
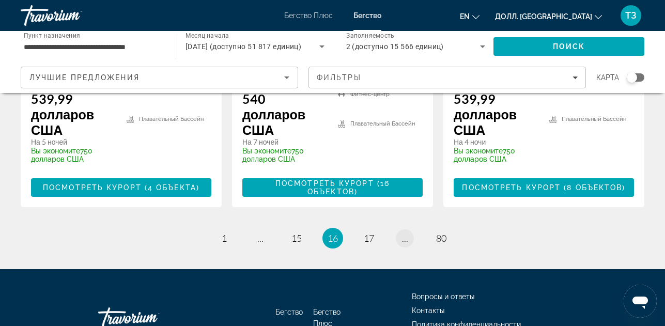
drag, startPoint x: 579, startPoint y: 188, endPoint x: 400, endPoint y: 165, distance: 179.8
click at [368, 233] on ya-tr-span "17" at bounding box center [369, 238] width 10 height 11
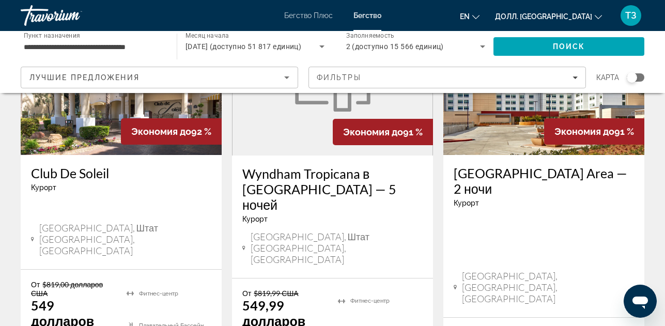
scroll to position [1499, 0]
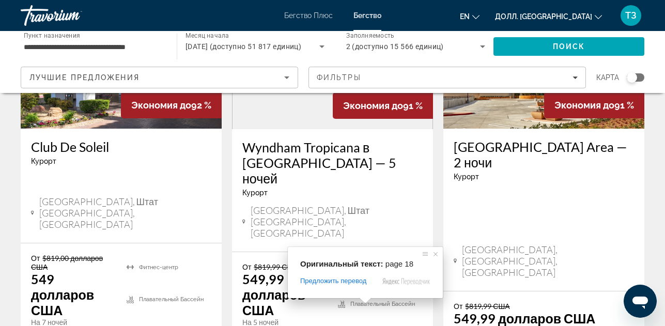
click at [368, 302] on span at bounding box center [365, 301] width 13 height 6
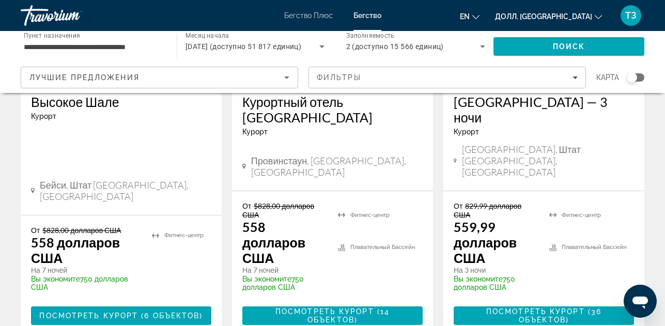
scroll to position [1551, 0]
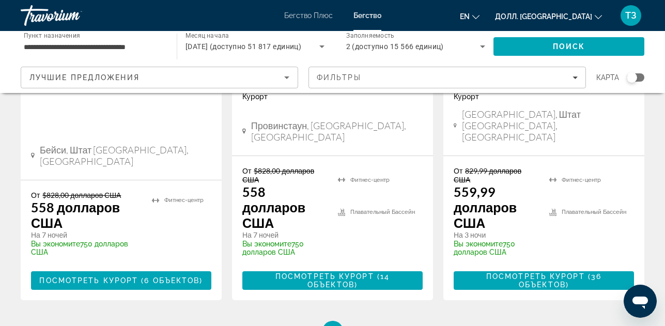
click at [369, 252] on span at bounding box center [365, 249] width 13 height 6
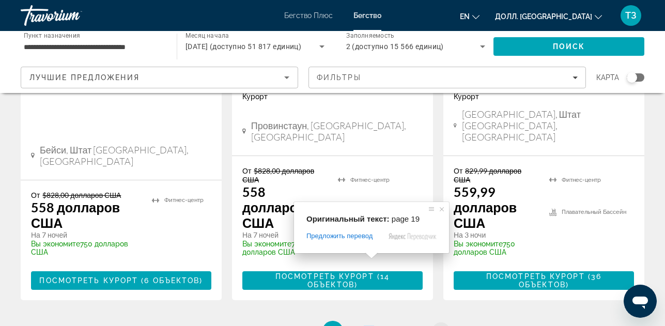
drag, startPoint x: 511, startPoint y: 265, endPoint x: 441, endPoint y: 256, distance: 70.9
click at [502, 321] on ul "18 / 79 страница 1 страница ... страница 17 Вы находитесь на странице 18 страни…" at bounding box center [333, 331] width 624 height 21
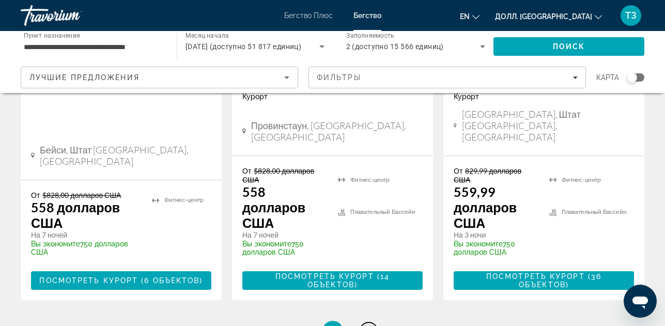
click at [367, 326] on ya-tr-span "19" at bounding box center [369, 331] width 10 height 11
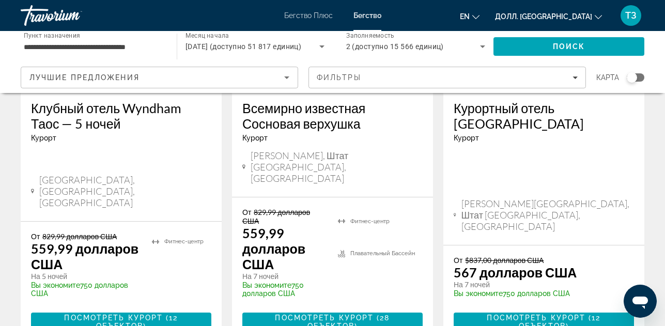
scroll to position [1619, 0]
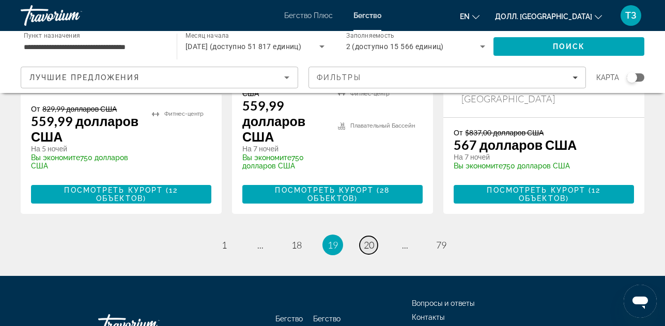
click at [370, 239] on ya-tr-span "20" at bounding box center [369, 244] width 10 height 11
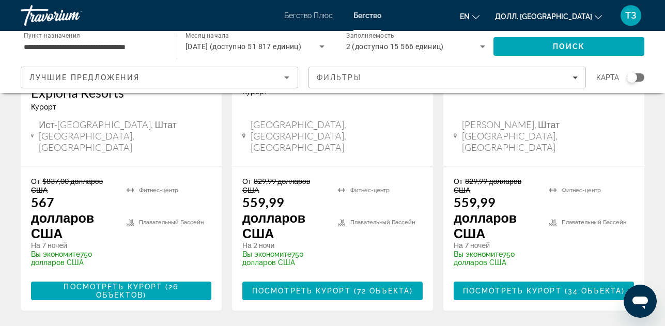
scroll to position [1603, 0]
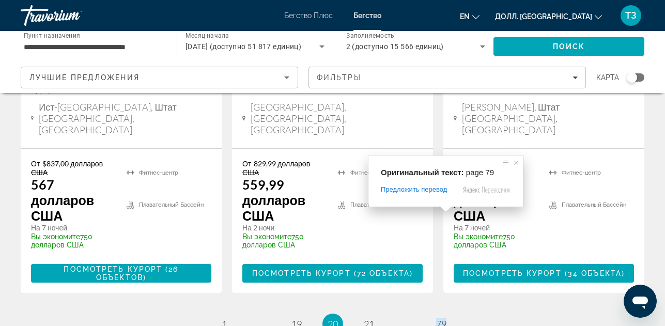
click at [440, 208] on span at bounding box center [445, 209] width 13 height 6
click at [493, 207] on div "Оригинальный текст: page 79 Предложить перевод Отправить [PERSON_NAME], перевод…" at bounding box center [446, 181] width 155 height 51
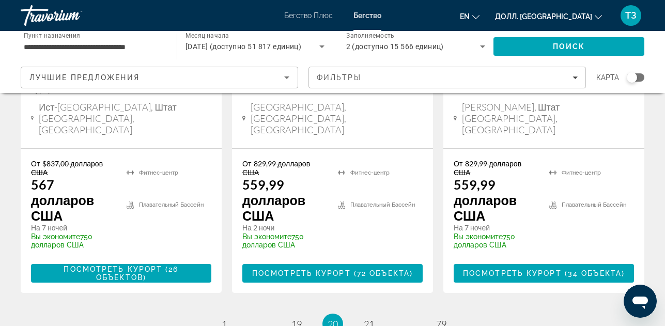
drag, startPoint x: 529, startPoint y: 217, endPoint x: 482, endPoint y: 218, distance: 47.1
click at [528, 314] on ul "20 / 79 страница 1 страница ... страница 19 Вы находитесь на странице 20 страни…" at bounding box center [333, 324] width 624 height 21
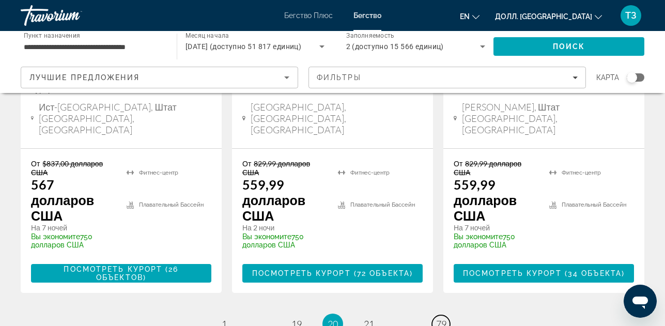
click at [447, 315] on link "страница 79" at bounding box center [441, 324] width 18 height 18
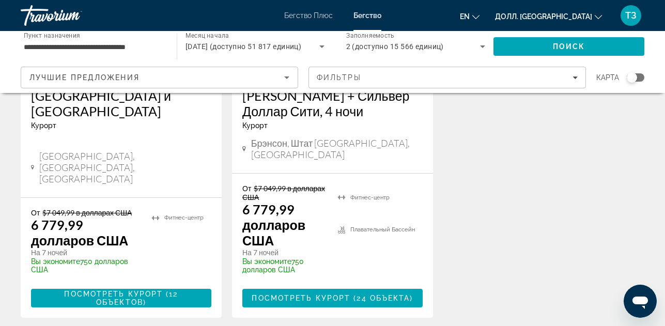
scroll to position [1603, 0]
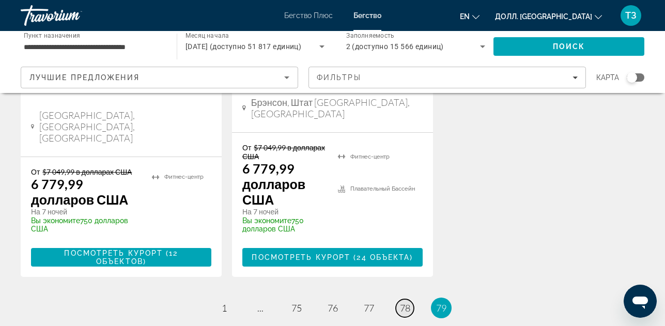
click at [407, 302] on ya-tr-span "78" at bounding box center [405, 307] width 10 height 11
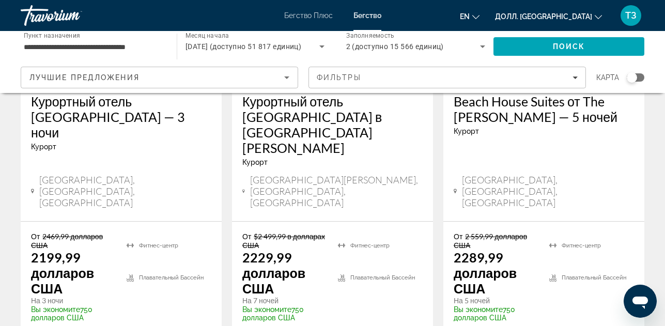
scroll to position [1654, 0]
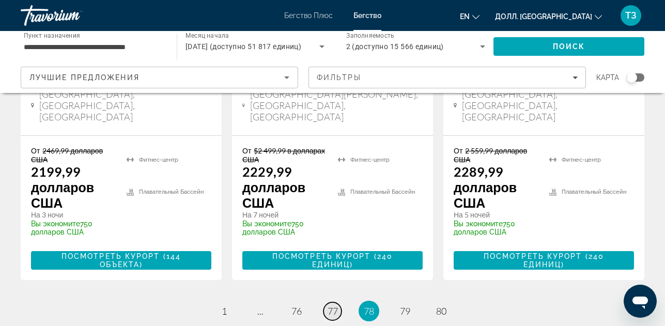
click at [333, 306] on ya-tr-span "77" at bounding box center [333, 311] width 10 height 11
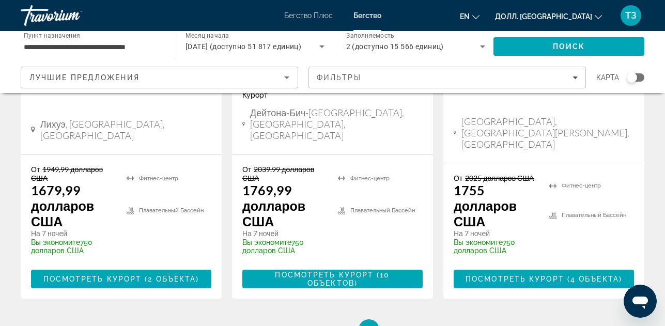
scroll to position [1643, 0]
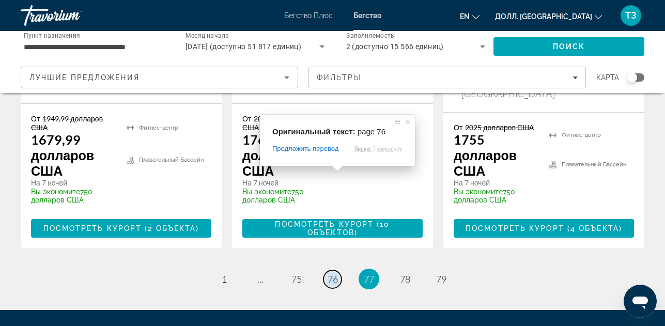
click at [330, 274] on ya-tr-span "76" at bounding box center [333, 279] width 10 height 11
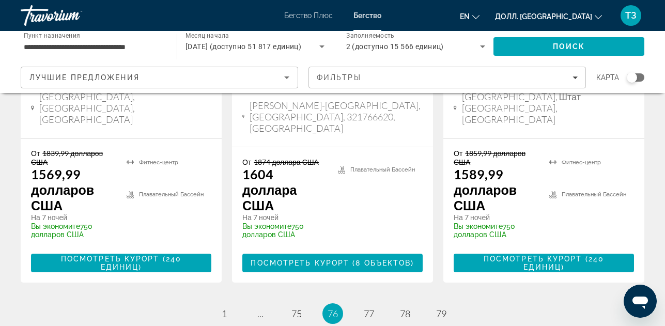
scroll to position [1652, 0]
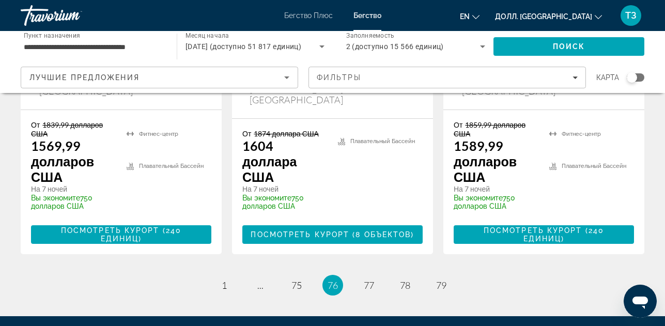
click at [297, 280] on ya-tr-span "75" at bounding box center [297, 285] width 10 height 11
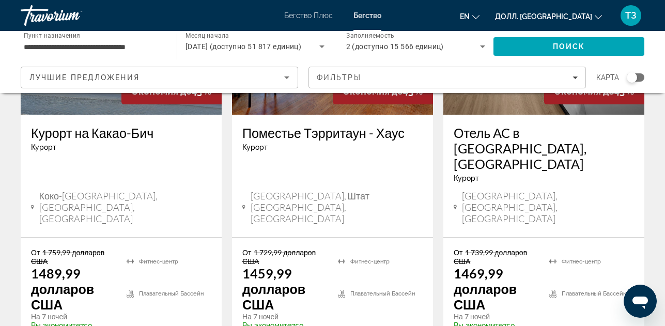
scroll to position [1632, 0]
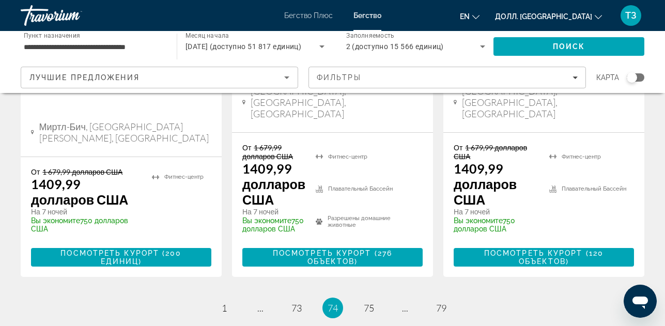
scroll to position [1654, 0]
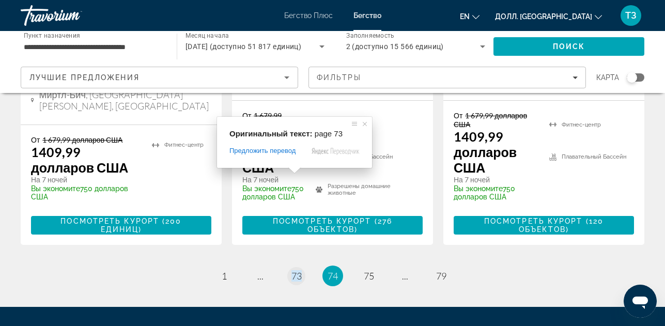
click at [298, 171] on span at bounding box center [294, 171] width 13 height 6
click at [302, 266] on ul "74 / 79 страница 1 страница ... страница 73 Вы находитесь на странице 74 страни…" at bounding box center [333, 276] width 624 height 21
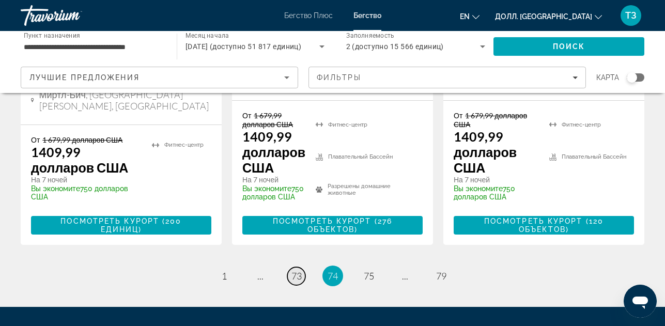
click at [296, 270] on ya-tr-span "73" at bounding box center [297, 275] width 10 height 11
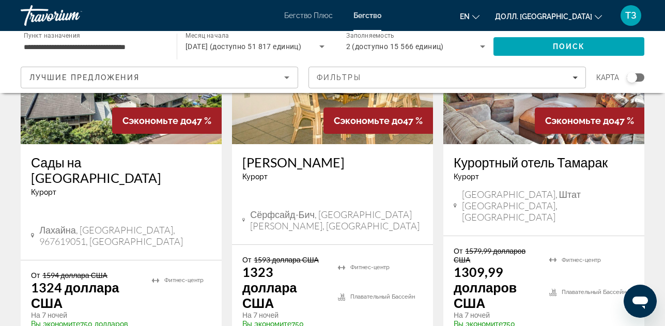
scroll to position [1499, 0]
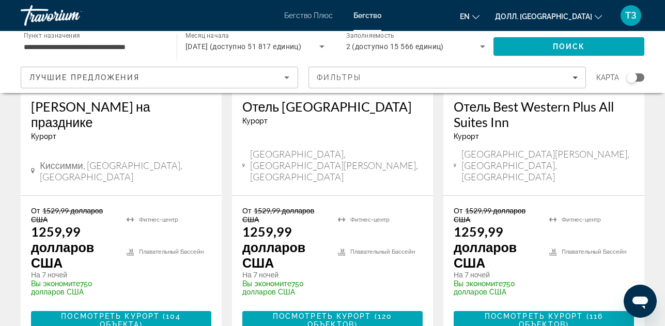
scroll to position [1551, 0]
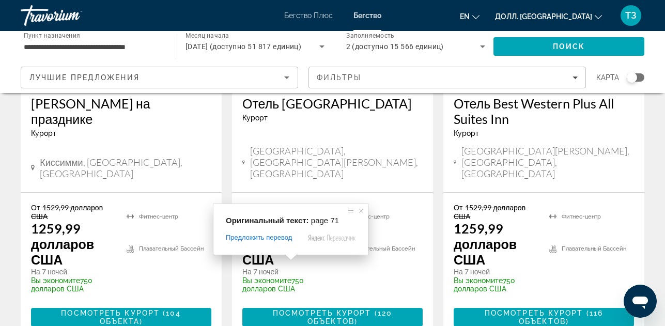
click at [295, 258] on span at bounding box center [290, 257] width 13 height 6
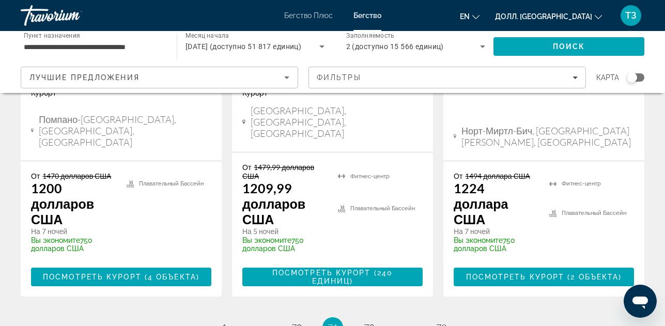
scroll to position [1623, 0]
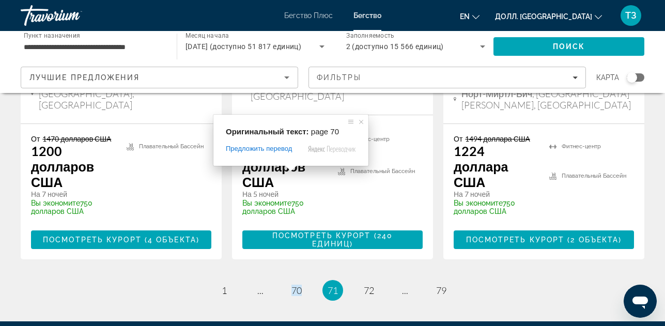
click at [295, 168] on span at bounding box center [290, 168] width 13 height 6
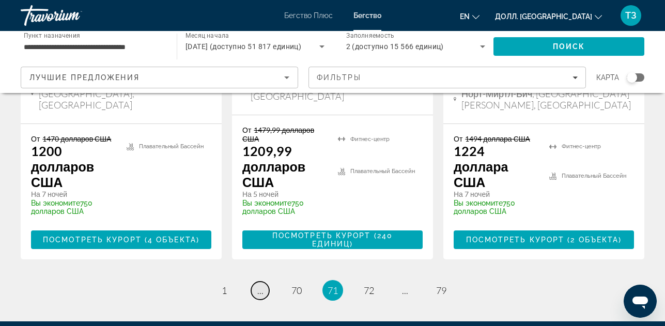
click at [260, 285] on ya-tr-span "..." at bounding box center [260, 290] width 6 height 11
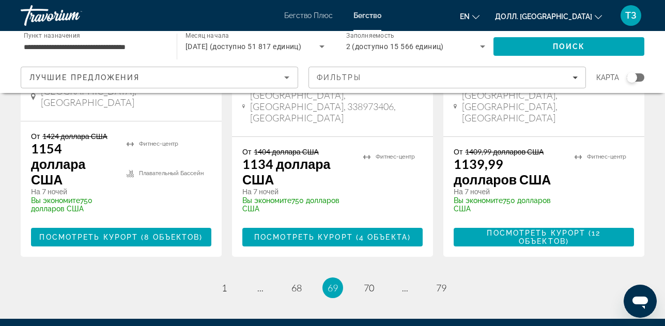
scroll to position [1638, 0]
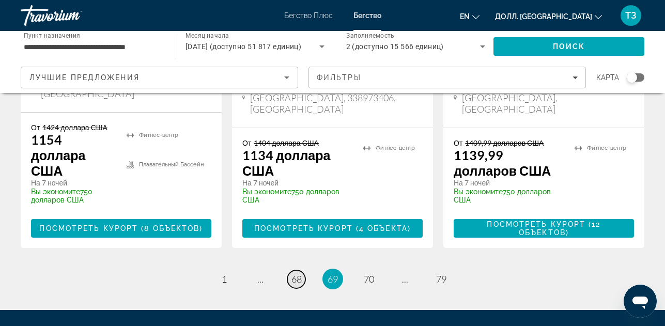
click at [295, 274] on ya-tr-span "68" at bounding box center [297, 279] width 10 height 11
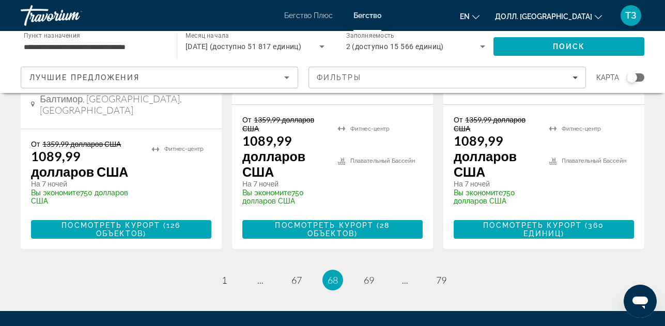
scroll to position [1656, 0]
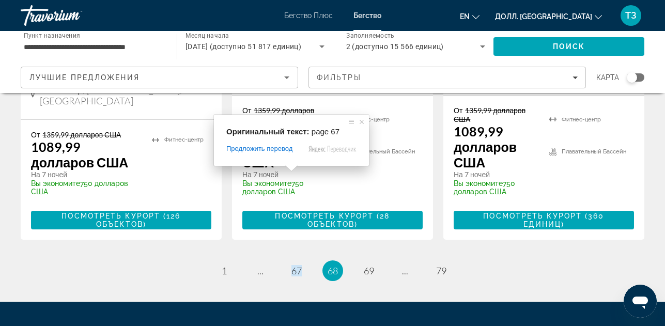
click at [298, 172] on span at bounding box center [291, 168] width 13 height 6
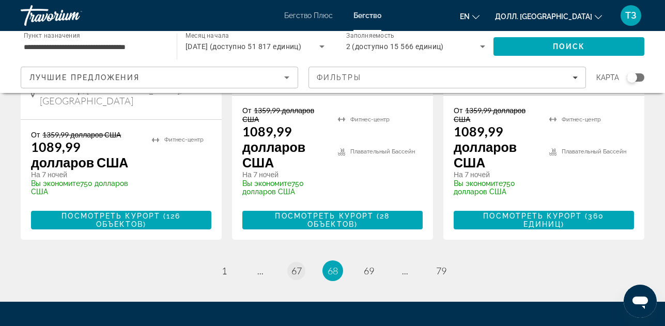
drag, startPoint x: 296, startPoint y: 194, endPoint x: 296, endPoint y: 175, distance: 19.1
click at [296, 265] on ya-tr-span "67" at bounding box center [297, 270] width 10 height 11
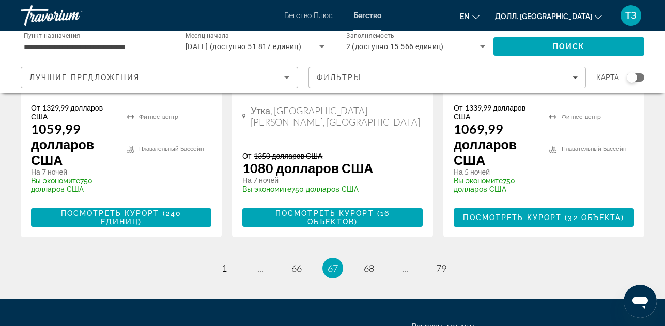
scroll to position [1638, 0]
